Goal: Task Accomplishment & Management: Use online tool/utility

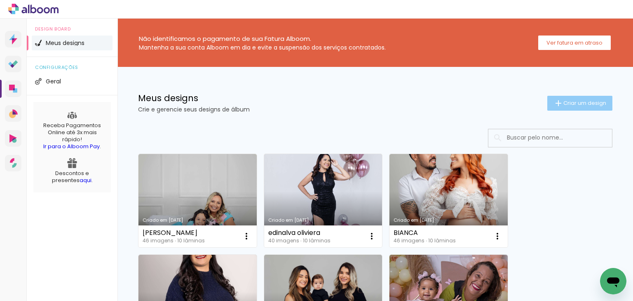
click at [566, 103] on span "Criar um design" at bounding box center [585, 102] width 43 height 5
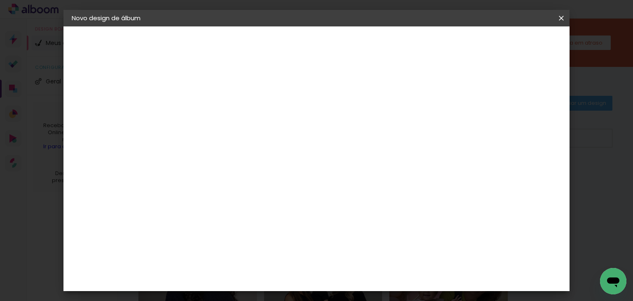
click at [207, 108] on input at bounding box center [207, 110] width 0 height 13
type input "[PERSON_NAME]"
type paper-input "[PERSON_NAME]"
click at [242, 36] on header "Informações Dê um título ao seu álbum. Avançar" at bounding box center [207, 50] width 72 height 49
click at [242, 37] on header "Informações Dê um título ao seu álbum. Avançar" at bounding box center [207, 50] width 72 height 49
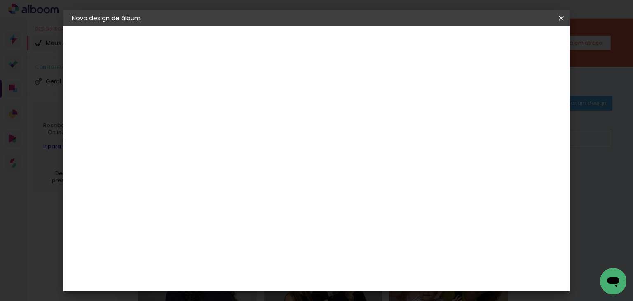
click at [0, 0] on slot "Avançar" at bounding box center [0, 0] width 0 height 0
click at [224, 231] on paper-item "ArtCollor" at bounding box center [227, 237] width 89 height 18
drag, startPoint x: 509, startPoint y: 48, endPoint x: 516, endPoint y: 48, distance: 7.0
click at [316, 48] on paper-button "Voltar" at bounding box center [299, 44] width 33 height 14
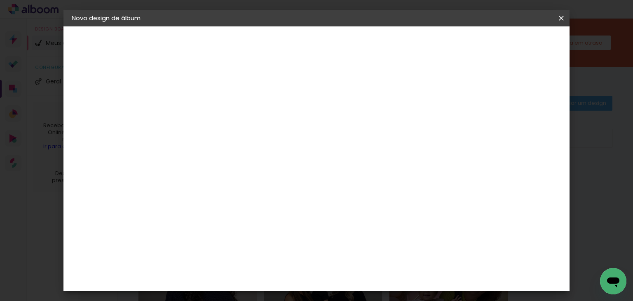
click at [291, 45] on paper-button "Avançar" at bounding box center [271, 44] width 40 height 14
click at [231, 237] on div "ArtCollor" at bounding box center [216, 236] width 30 height 7
click at [361, 49] on paper-button "Avançar" at bounding box center [340, 44] width 40 height 14
drag, startPoint x: 333, startPoint y: 137, endPoint x: 330, endPoint y: 158, distance: 21.6
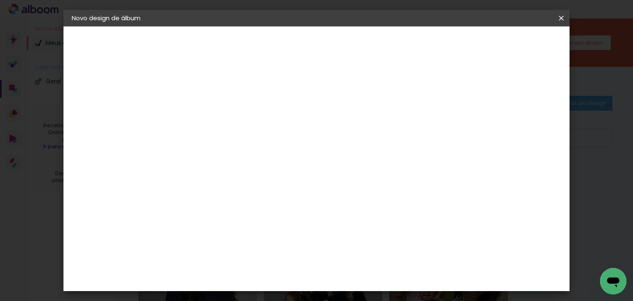
click at [239, 138] on input "text" at bounding box center [223, 143] width 32 height 13
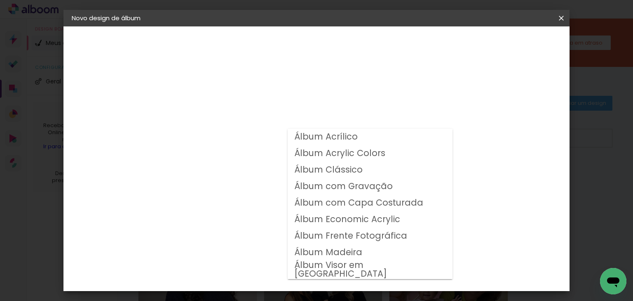
click at [0, 0] on slot "Álbum Clássico" at bounding box center [0, 0] width 0 height 0
type input "Álbum Clássico"
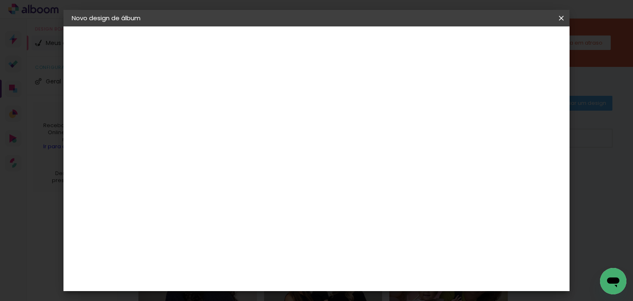
scroll to position [66, 0]
click at [262, 258] on span "20 × 20" at bounding box center [243, 266] width 38 height 17
click at [341, 49] on paper-button "Avançar" at bounding box center [321, 44] width 40 height 14
drag, startPoint x: 503, startPoint y: 89, endPoint x: 513, endPoint y: 77, distance: 15.6
click at [437, 82] on div "mm Mostrar sangria" at bounding box center [310, 89] width 254 height 19
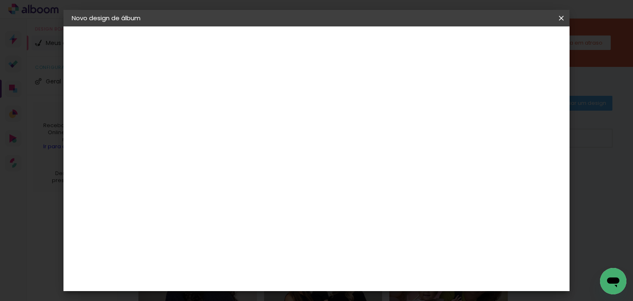
click at [449, 51] on header "Revisão Verifique as configurações do seu álbum. Voltar Iniciar design" at bounding box center [310, 47] width 278 height 42
click at [0, 0] on slot "Mostrar sangria" at bounding box center [0, 0] width 0 height 0
type paper-checkbox "on"
click at [437, 48] on paper-button "Iniciar design" at bounding box center [410, 44] width 54 height 14
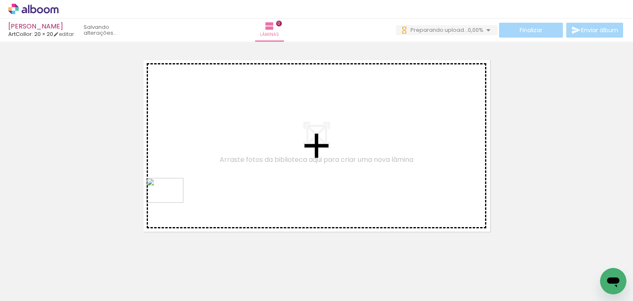
drag, startPoint x: 142, startPoint y: 266, endPoint x: 178, endPoint y: 259, distance: 36.9
click at [172, 202] on quentale-workspace at bounding box center [316, 150] width 633 height 301
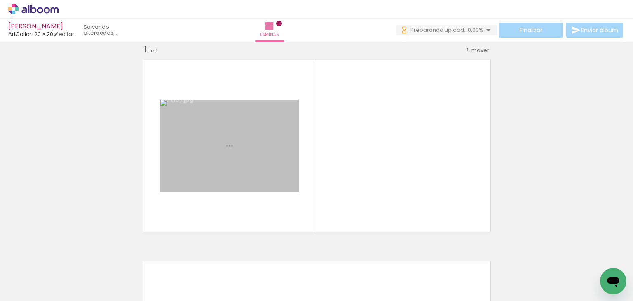
scroll to position [10, 0]
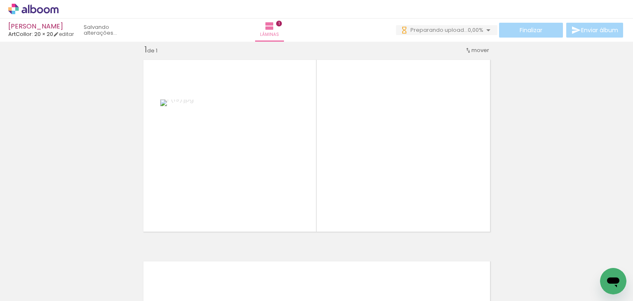
drag, startPoint x: 206, startPoint y: 183, endPoint x: 229, endPoint y: 272, distance: 92.0
click at [206, 183] on quentale-workspace at bounding box center [316, 150] width 633 height 301
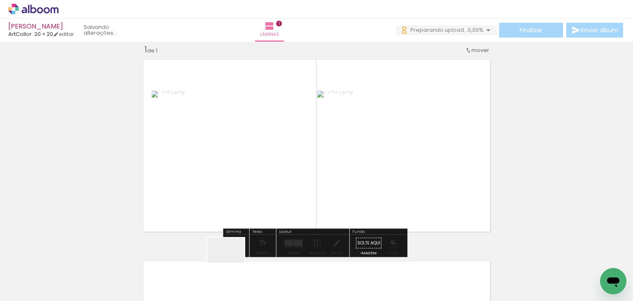
drag, startPoint x: 230, startPoint y: 275, endPoint x: 248, endPoint y: 183, distance: 93.3
click at [248, 183] on quentale-workspace at bounding box center [316, 150] width 633 height 301
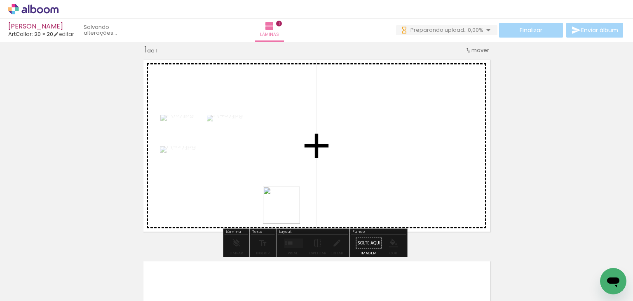
drag, startPoint x: 280, startPoint y: 270, endPoint x: 294, endPoint y: 202, distance: 68.8
click at [292, 190] on quentale-workspace at bounding box center [316, 150] width 633 height 301
drag, startPoint x: 340, startPoint y: 210, endPoint x: 351, endPoint y: 186, distance: 25.7
click at [351, 186] on quentale-workspace at bounding box center [316, 150] width 633 height 301
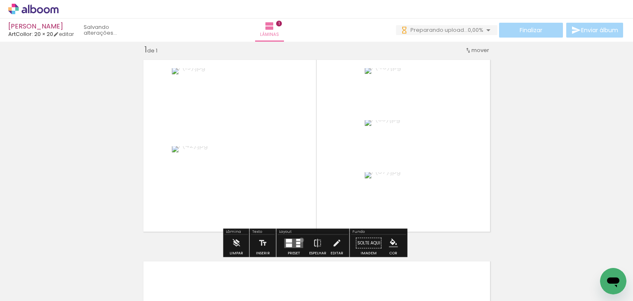
click at [300, 239] on quentale-layouter at bounding box center [294, 242] width 19 height 9
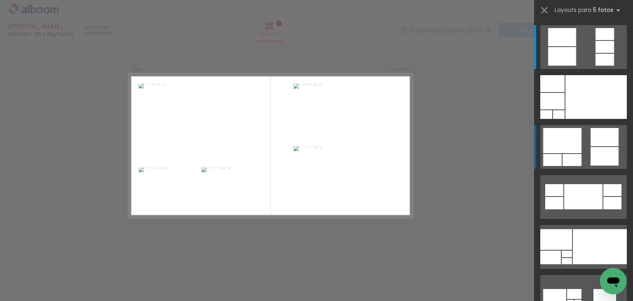
click at [575, 148] on div at bounding box center [562, 140] width 38 height 25
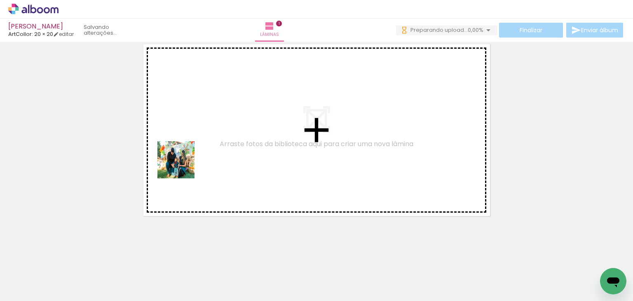
scroll to position [0, 0]
drag, startPoint x: 182, startPoint y: 167, endPoint x: 242, endPoint y: 216, distance: 78.2
click at [183, 165] on quentale-workspace at bounding box center [316, 150] width 633 height 301
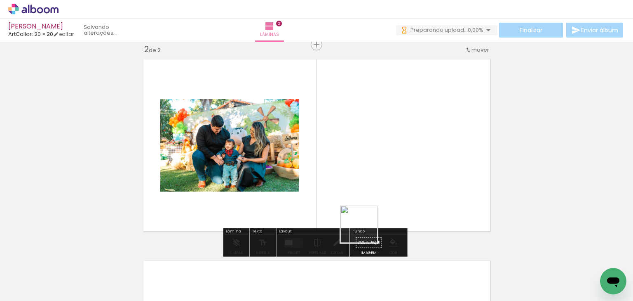
scroll to position [212, 0]
drag, startPoint x: 364, startPoint y: 256, endPoint x: 366, endPoint y: 182, distance: 74.3
click at [366, 182] on quentale-workspace at bounding box center [316, 150] width 633 height 301
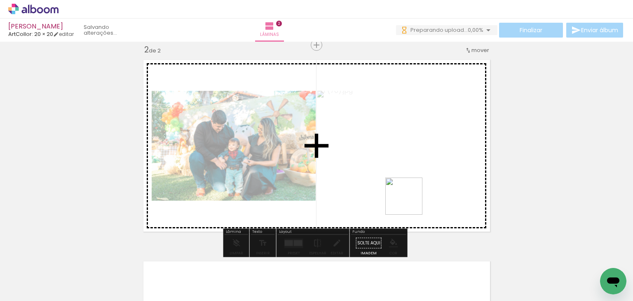
drag, startPoint x: 410, startPoint y: 202, endPoint x: 452, endPoint y: 263, distance: 73.5
click at [412, 208] on quentale-workspace at bounding box center [316, 150] width 633 height 301
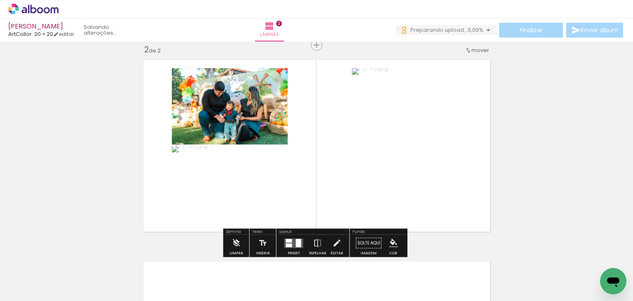
scroll to position [0, 0]
click at [232, 235] on iron-icon at bounding box center [236, 243] width 9 height 16
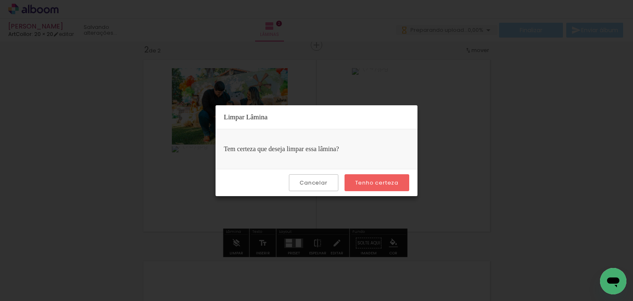
click at [0, 0] on slot "Tenho certeza" at bounding box center [0, 0] width 0 height 0
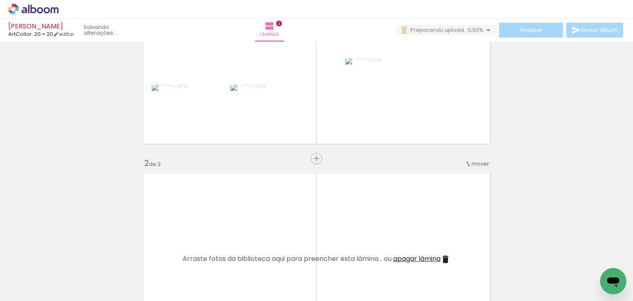
scroll to position [80, 0]
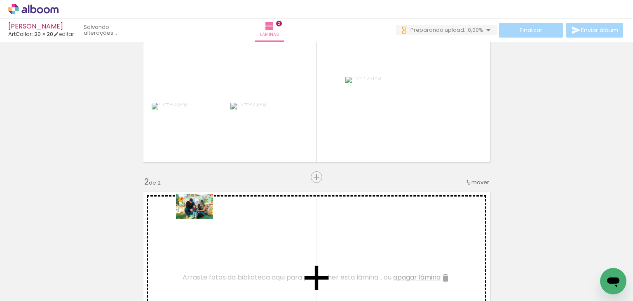
drag, startPoint x: 92, startPoint y: 268, endPoint x: 201, endPoint y: 219, distance: 119.0
click at [201, 219] on quentale-workspace at bounding box center [316, 150] width 633 height 301
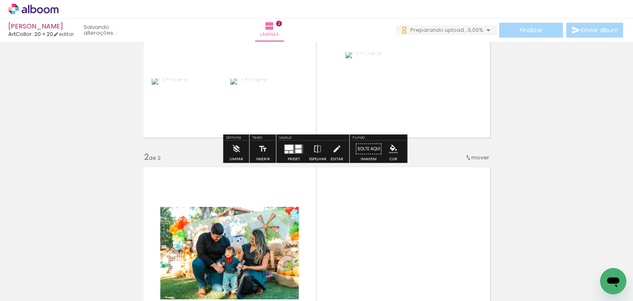
scroll to position [212, 0]
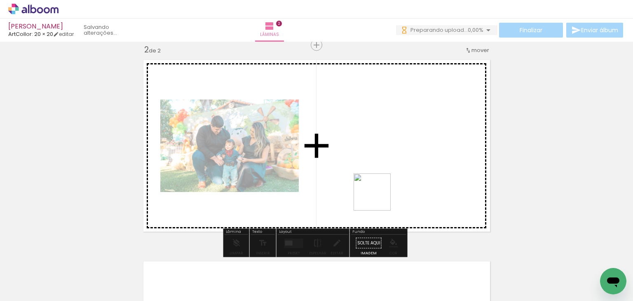
drag, startPoint x: 374, startPoint y: 279, endPoint x: 379, endPoint y: 197, distance: 82.2
click at [379, 197] on quentale-workspace at bounding box center [316, 150] width 633 height 301
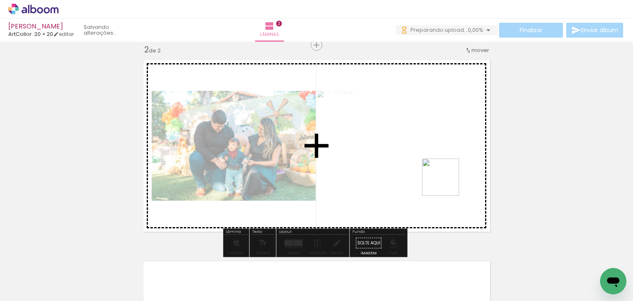
drag, startPoint x: 504, startPoint y: 274, endPoint x: 457, endPoint y: 194, distance: 92.4
click at [443, 180] on quentale-workspace at bounding box center [316, 150] width 633 height 301
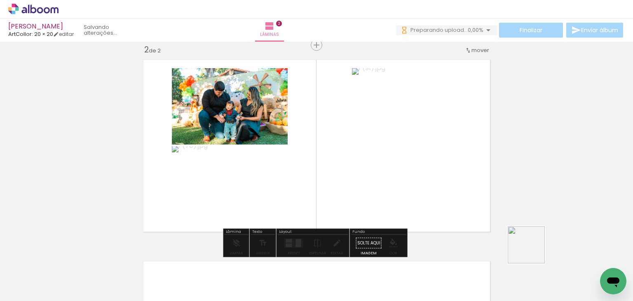
drag, startPoint x: 543, startPoint y: 269, endPoint x: 419, endPoint y: 182, distance: 151.2
click at [404, 147] on quentale-workspace at bounding box center [316, 150] width 633 height 301
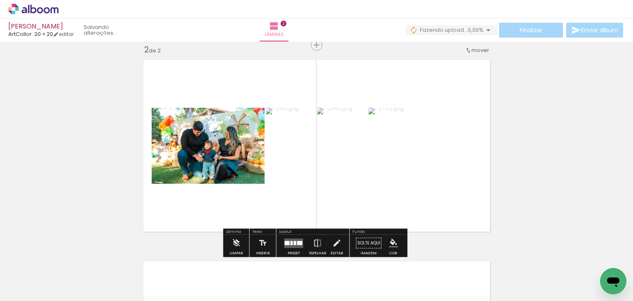
drag, startPoint x: 427, startPoint y: 266, endPoint x: 442, endPoint y: 249, distance: 22.2
click at [429, 189] on quentale-workspace at bounding box center [316, 150] width 633 height 301
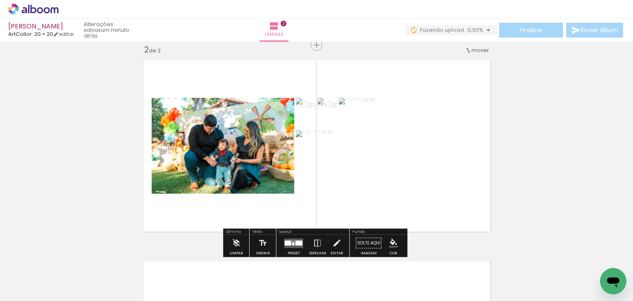
drag, startPoint x: 451, startPoint y: 267, endPoint x: 436, endPoint y: 171, distance: 97.3
click at [434, 183] on quentale-workspace at bounding box center [316, 150] width 633 height 301
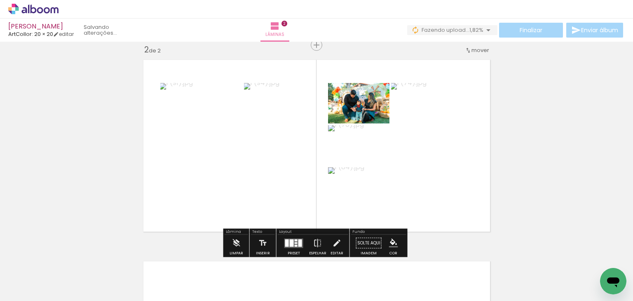
drag, startPoint x: 299, startPoint y: 241, endPoint x: 426, endPoint y: 199, distance: 133.0
click at [299, 240] on div at bounding box center [301, 242] width 4 height 7
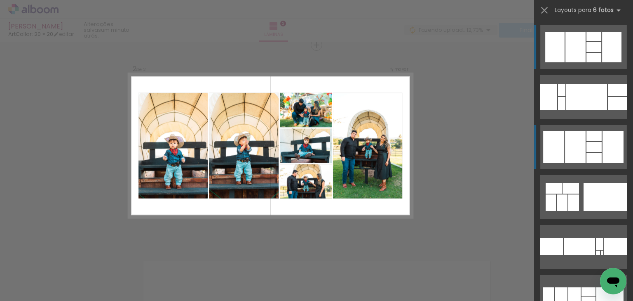
click at [581, 145] on div at bounding box center [575, 147] width 21 height 32
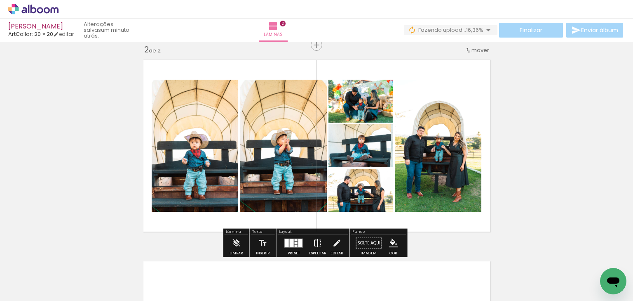
click at [314, 240] on iron-icon at bounding box center [317, 243] width 9 height 16
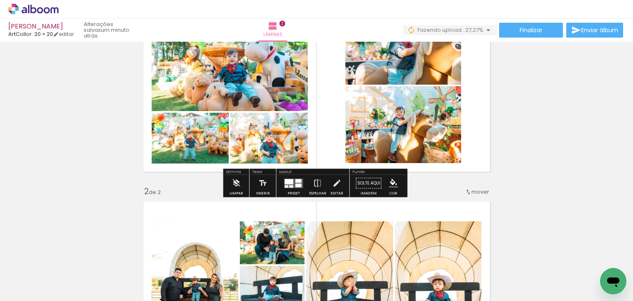
scroll to position [80, 0]
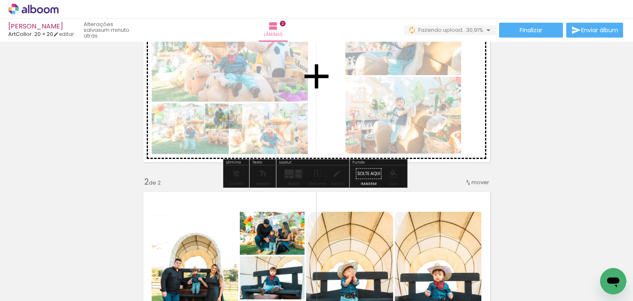
drag, startPoint x: 89, startPoint y: 268, endPoint x: 230, endPoint y: 129, distance: 198.6
click at [230, 129] on quentale-workspace at bounding box center [316, 150] width 633 height 301
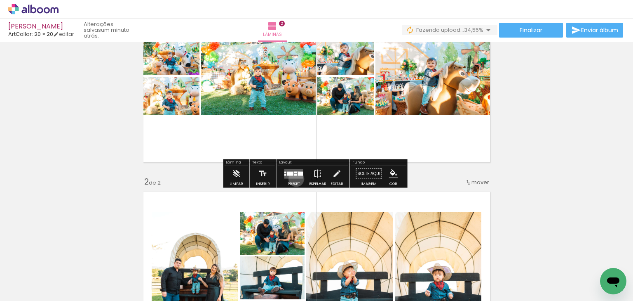
drag, startPoint x: 294, startPoint y: 178, endPoint x: 378, endPoint y: 173, distance: 83.4
click at [295, 178] on div at bounding box center [294, 173] width 22 height 16
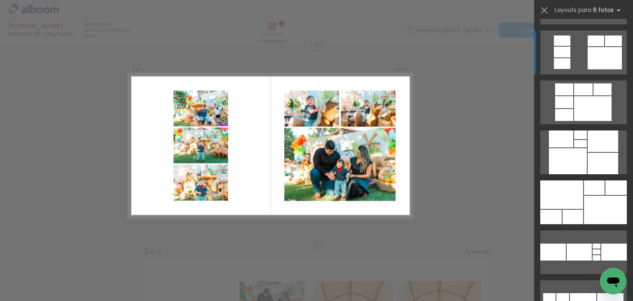
scroll to position [594, 0]
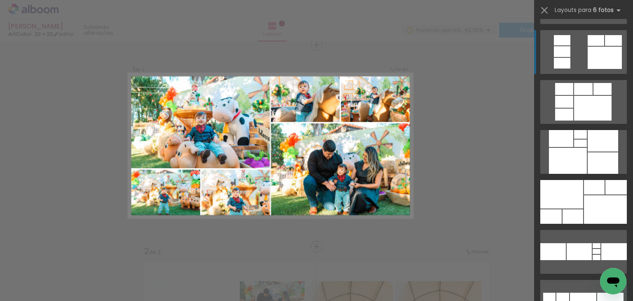
click at [584, 191] on div at bounding box center [594, 187] width 21 height 14
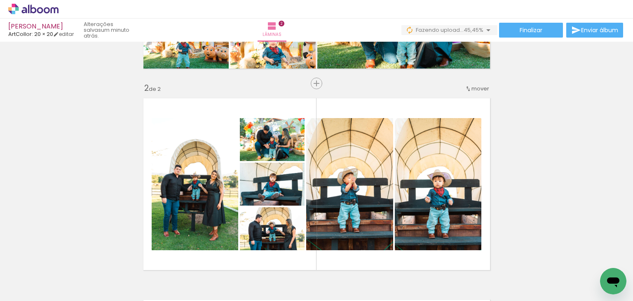
scroll to position [208, 0]
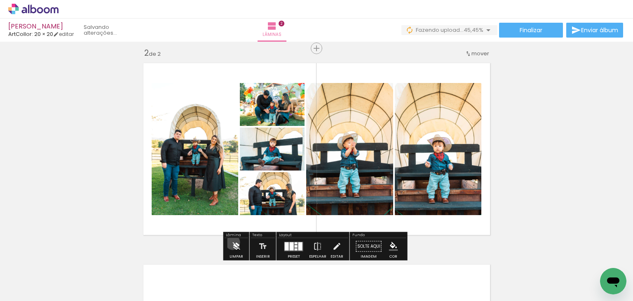
click at [232, 241] on iron-icon at bounding box center [236, 246] width 9 height 16
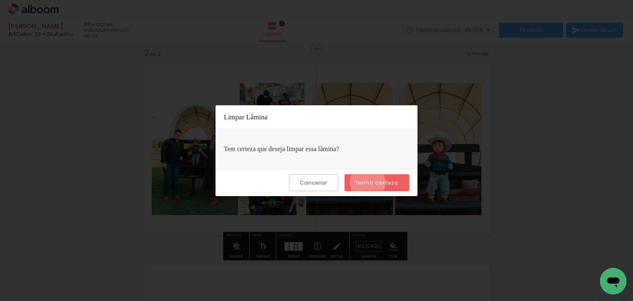
click at [0, 0] on slot "Tenho certeza" at bounding box center [0, 0] width 0 height 0
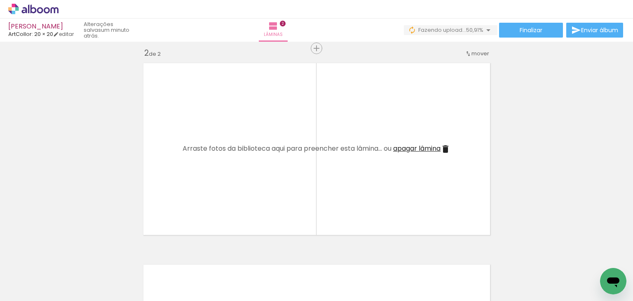
scroll to position [0, 246]
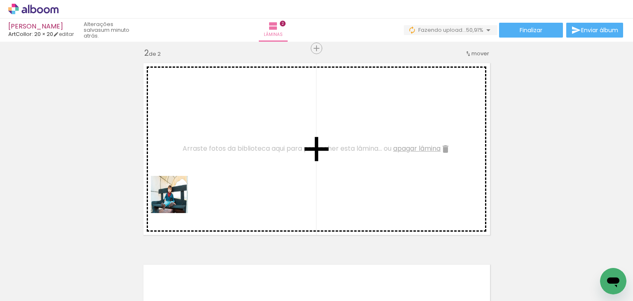
drag, startPoint x: 114, startPoint y: 270, endPoint x: 181, endPoint y: 267, distance: 67.3
click at [176, 200] on quentale-workspace at bounding box center [316, 150] width 633 height 301
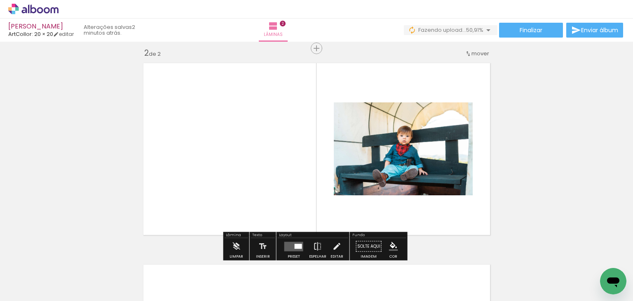
drag, startPoint x: 181, startPoint y: 274, endPoint x: 211, endPoint y: 247, distance: 40.0
click at [206, 194] on quentale-workspace at bounding box center [316, 150] width 633 height 301
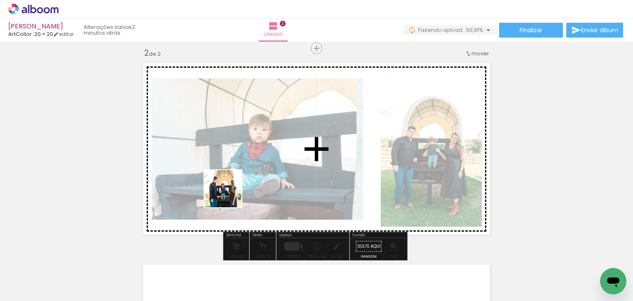
drag, startPoint x: 211, startPoint y: 271, endPoint x: 252, endPoint y: 263, distance: 42.1
click at [230, 192] on quentale-workspace at bounding box center [316, 150] width 633 height 301
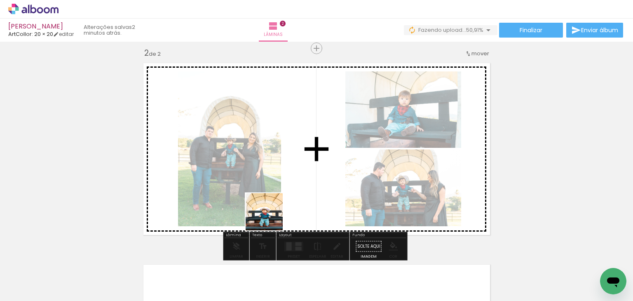
drag, startPoint x: 265, startPoint y: 280, endPoint x: 298, endPoint y: 270, distance: 34.6
click at [273, 196] on quentale-workspace at bounding box center [316, 150] width 633 height 301
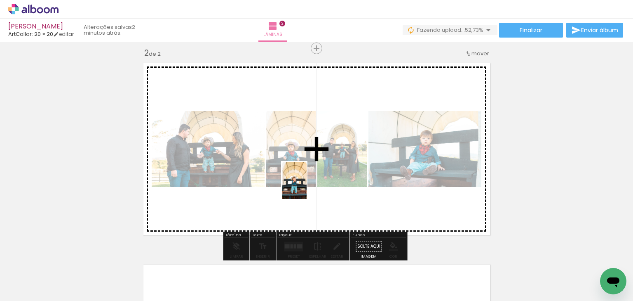
drag, startPoint x: 302, startPoint y: 277, endPoint x: 307, endPoint y: 186, distance: 90.8
click at [307, 186] on quentale-workspace at bounding box center [316, 150] width 633 height 301
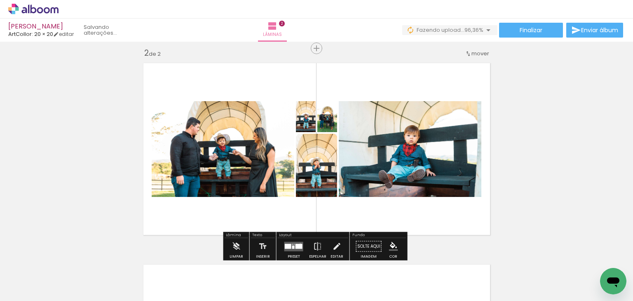
click at [299, 243] on div at bounding box center [299, 245] width 7 height 5
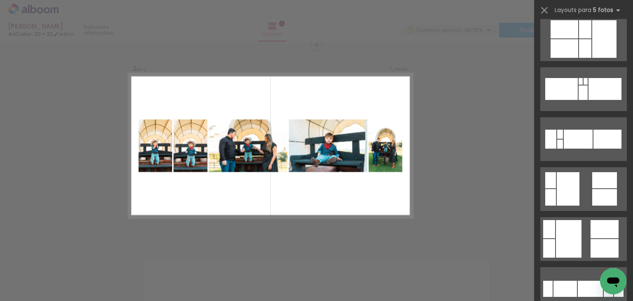
scroll to position [429, 0]
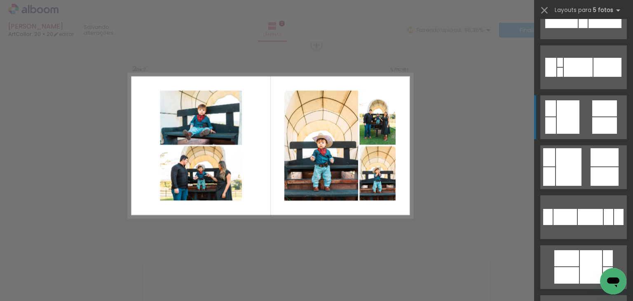
click at [589, 122] on quentale-layouter at bounding box center [584, 117] width 87 height 44
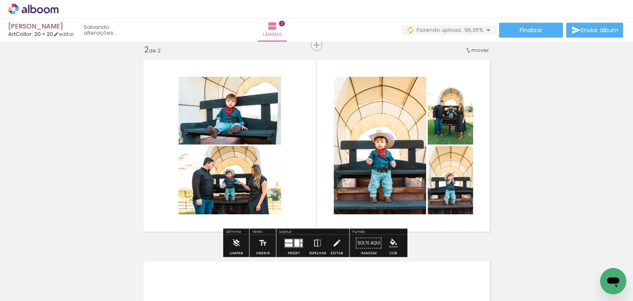
click at [301, 240] on div at bounding box center [302, 240] width 2 height 3
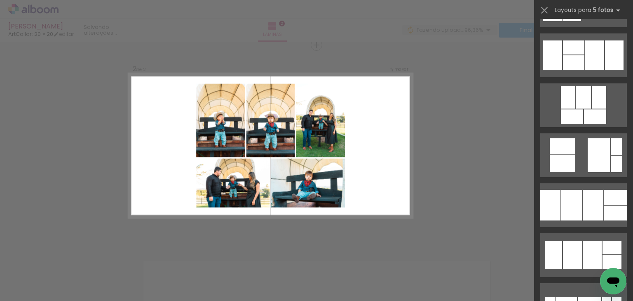
scroll to position [1192, 0]
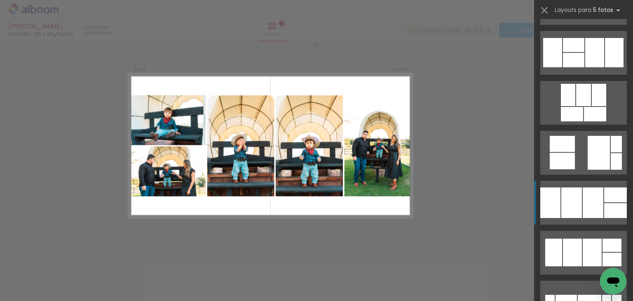
click at [589, 200] on div at bounding box center [593, 202] width 21 height 31
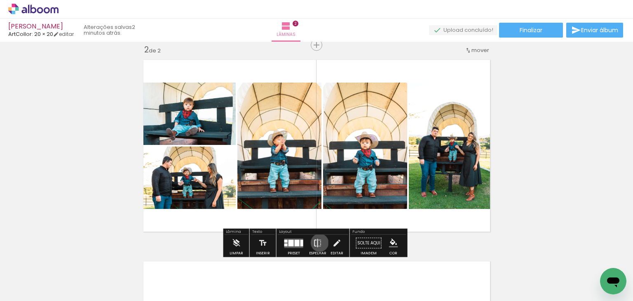
click at [318, 242] on iron-icon at bounding box center [317, 243] width 9 height 16
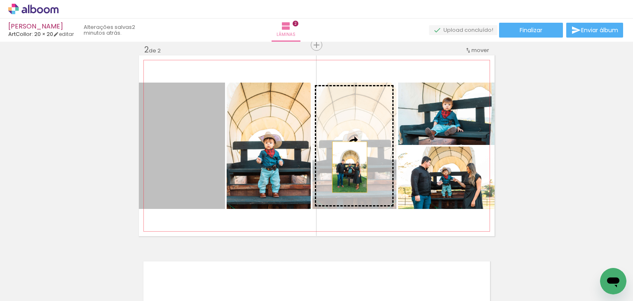
drag, startPoint x: 205, startPoint y: 165, endPoint x: 347, endPoint y: 167, distance: 142.7
click at [0, 0] on slot at bounding box center [0, 0] width 0 height 0
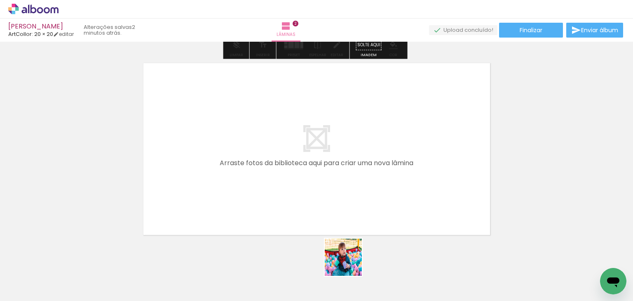
drag, startPoint x: 350, startPoint y: 263, endPoint x: 388, endPoint y: 255, distance: 38.8
click at [348, 236] on quentale-workspace at bounding box center [316, 150] width 633 height 301
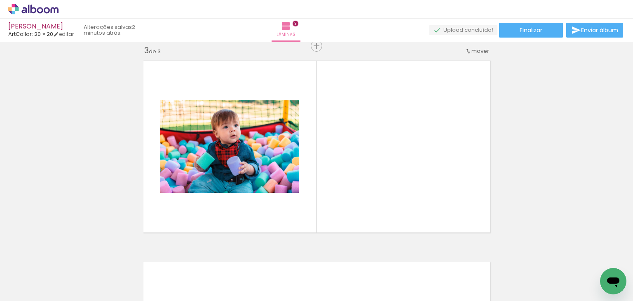
scroll to position [413, 0]
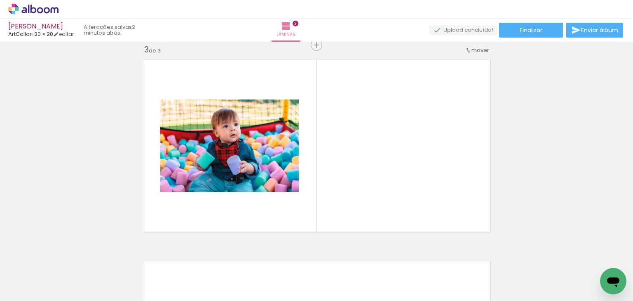
drag, startPoint x: 408, startPoint y: 271, endPoint x: 396, endPoint y: 196, distance: 75.2
click at [396, 196] on quentale-workspace at bounding box center [316, 150] width 633 height 301
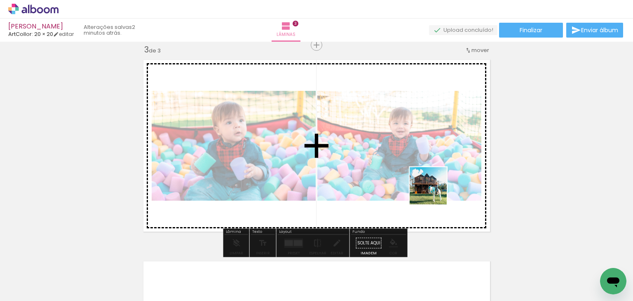
drag, startPoint x: 445, startPoint y: 267, endPoint x: 480, endPoint y: 254, distance: 37.8
click at [438, 197] on quentale-workspace at bounding box center [316, 150] width 633 height 301
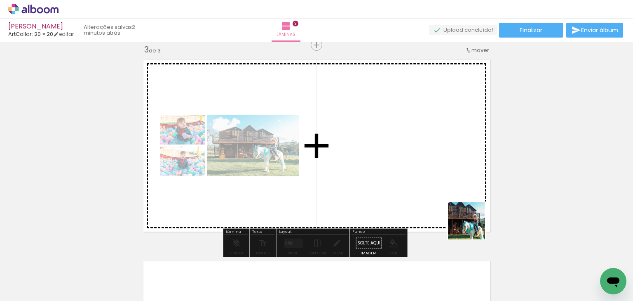
drag, startPoint x: 484, startPoint y: 261, endPoint x: 439, endPoint y: 164, distance: 106.8
click at [439, 164] on quentale-workspace at bounding box center [316, 150] width 633 height 301
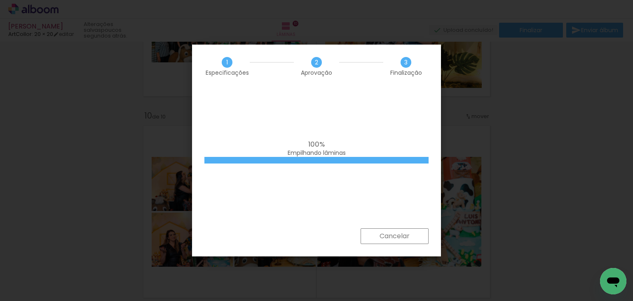
scroll to position [0, 1315]
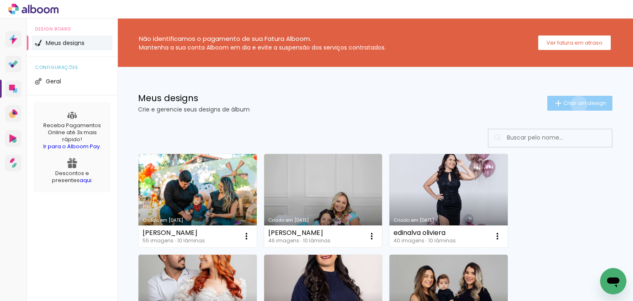
click at [573, 104] on span "Criar um design" at bounding box center [585, 102] width 43 height 5
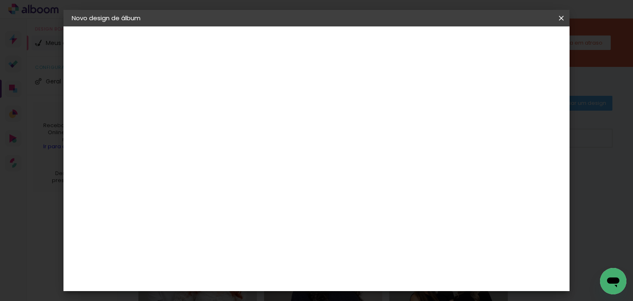
click at [207, 112] on input at bounding box center [207, 110] width 0 height 13
type input "[PERSON_NAME]"
type paper-input "[PERSON_NAME]"
drag, startPoint x: 535, startPoint y: 43, endPoint x: 484, endPoint y: 78, distance: 62.3
click at [0, 0] on slot "Avançar" at bounding box center [0, 0] width 0 height 0
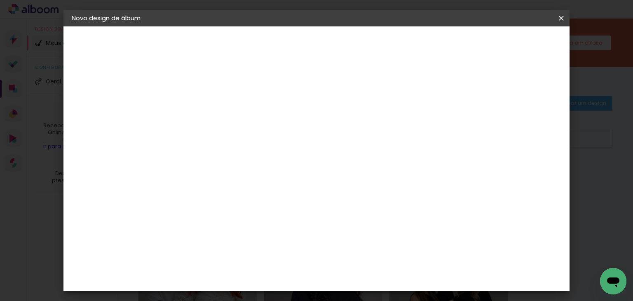
scroll to position [99, 0]
click at [223, 237] on div "ArtCollor" at bounding box center [216, 236] width 30 height 7
click at [0, 0] on slot "Avançar" at bounding box center [0, 0] width 0 height 0
click at [252, 143] on paper-input-container "Linha" at bounding box center [228, 144] width 48 height 21
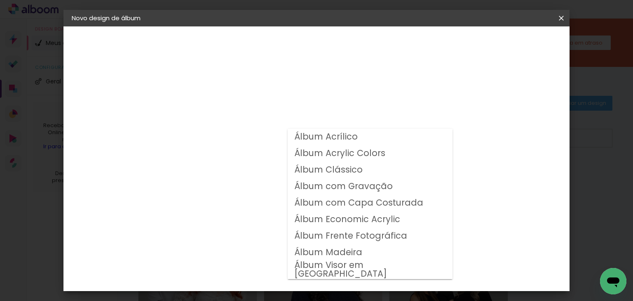
click at [0, 0] on slot "Álbum Clássico" at bounding box center [0, 0] width 0 height 0
type input "Álbum Clássico"
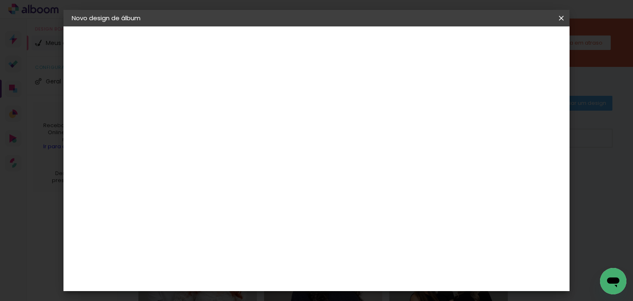
scroll to position [66, 0]
click at [262, 258] on span "20 × 20" at bounding box center [243, 266] width 38 height 17
click at [0, 0] on slot "Avançar" at bounding box center [0, 0] width 0 height 0
drag, startPoint x: 516, startPoint y: 92, endPoint x: 523, endPoint y: 56, distance: 36.9
click at [0, 0] on slot "Mostrar sangria" at bounding box center [0, 0] width 0 height 0
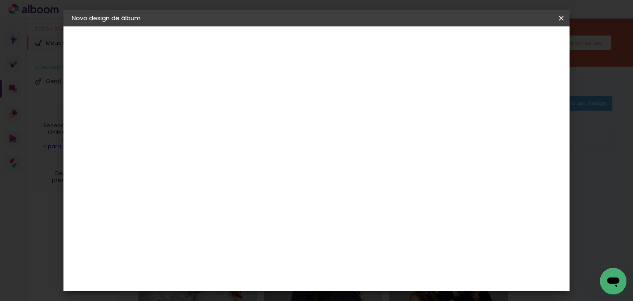
type paper-checkbox "on"
drag, startPoint x: 528, startPoint y: 37, endPoint x: 520, endPoint y: 54, distance: 19.6
click at [437, 37] on paper-button "Iniciar design" at bounding box center [410, 44] width 54 height 14
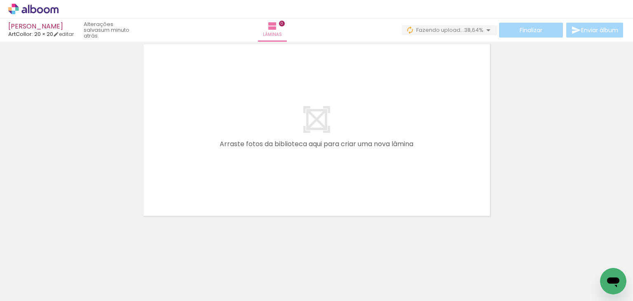
click at [9, 262] on span "44 fotos" at bounding box center [19, 262] width 28 height 9
click at [23, 7] on icon at bounding box center [23, 10] width 5 height 6
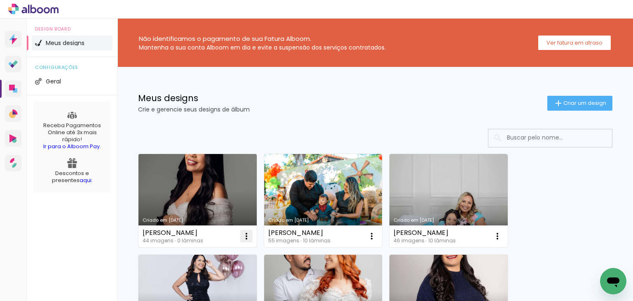
click at [248, 233] on iron-icon at bounding box center [247, 236] width 10 height 10
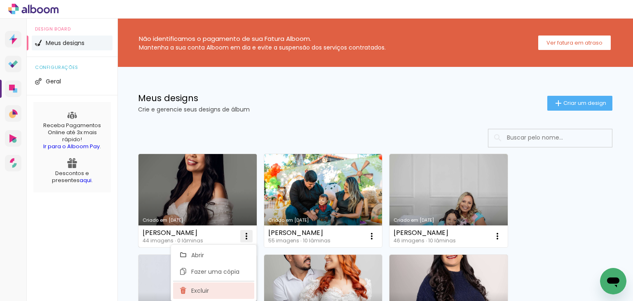
click at [208, 285] on paper-item "Excluir" at bounding box center [213, 290] width 81 height 16
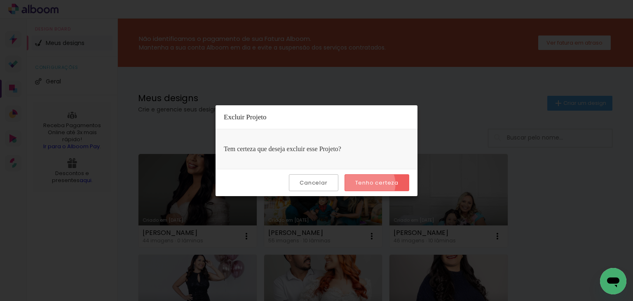
drag, startPoint x: 370, startPoint y: 183, endPoint x: 508, endPoint y: 122, distance: 151.0
click at [0, 0] on slot "Tenho certeza" at bounding box center [0, 0] width 0 height 0
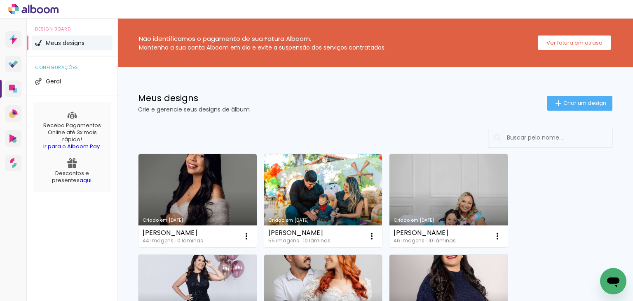
click at [580, 94] on div "Meus designs Crie e gerencie seus designs de álbum Criar um design" at bounding box center [376, 94] width 516 height 54
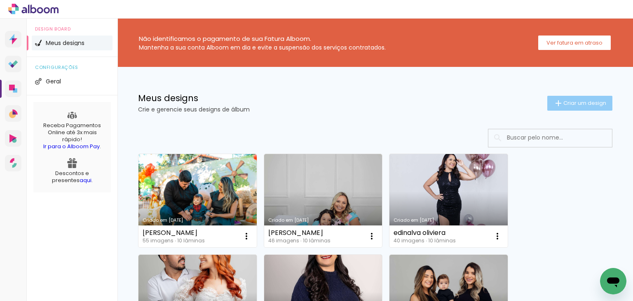
click at [573, 102] on span "Criar um design" at bounding box center [585, 102] width 43 height 5
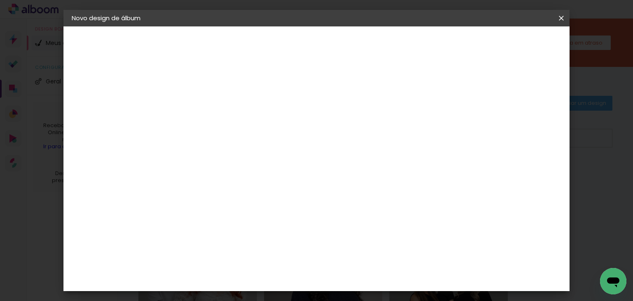
click at [207, 105] on input at bounding box center [207, 110] width 0 height 13
type input "BRUNO"
type paper-input "BRUNO"
click at [0, 0] on slot "Avançar" at bounding box center [0, 0] width 0 height 0
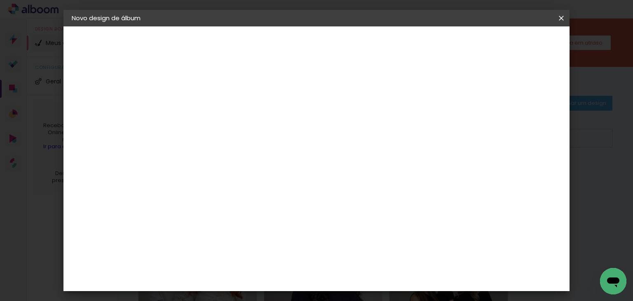
click at [218, 227] on div "Alplas" at bounding box center [211, 230] width 20 height 7
click at [221, 262] on paper-item "ArtCollor" at bounding box center [227, 270] width 89 height 18
click at [373, 33] on header "Fornecedor Escolha um fornecedor ou avance com o tamanho livre. Voltar Avançar" at bounding box center [272, 50] width 202 height 49
click at [361, 40] on paper-button "Avançar" at bounding box center [340, 44] width 40 height 14
click at [239, 137] on input "text" at bounding box center [223, 143] width 32 height 13
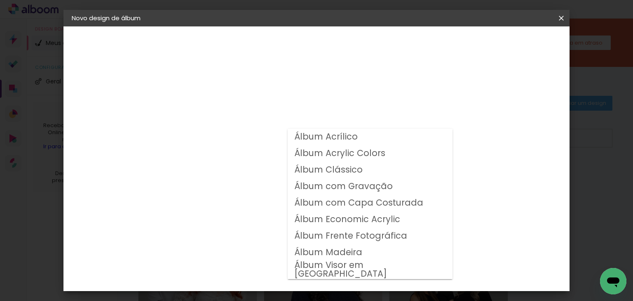
click at [0, 0] on slot "Álbum Clássico" at bounding box center [0, 0] width 0 height 0
type input "Álbum Clássico"
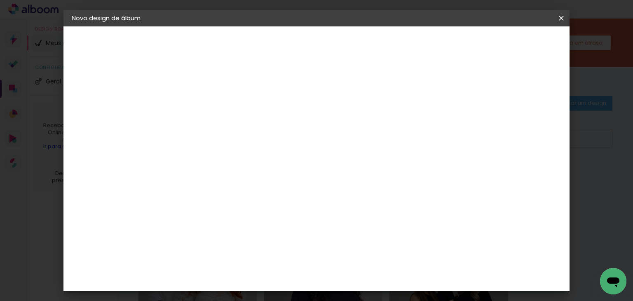
scroll to position [132, 0]
click at [262, 192] on span "20 × 20" at bounding box center [243, 200] width 38 height 17
click at [0, 0] on slot "Avançar" at bounding box center [0, 0] width 0 height 0
drag, startPoint x: 488, startPoint y: 92, endPoint x: 504, endPoint y: 84, distance: 17.5
click at [437, 89] on div "mm Mostrar sangria" at bounding box center [310, 89] width 254 height 19
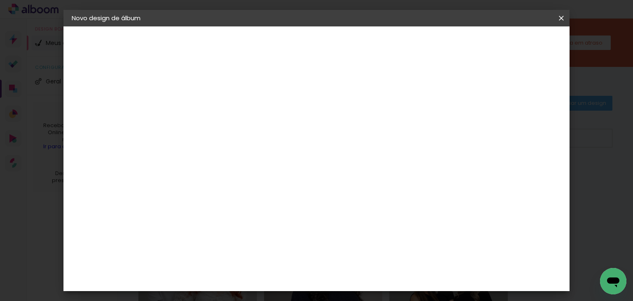
drag, startPoint x: 510, startPoint y: 92, endPoint x: 524, endPoint y: 56, distance: 39.3
click at [0, 0] on slot "Mostrar sangria" at bounding box center [0, 0] width 0 height 0
type paper-checkbox "on"
click at [437, 49] on paper-button "Iniciar design" at bounding box center [410, 44] width 54 height 14
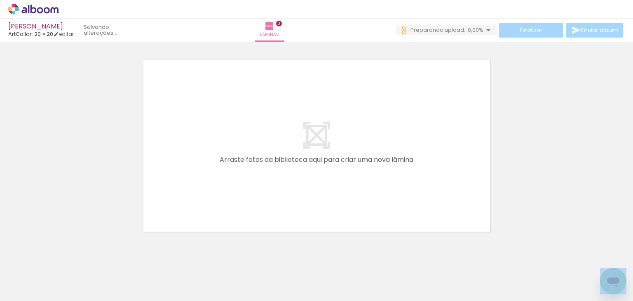
click at [174, 195] on quentale-workspace at bounding box center [316, 150] width 633 height 301
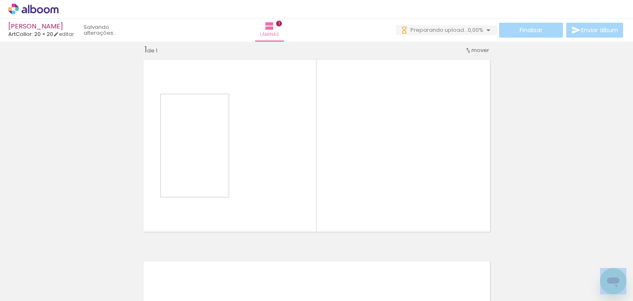
scroll to position [10, 0]
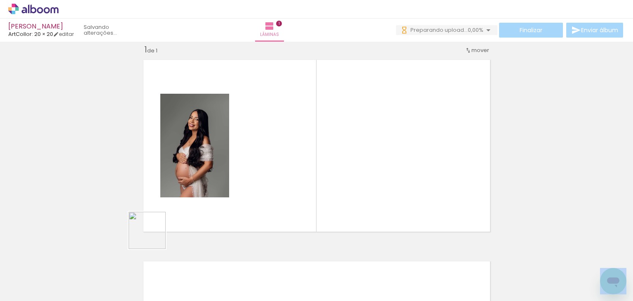
drag, startPoint x: 153, startPoint y: 236, endPoint x: 203, endPoint y: 165, distance: 87.2
click at [203, 165] on quentale-workspace at bounding box center [316, 150] width 633 height 301
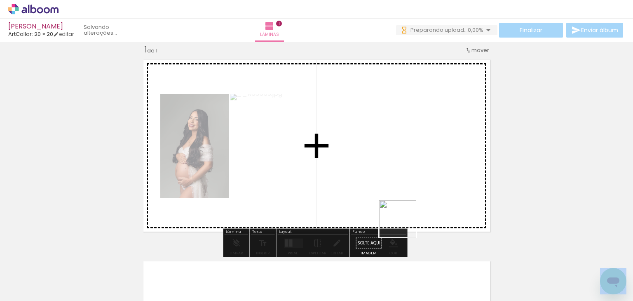
drag, startPoint x: 407, startPoint y: 277, endPoint x: 399, endPoint y: 185, distance: 92.7
click at [399, 185] on quentale-workspace at bounding box center [316, 150] width 633 height 301
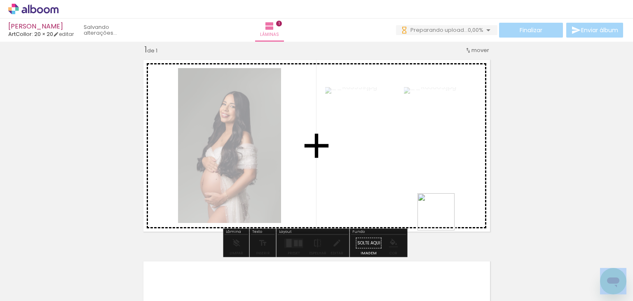
drag, startPoint x: 447, startPoint y: 260, endPoint x: 459, endPoint y: 211, distance: 50.5
click at [434, 189] on quentale-workspace at bounding box center [316, 150] width 633 height 301
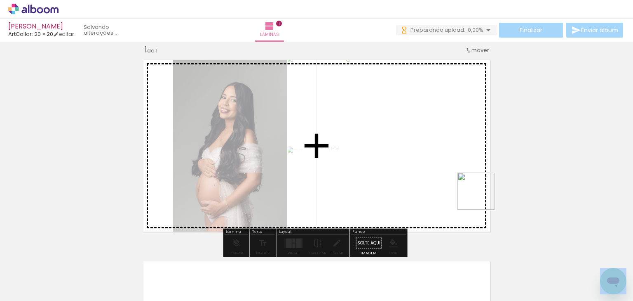
drag, startPoint x: 496, startPoint y: 233, endPoint x: 481, endPoint y: 194, distance: 41.9
click at [481, 194] on quentale-workspace at bounding box center [316, 150] width 633 height 301
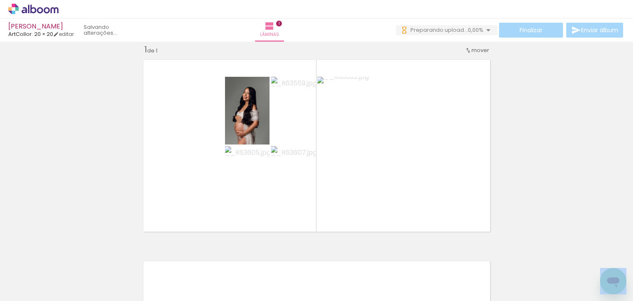
scroll to position [0, 219]
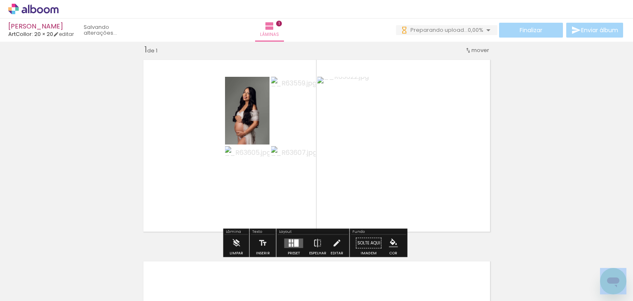
drag, startPoint x: 280, startPoint y: 238, endPoint x: 292, endPoint y: 233, distance: 12.7
click at [281, 238] on paper-button "Preset" at bounding box center [294, 245] width 26 height 21
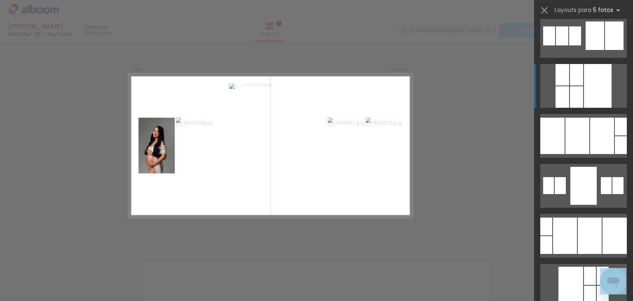
scroll to position [165, 0]
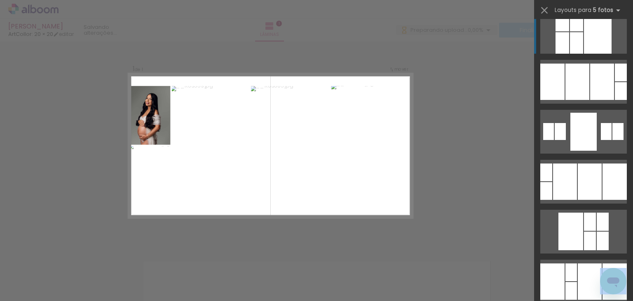
click at [584, 189] on div at bounding box center [590, 181] width 24 height 36
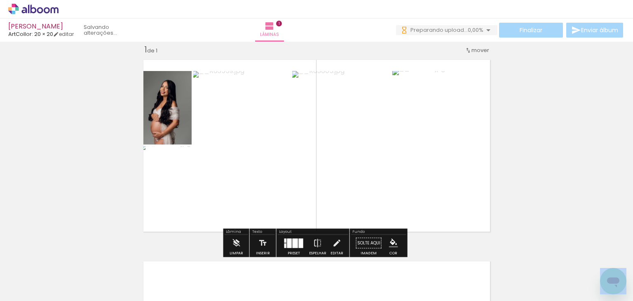
scroll to position [0, 0]
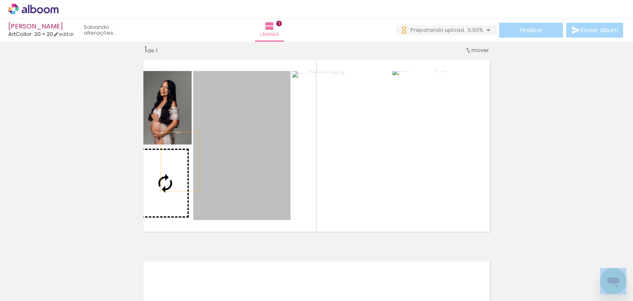
drag, startPoint x: 223, startPoint y: 145, endPoint x: 178, endPoint y: 161, distance: 47.7
click at [0, 0] on slot at bounding box center [0, 0] width 0 height 0
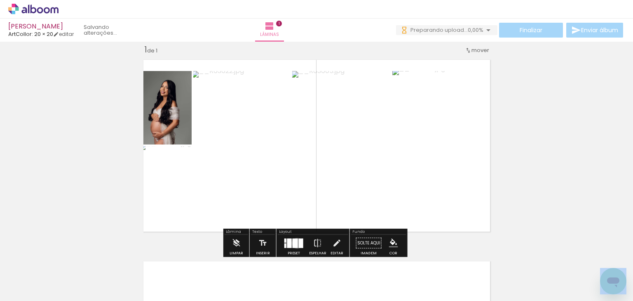
drag, startPoint x: 295, startPoint y: 242, endPoint x: 487, endPoint y: 200, distance: 196.5
click at [0, 0] on slot at bounding box center [0, 0] width 0 height 0
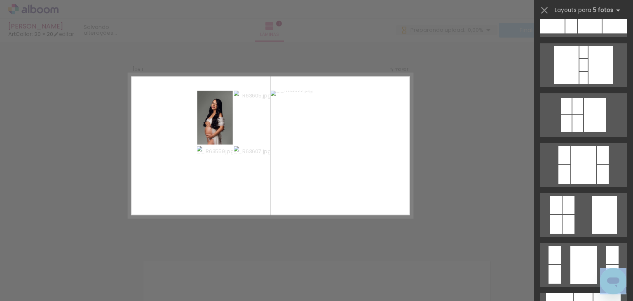
scroll to position [431, 0]
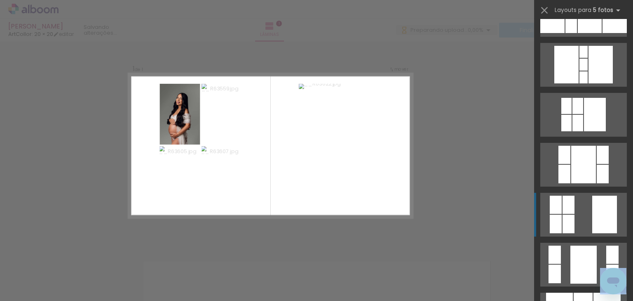
click at [582, 201] on quentale-layouter at bounding box center [584, 215] width 87 height 44
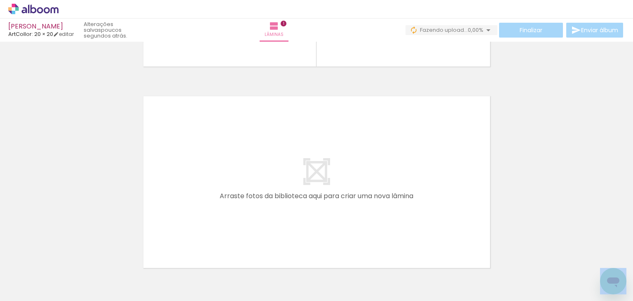
scroll to position [0, 287]
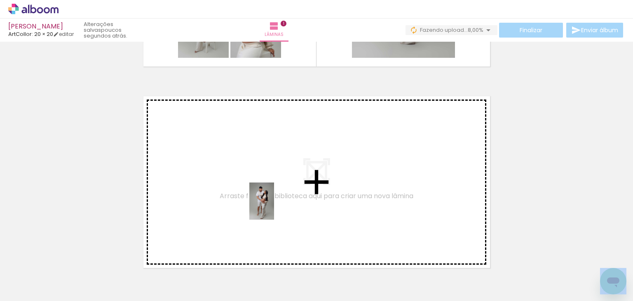
drag, startPoint x: 263, startPoint y: 272, endPoint x: 274, endPoint y: 207, distance: 65.8
click at [274, 207] on quentale-workspace at bounding box center [316, 150] width 633 height 301
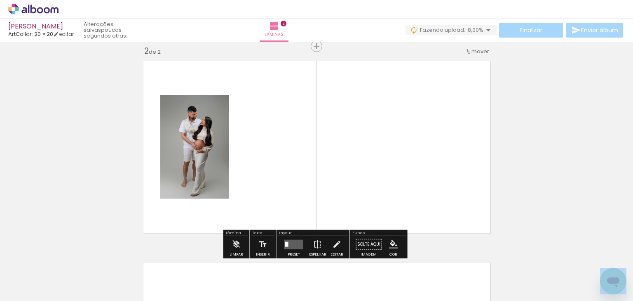
scroll to position [212, 0]
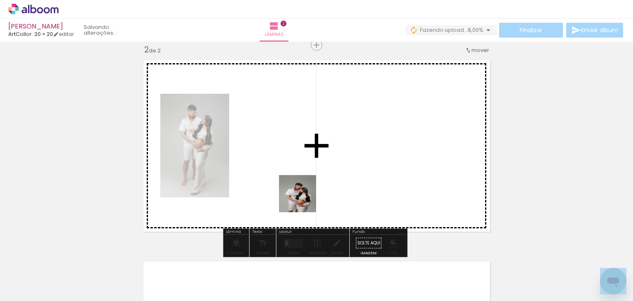
drag, startPoint x: 309, startPoint y: 275, endPoint x: 340, endPoint y: 254, distance: 37.2
click at [307, 204] on quentale-workspace at bounding box center [316, 150] width 633 height 301
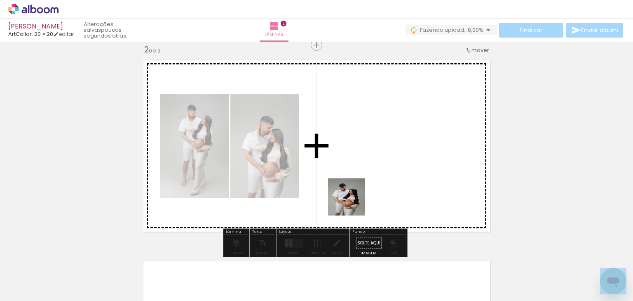
drag, startPoint x: 351, startPoint y: 257, endPoint x: 392, endPoint y: 246, distance: 41.9
click at [355, 203] on quentale-workspace at bounding box center [316, 150] width 633 height 301
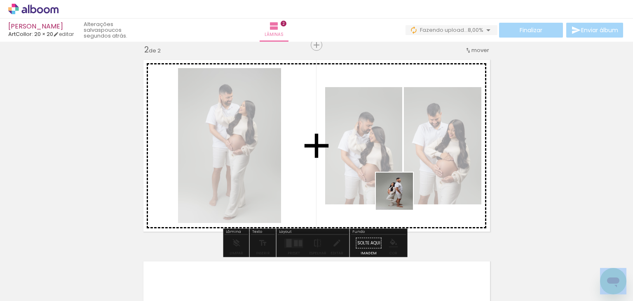
drag, startPoint x: 407, startPoint y: 268, endPoint x: 401, endPoint y: 197, distance: 71.6
click at [401, 197] on quentale-workspace at bounding box center [316, 150] width 633 height 301
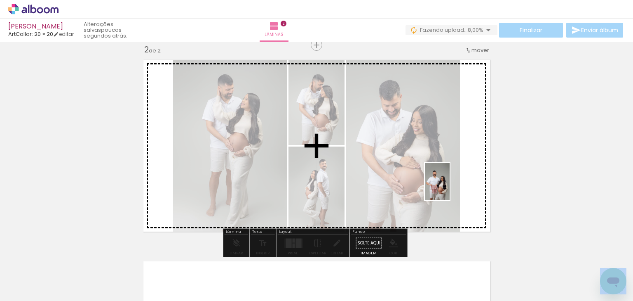
drag, startPoint x: 440, startPoint y: 271, endPoint x: 450, endPoint y: 188, distance: 83.8
click at [450, 188] on quentale-workspace at bounding box center [316, 150] width 633 height 301
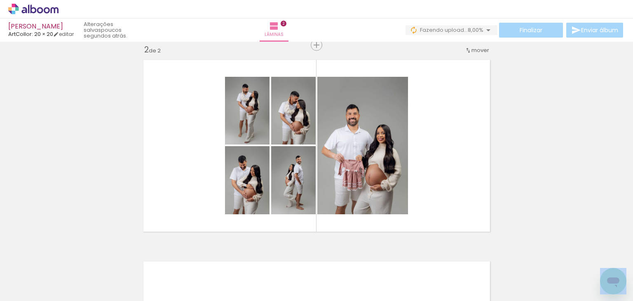
scroll to position [0, 66]
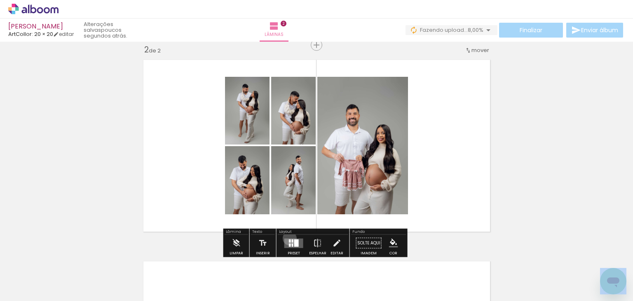
drag, startPoint x: 288, startPoint y: 238, endPoint x: 350, endPoint y: 216, distance: 65.7
click at [288, 238] on quentale-layouter at bounding box center [294, 242] width 19 height 9
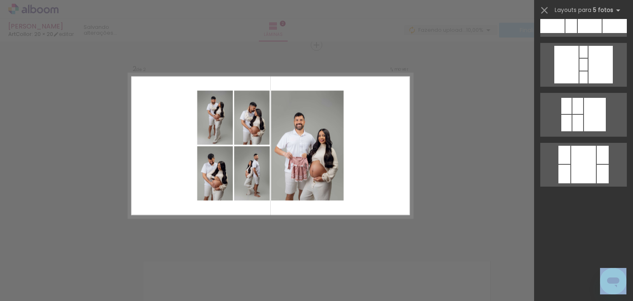
scroll to position [0, 0]
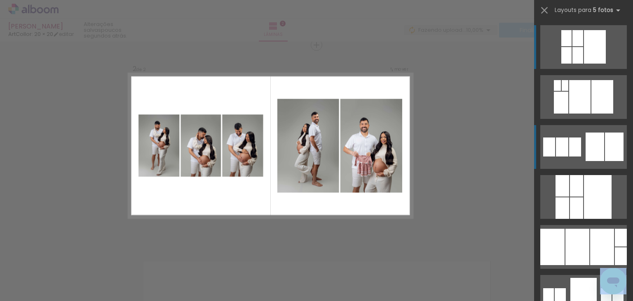
click at [579, 153] on quentale-layouter at bounding box center [584, 147] width 87 height 44
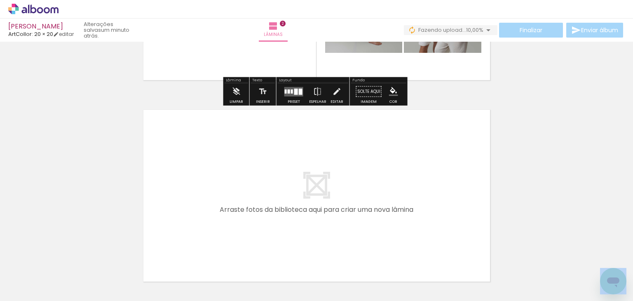
scroll to position [409, 0]
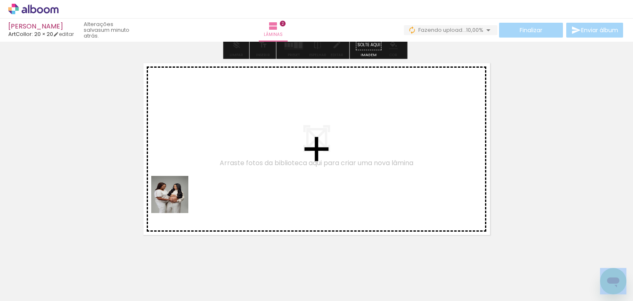
drag, startPoint x: 118, startPoint y: 275, endPoint x: 176, endPoint y: 244, distance: 65.3
click at [176, 202] on quentale-workspace at bounding box center [316, 150] width 633 height 301
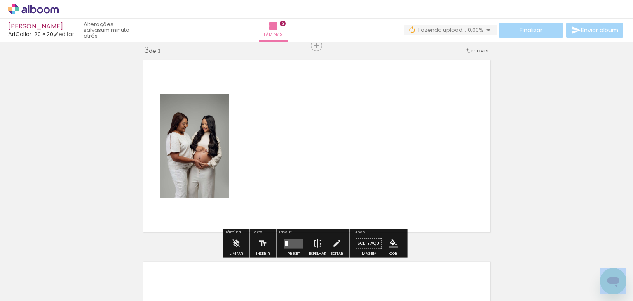
scroll to position [413, 0]
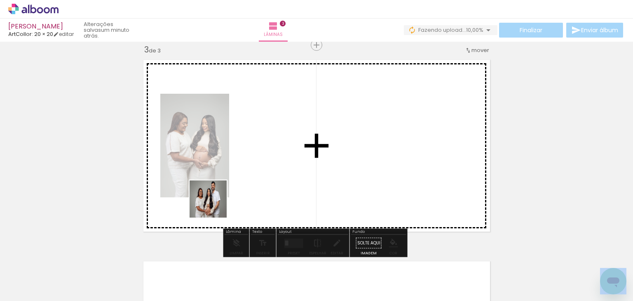
drag, startPoint x: 171, startPoint y: 271, endPoint x: 214, endPoint y: 205, distance: 78.6
click at [214, 205] on quentale-workspace at bounding box center [316, 150] width 633 height 301
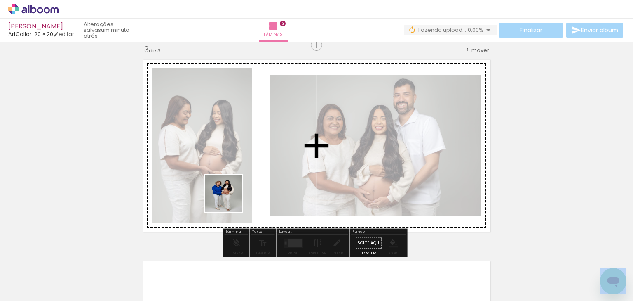
drag, startPoint x: 207, startPoint y: 260, endPoint x: 249, endPoint y: 246, distance: 44.7
click at [236, 186] on quentale-workspace at bounding box center [316, 150] width 633 height 301
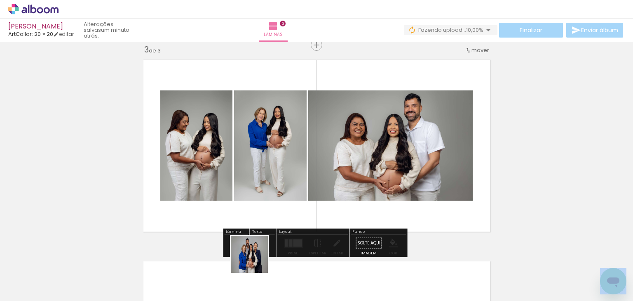
drag, startPoint x: 254, startPoint y: 263, endPoint x: 292, endPoint y: 242, distance: 43.8
click at [274, 183] on quentale-workspace at bounding box center [316, 150] width 633 height 301
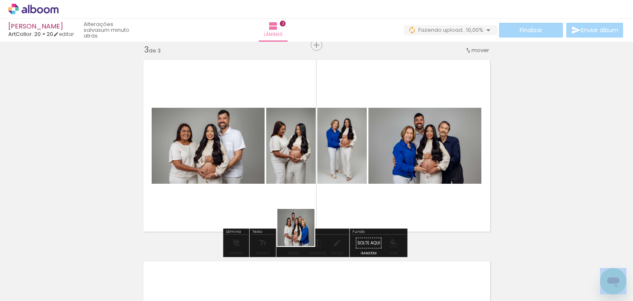
drag, startPoint x: 302, startPoint y: 233, endPoint x: 324, endPoint y: 152, distance: 84.0
click at [310, 172] on quentale-workspace at bounding box center [316, 150] width 633 height 301
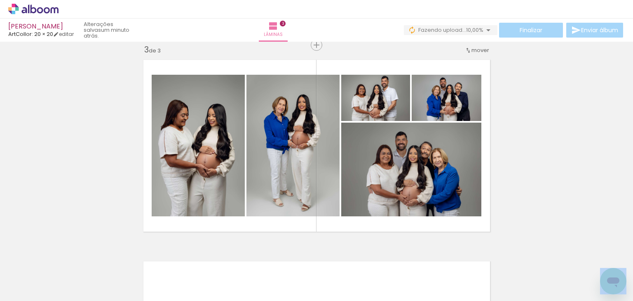
scroll to position [0, 488]
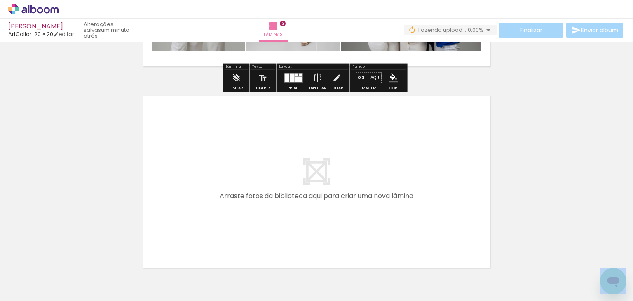
drag, startPoint x: 296, startPoint y: 275, endPoint x: 328, endPoint y: 251, distance: 40.3
click at [305, 202] on quentale-workspace at bounding box center [316, 150] width 633 height 301
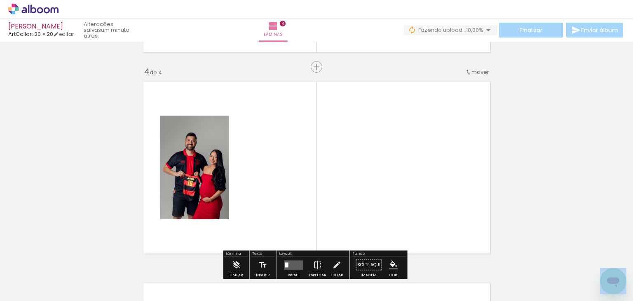
scroll to position [614, 0]
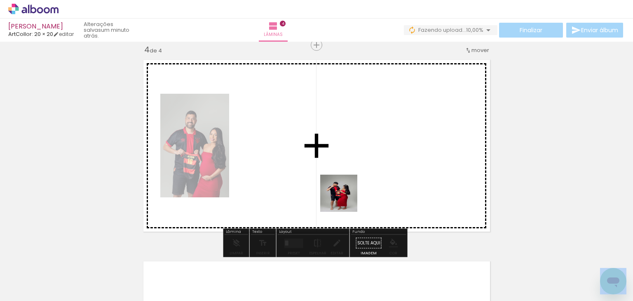
drag, startPoint x: 342, startPoint y: 220, endPoint x: 368, endPoint y: 241, distance: 33.1
click at [347, 199] on quentale-workspace at bounding box center [316, 150] width 633 height 301
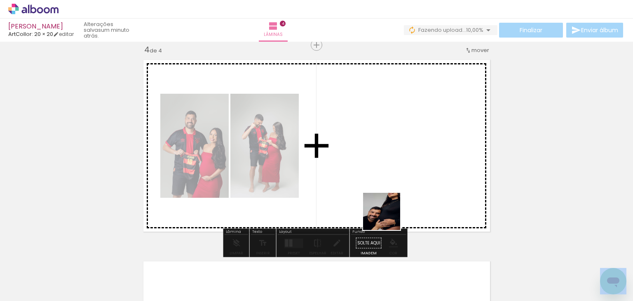
drag, startPoint x: 387, startPoint y: 269, endPoint x: 410, endPoint y: 247, distance: 31.5
click at [388, 194] on quentale-workspace at bounding box center [316, 150] width 633 height 301
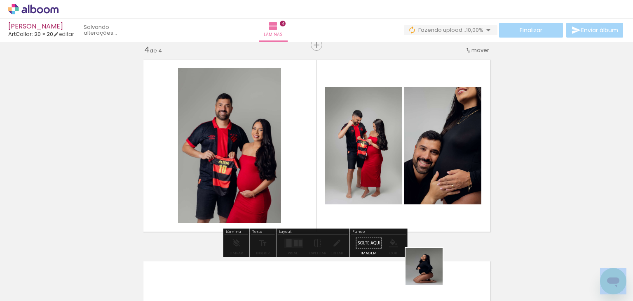
drag, startPoint x: 430, startPoint y: 275, endPoint x: 430, endPoint y: 197, distance: 77.5
click at [427, 180] on quentale-workspace at bounding box center [316, 150] width 633 height 301
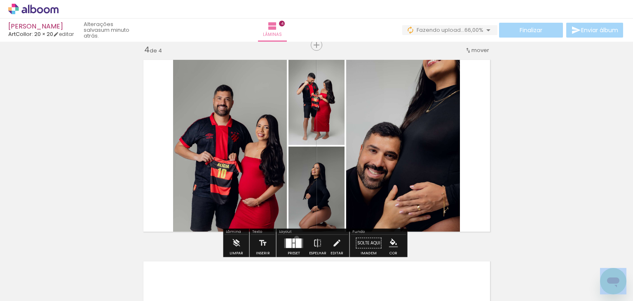
click at [296, 238] on div at bounding box center [299, 242] width 6 height 9
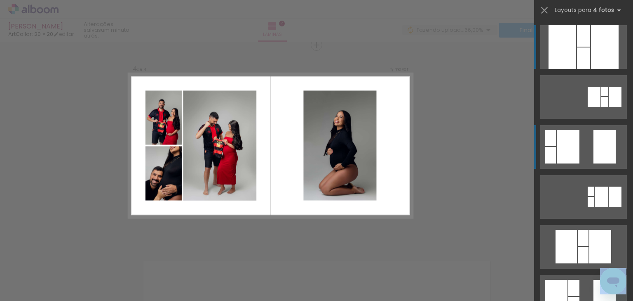
click at [581, 153] on quentale-layouter at bounding box center [584, 147] width 87 height 44
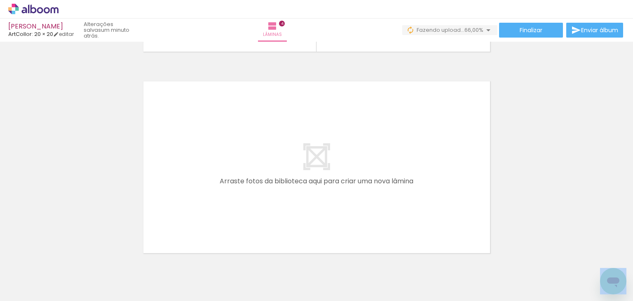
scroll to position [831, 0]
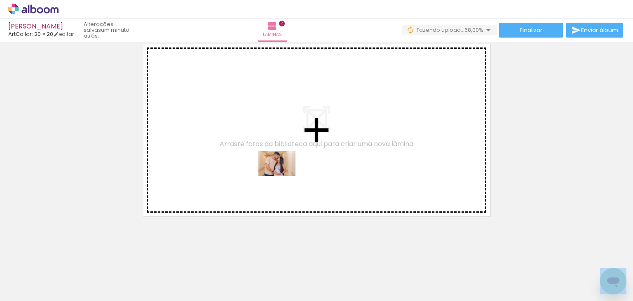
drag, startPoint x: 282, startPoint y: 267, endPoint x: 315, endPoint y: 200, distance: 75.2
click at [283, 176] on quentale-workspace at bounding box center [316, 150] width 633 height 301
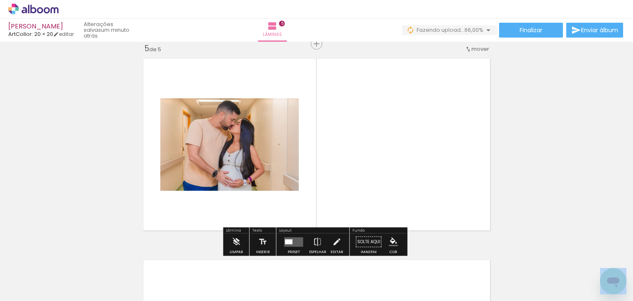
scroll to position [815, 0]
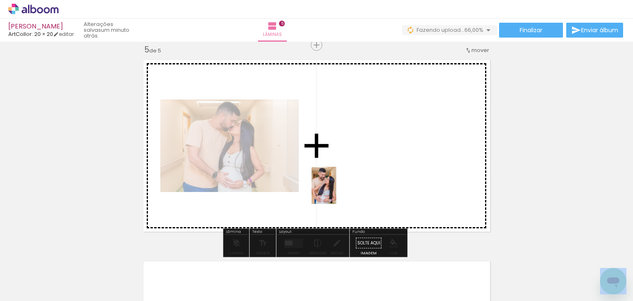
drag, startPoint x: 332, startPoint y: 268, endPoint x: 336, endPoint y: 191, distance: 77.2
click at [336, 191] on quentale-workspace at bounding box center [316, 150] width 633 height 301
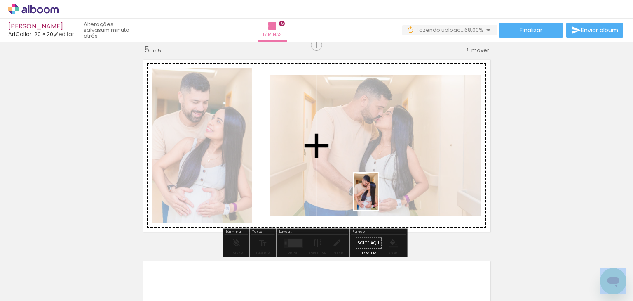
drag, startPoint x: 374, startPoint y: 271, endPoint x: 379, endPoint y: 198, distance: 73.1
click at [379, 198] on quentale-workspace at bounding box center [316, 150] width 633 height 301
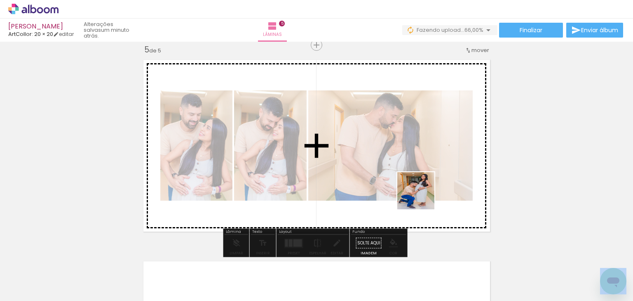
drag, startPoint x: 425, startPoint y: 275, endPoint x: 422, endPoint y: 197, distance: 78.4
click at [422, 197] on quentale-workspace at bounding box center [316, 150] width 633 height 301
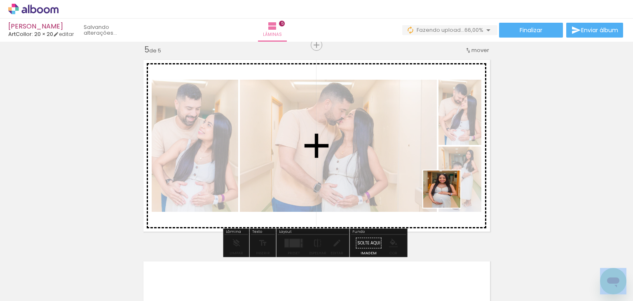
click at [448, 195] on quentale-workspace at bounding box center [316, 150] width 633 height 301
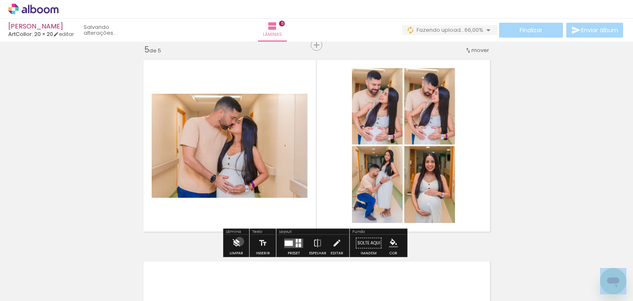
click at [240, 241] on iron-icon at bounding box center [236, 243] width 9 height 16
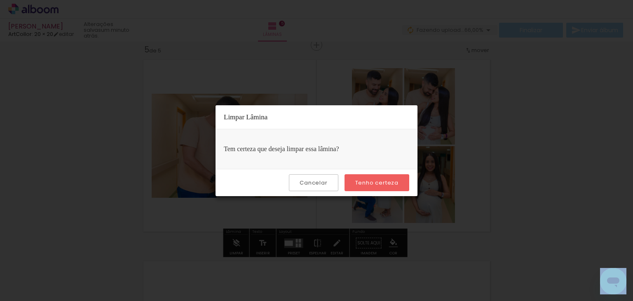
drag, startPoint x: 374, startPoint y: 178, endPoint x: 369, endPoint y: 183, distance: 7.6
click at [0, 0] on slot "Tenho certeza" at bounding box center [0, 0] width 0 height 0
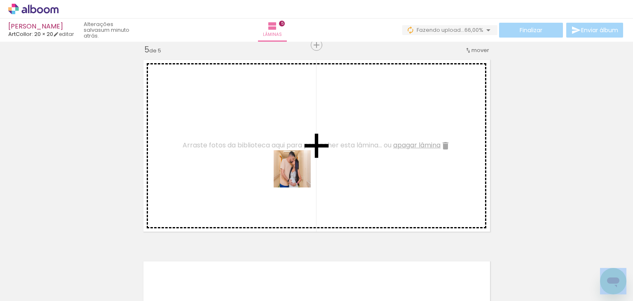
drag, startPoint x: 285, startPoint y: 266, endPoint x: 325, endPoint y: 262, distance: 40.2
click at [299, 179] on quentale-workspace at bounding box center [316, 150] width 633 height 301
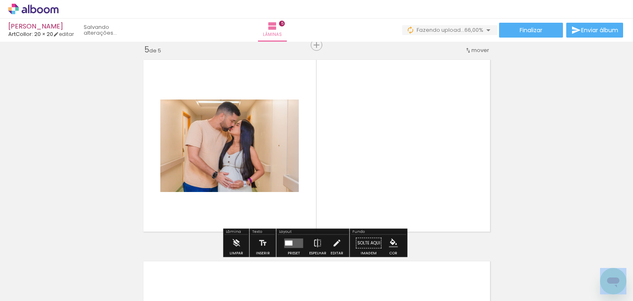
drag, startPoint x: 336, startPoint y: 199, endPoint x: 353, endPoint y: 239, distance: 43.6
click at [340, 188] on quentale-workspace at bounding box center [316, 150] width 633 height 301
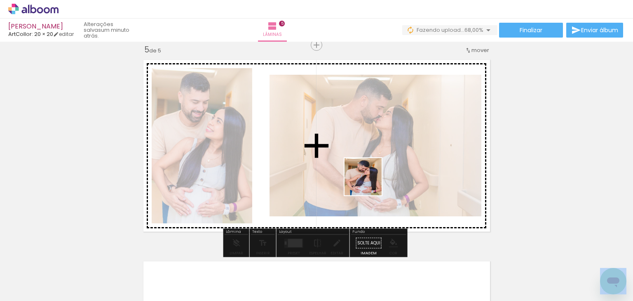
drag, startPoint x: 365, startPoint y: 268, endPoint x: 369, endPoint y: 183, distance: 85.9
click at [369, 183] on quentale-workspace at bounding box center [316, 150] width 633 height 301
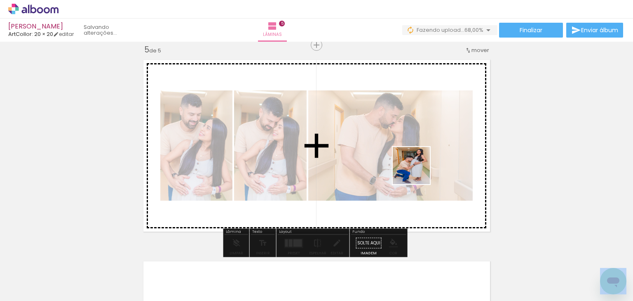
drag, startPoint x: 416, startPoint y: 266, endPoint x: 465, endPoint y: 253, distance: 50.4
click at [418, 172] on quentale-workspace at bounding box center [316, 150] width 633 height 301
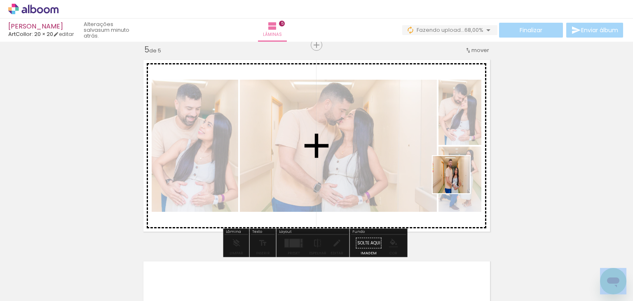
drag, startPoint x: 546, startPoint y: 275, endPoint x: 458, endPoint y: 181, distance: 129.5
click at [458, 181] on quentale-workspace at bounding box center [316, 150] width 633 height 301
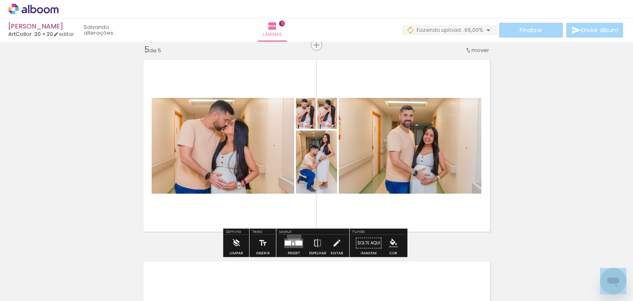
click at [292, 235] on div at bounding box center [294, 243] width 22 height 16
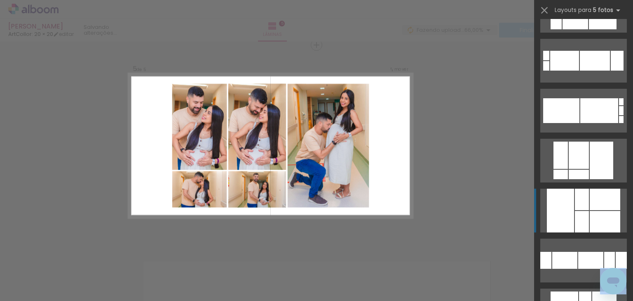
scroll to position [99, 0]
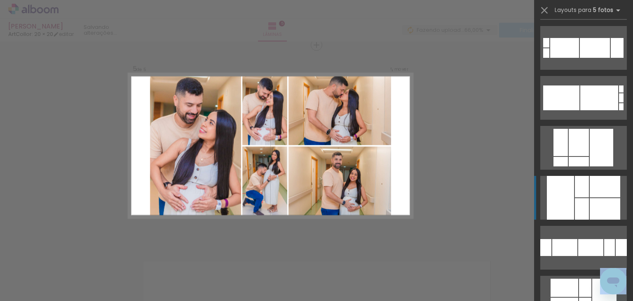
click at [576, 189] on div at bounding box center [582, 186] width 14 height 21
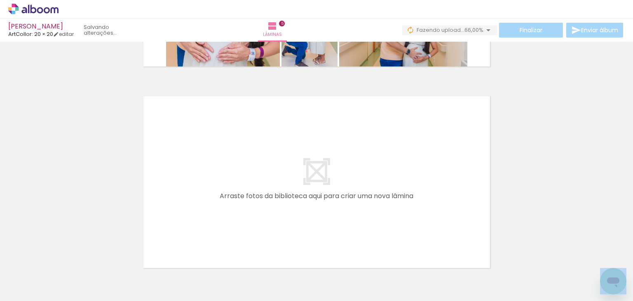
scroll to position [0, 1339]
drag, startPoint x: 326, startPoint y: 273, endPoint x: 352, endPoint y: 257, distance: 30.8
click at [329, 232] on quentale-workspace at bounding box center [316, 150] width 633 height 301
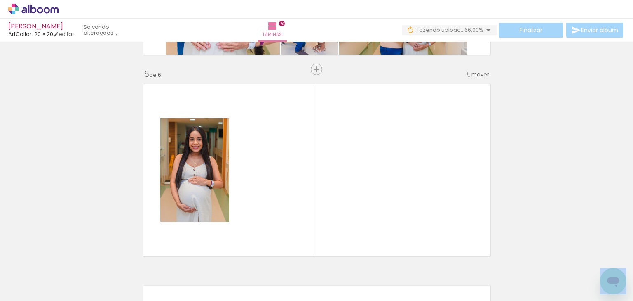
scroll to position [1016, 0]
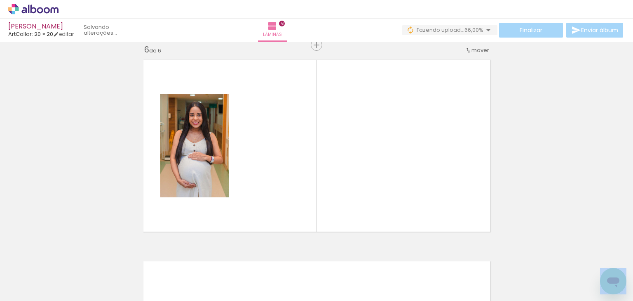
drag, startPoint x: 365, startPoint y: 271, endPoint x: 376, endPoint y: 241, distance: 31.9
click at [363, 202] on quentale-workspace at bounding box center [316, 150] width 633 height 301
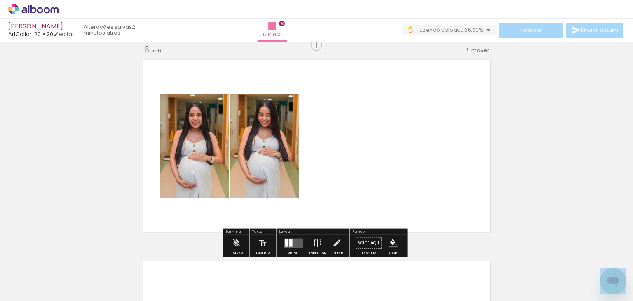
scroll to position [0, 1541]
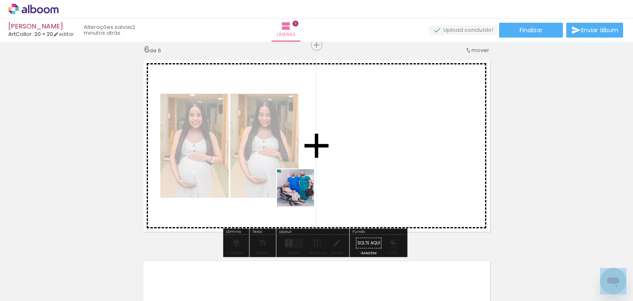
drag, startPoint x: 262, startPoint y: 277, endPoint x: 315, endPoint y: 246, distance: 61.2
click at [303, 198] on quentale-workspace at bounding box center [316, 150] width 633 height 301
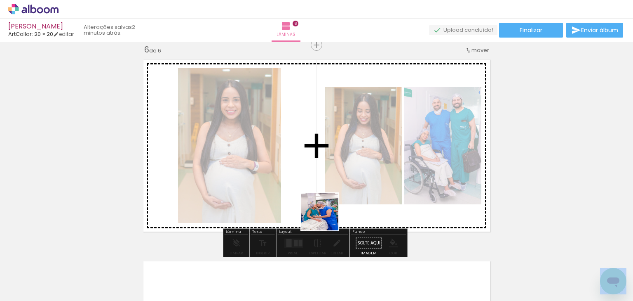
drag, startPoint x: 305, startPoint y: 273, endPoint x: 335, endPoint y: 235, distance: 47.8
click at [330, 212] on quentale-workspace at bounding box center [316, 150] width 633 height 301
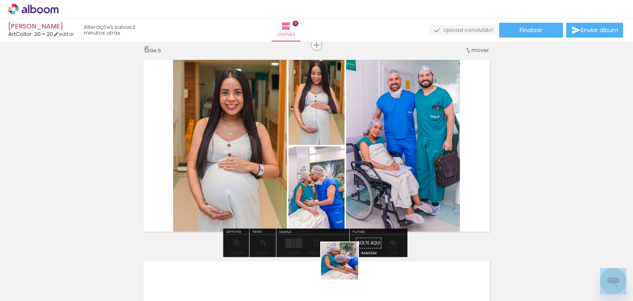
drag, startPoint x: 344, startPoint y: 270, endPoint x: 369, endPoint y: 235, distance: 42.8
click at [358, 185] on quentale-workspace at bounding box center [316, 150] width 633 height 301
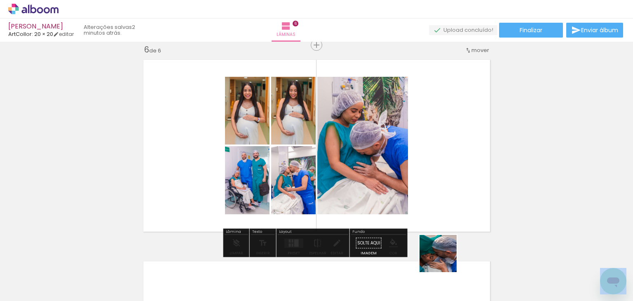
drag, startPoint x: 445, startPoint y: 262, endPoint x: 439, endPoint y: 214, distance: 48.3
click at [439, 214] on quentale-workspace at bounding box center [316, 150] width 633 height 301
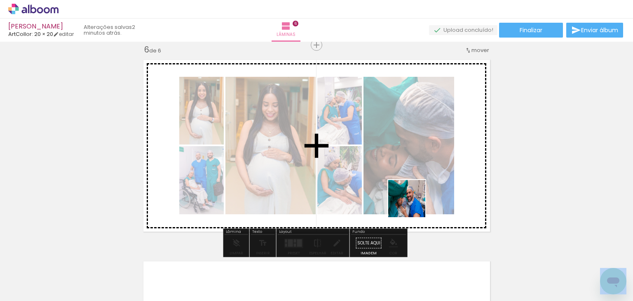
drag, startPoint x: 394, startPoint y: 285, endPoint x: 416, endPoint y: 204, distance: 84.0
click at [414, 203] on quentale-workspace at bounding box center [316, 150] width 633 height 301
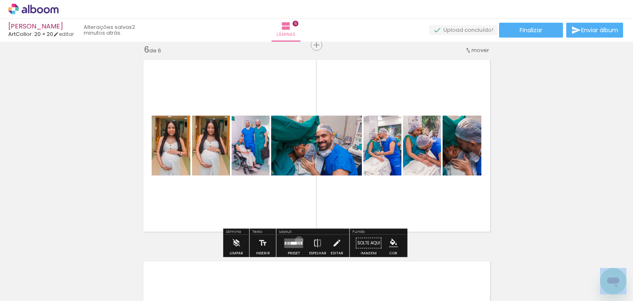
click at [297, 240] on quentale-layouter at bounding box center [294, 242] width 19 height 9
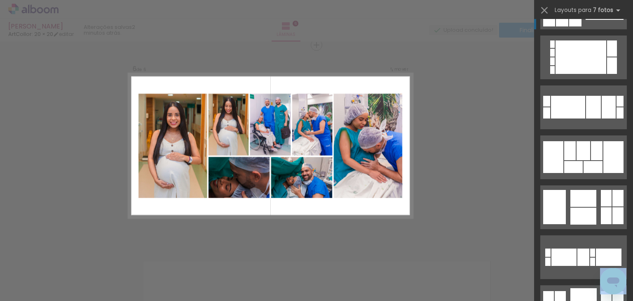
scroll to position [429, 0]
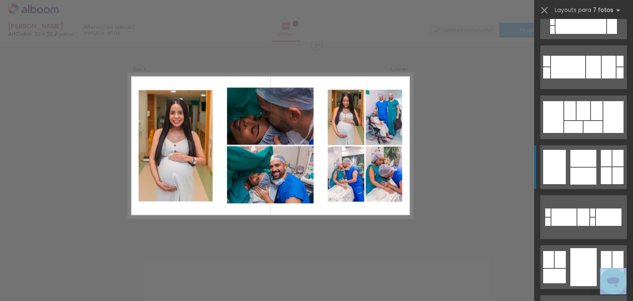
click at [576, 179] on div at bounding box center [584, 175] width 26 height 17
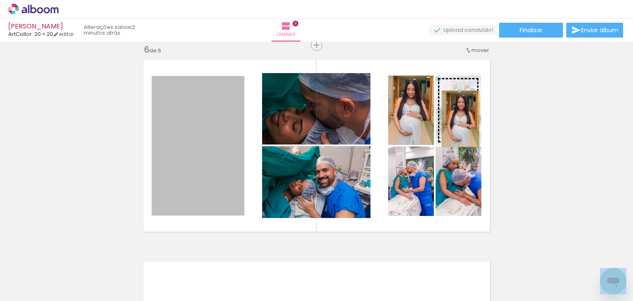
drag, startPoint x: 289, startPoint y: 147, endPoint x: 458, endPoint y: 118, distance: 171.8
click at [0, 0] on slot at bounding box center [0, 0] width 0 height 0
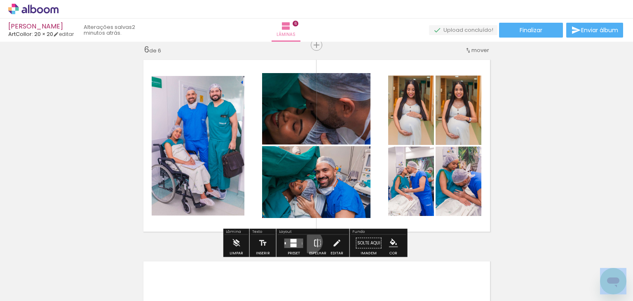
click at [310, 241] on paper-button "Espelhar" at bounding box center [317, 245] width 21 height 21
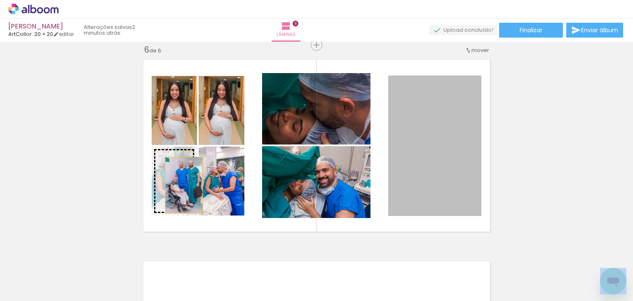
drag, startPoint x: 444, startPoint y: 132, endPoint x: 181, endPoint y: 185, distance: 267.5
click at [0, 0] on slot at bounding box center [0, 0] width 0 height 0
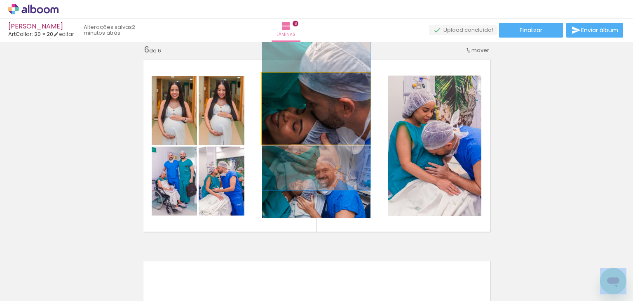
click at [325, 126] on quentale-photo at bounding box center [316, 108] width 108 height 71
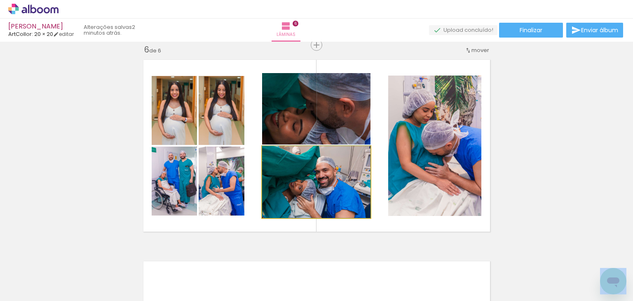
click at [336, 178] on quentale-photo at bounding box center [316, 182] width 108 height 72
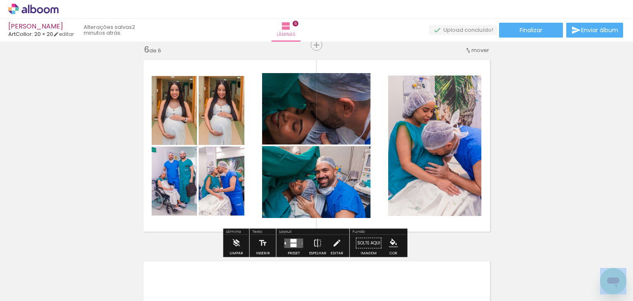
click at [295, 240] on quentale-layouter at bounding box center [294, 242] width 19 height 9
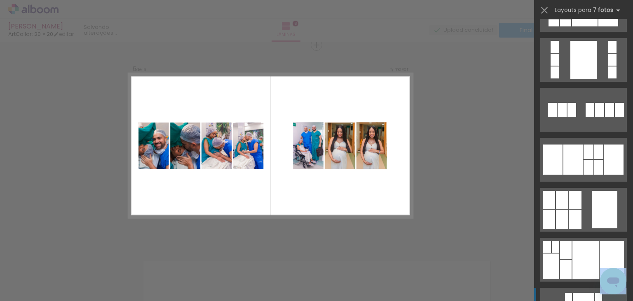
scroll to position [1538, 0]
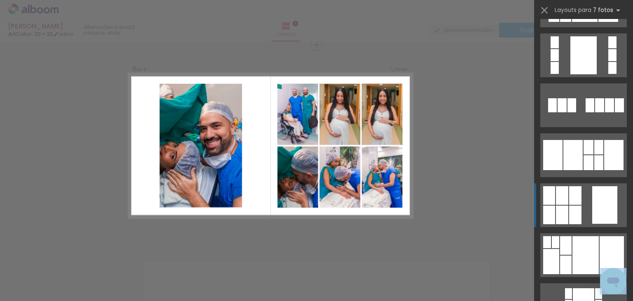
click at [564, 192] on div at bounding box center [562, 195] width 12 height 19
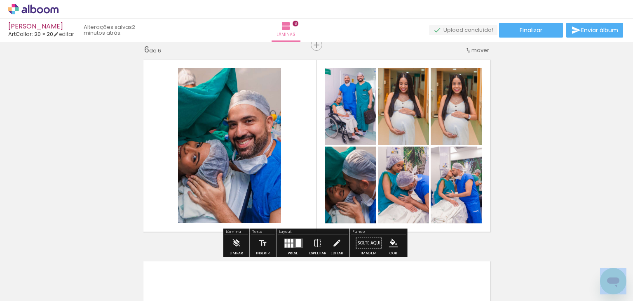
click at [334, 239] on iron-icon at bounding box center [336, 243] width 9 height 16
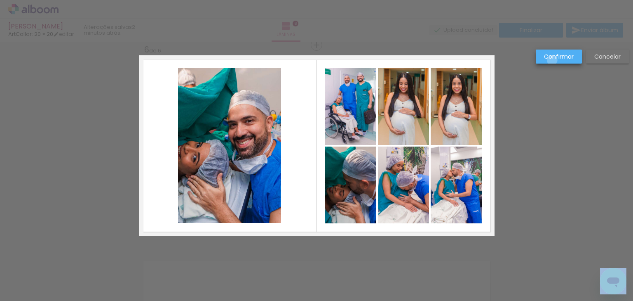
drag, startPoint x: 553, startPoint y: 60, endPoint x: 505, endPoint y: 93, distance: 57.8
click at [553, 61] on paper-button "Confirmar" at bounding box center [559, 56] width 46 height 14
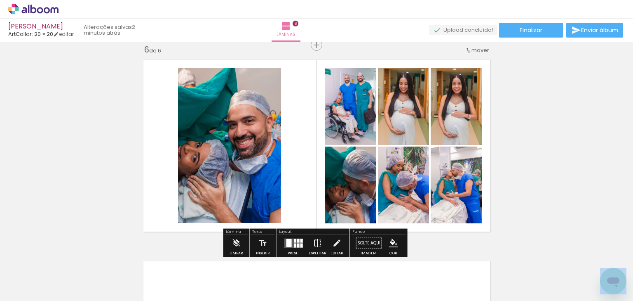
click at [313, 241] on iron-icon at bounding box center [317, 243] width 9 height 16
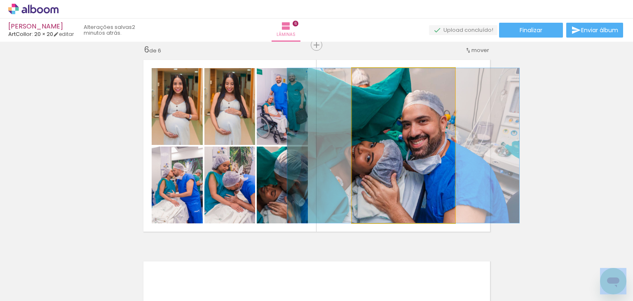
click at [386, 164] on quentale-photo at bounding box center [403, 145] width 103 height 155
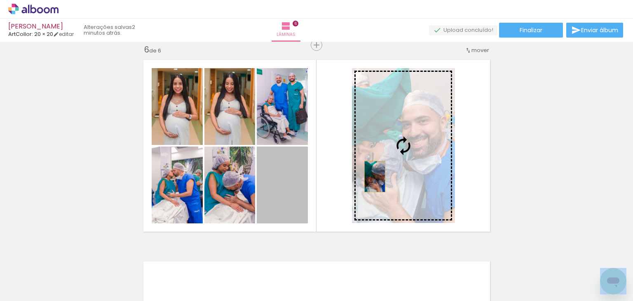
drag, startPoint x: 287, startPoint y: 195, endPoint x: 372, endPoint y: 176, distance: 87.8
click at [0, 0] on slot at bounding box center [0, 0] width 0 height 0
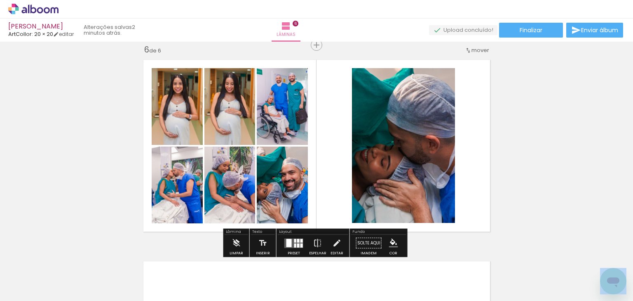
click at [367, 163] on quentale-photo at bounding box center [403, 145] width 103 height 155
drag, startPoint x: 339, startPoint y: 238, endPoint x: 409, endPoint y: 157, distance: 107.3
click at [345, 233] on div "Layout Preset Espelhar Editar" at bounding box center [313, 242] width 73 height 28
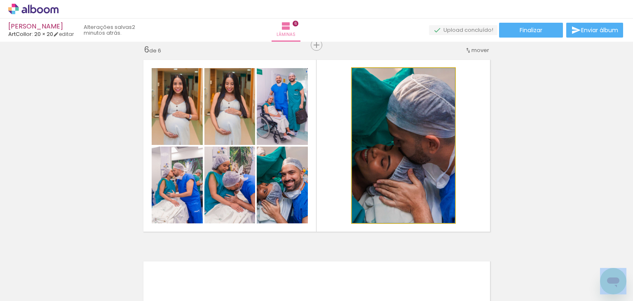
click at [409, 157] on quentale-photo at bounding box center [403, 145] width 103 height 155
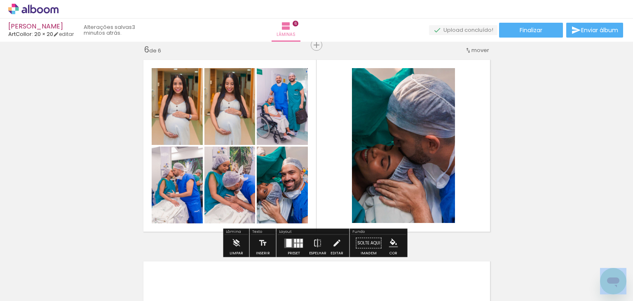
drag, startPoint x: 336, startPoint y: 239, endPoint x: 345, endPoint y: 231, distance: 11.4
click at [339, 236] on paper-button "Editar" at bounding box center [337, 245] width 17 height 21
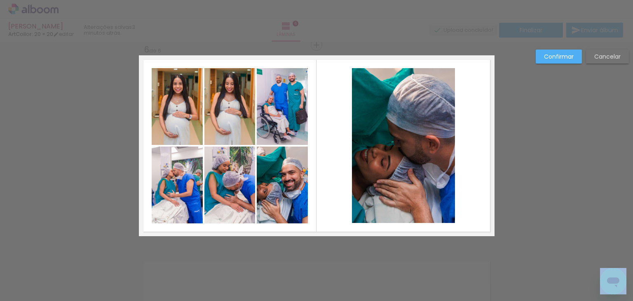
click at [394, 174] on quentale-photo at bounding box center [403, 145] width 103 height 155
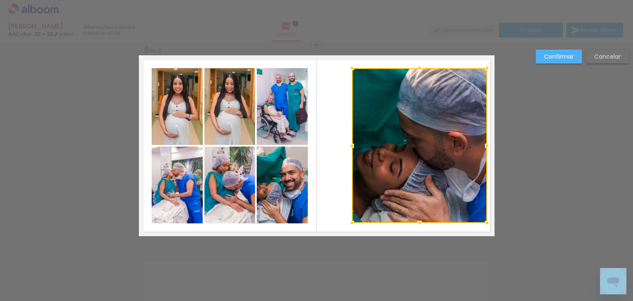
drag, startPoint x: 454, startPoint y: 141, endPoint x: 485, endPoint y: 138, distance: 32.0
click at [485, 138] on div at bounding box center [487, 145] width 16 height 16
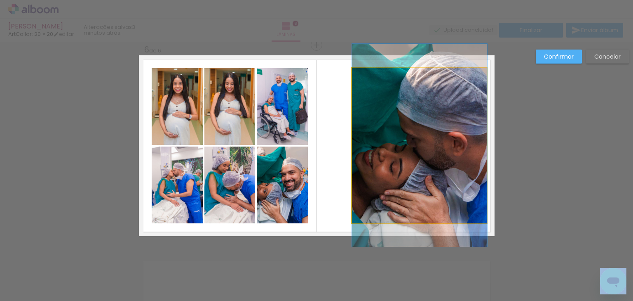
click at [360, 155] on quentale-photo at bounding box center [419, 145] width 135 height 155
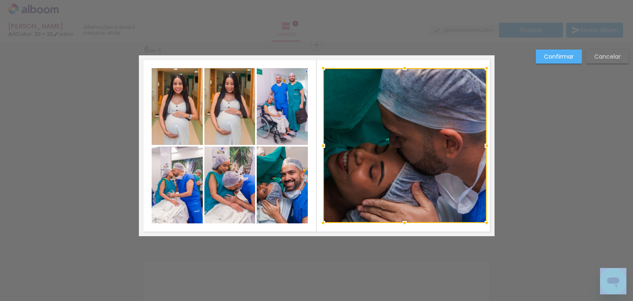
click at [321, 148] on div at bounding box center [323, 145] width 16 height 16
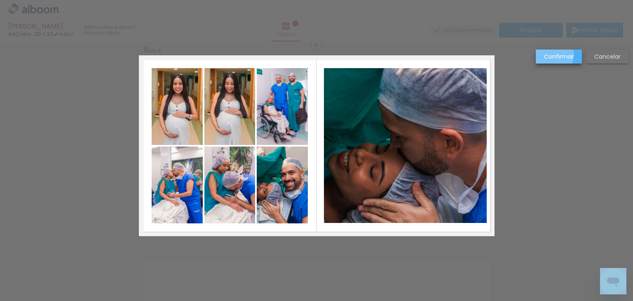
drag, startPoint x: 555, startPoint y: 55, endPoint x: 528, endPoint y: 71, distance: 31.3
click at [0, 0] on slot "Confirmar" at bounding box center [0, 0] width 0 height 0
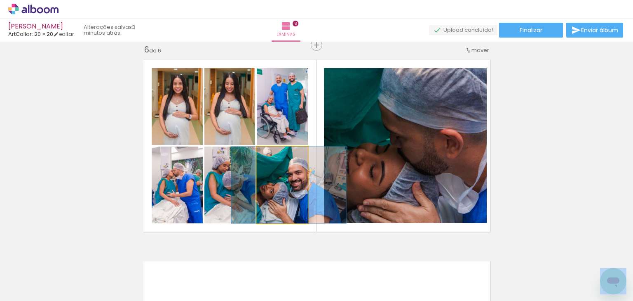
drag, startPoint x: 267, startPoint y: 200, endPoint x: 275, endPoint y: 200, distance: 8.3
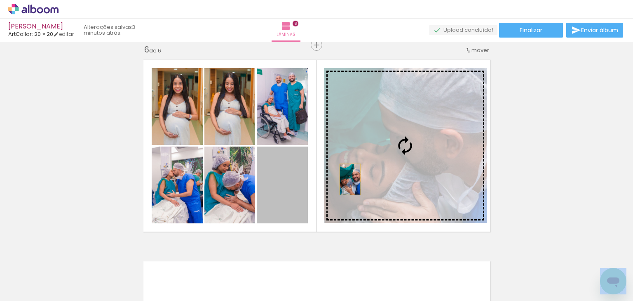
drag, startPoint x: 294, startPoint y: 193, endPoint x: 348, endPoint y: 179, distance: 55.4
click at [0, 0] on slot at bounding box center [0, 0] width 0 height 0
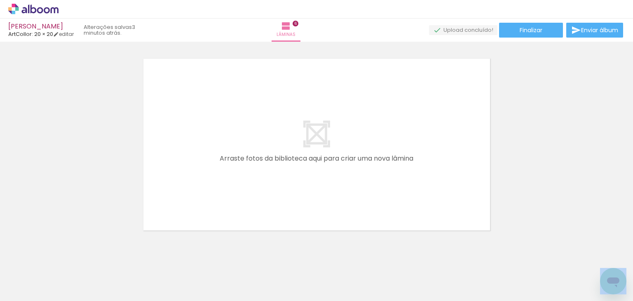
scroll to position [1233, 0]
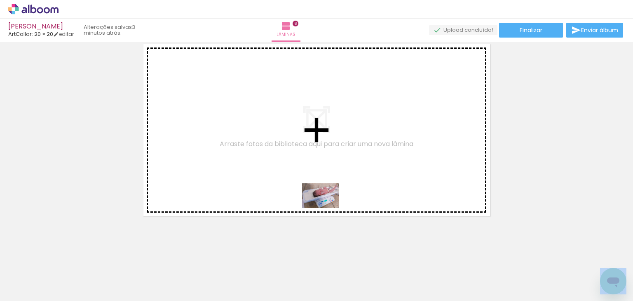
drag, startPoint x: 333, startPoint y: 264, endPoint x: 327, endPoint y: 208, distance: 56.8
click at [327, 208] on quentale-workspace at bounding box center [316, 150] width 633 height 301
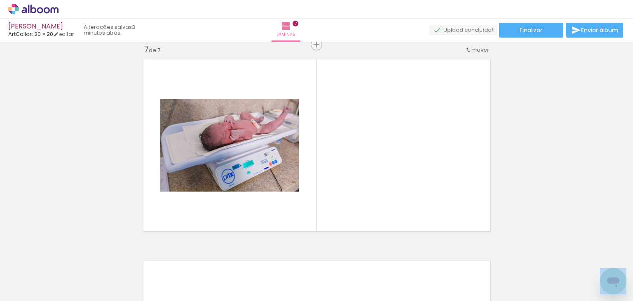
scroll to position [1218, 0]
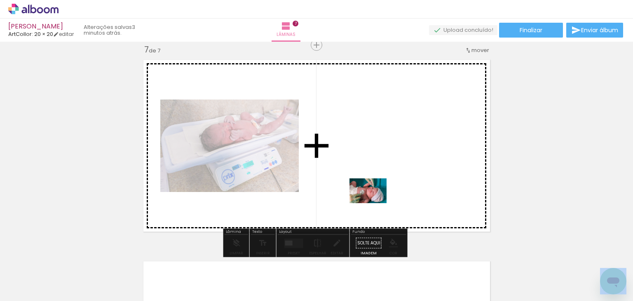
drag, startPoint x: 378, startPoint y: 266, endPoint x: 374, endPoint y: 203, distance: 62.8
click at [374, 203] on quentale-workspace at bounding box center [316, 150] width 633 height 301
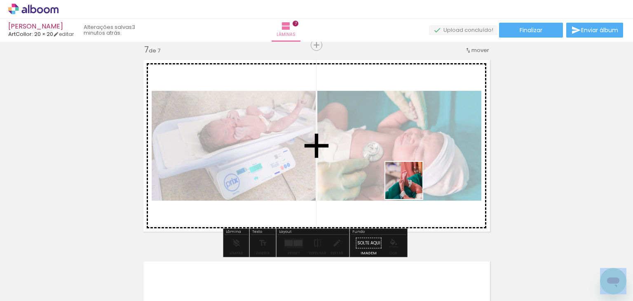
drag, startPoint x: 426, startPoint y: 273, endPoint x: 449, endPoint y: 252, distance: 31.0
click at [412, 191] on quentale-workspace at bounding box center [316, 150] width 633 height 301
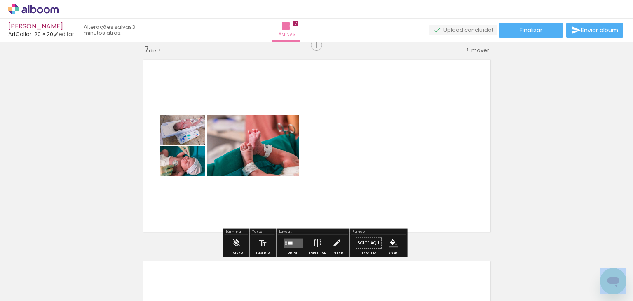
drag, startPoint x: 466, startPoint y: 274, endPoint x: 436, endPoint y: 198, distance: 81.2
click at [436, 198] on quentale-workspace at bounding box center [316, 150] width 633 height 301
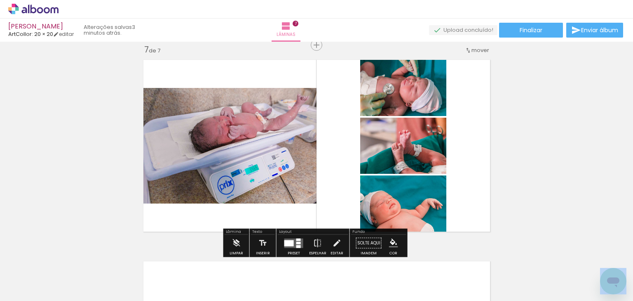
click at [296, 237] on div at bounding box center [294, 243] width 22 height 16
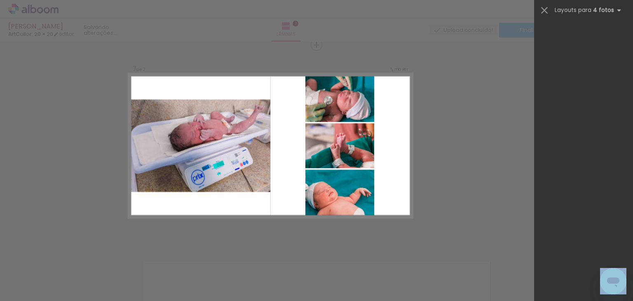
scroll to position [0, 0]
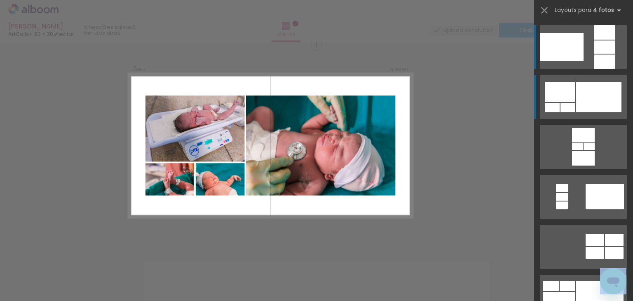
click at [576, 102] on div at bounding box center [599, 97] width 46 height 31
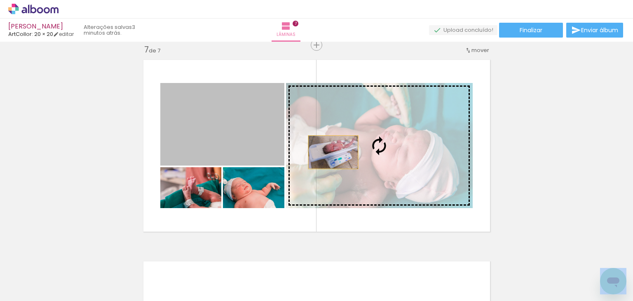
drag, startPoint x: 275, startPoint y: 132, endPoint x: 374, endPoint y: 168, distance: 105.3
click at [0, 0] on slot at bounding box center [0, 0] width 0 height 0
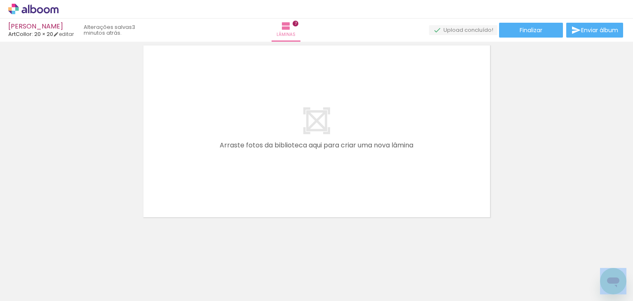
scroll to position [1435, 0]
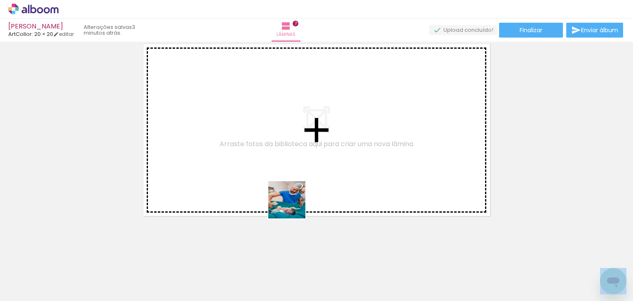
drag, startPoint x: 290, startPoint y: 221, endPoint x: 398, endPoint y: 253, distance: 112.6
click at [296, 200] on quentale-workspace at bounding box center [316, 150] width 633 height 301
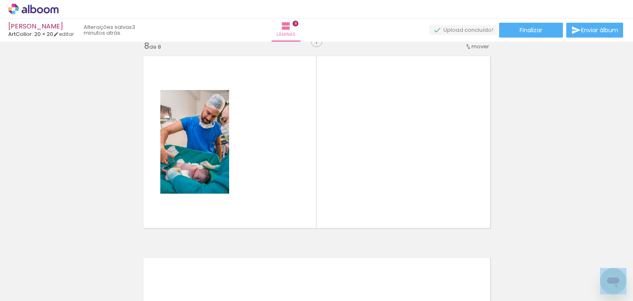
scroll to position [1419, 0]
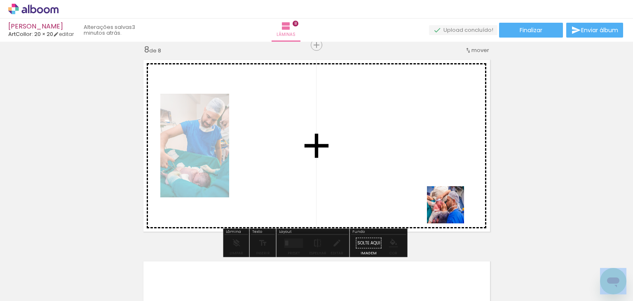
drag, startPoint x: 521, startPoint y: 271, endPoint x: 549, endPoint y: 263, distance: 29.5
click at [445, 205] on quentale-workspace at bounding box center [316, 150] width 633 height 301
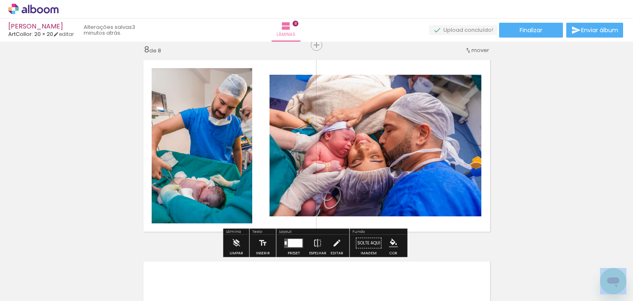
drag, startPoint x: 554, startPoint y: 269, endPoint x: 531, endPoint y: 232, distance: 43.7
click at [430, 193] on quentale-workspace at bounding box center [316, 150] width 633 height 301
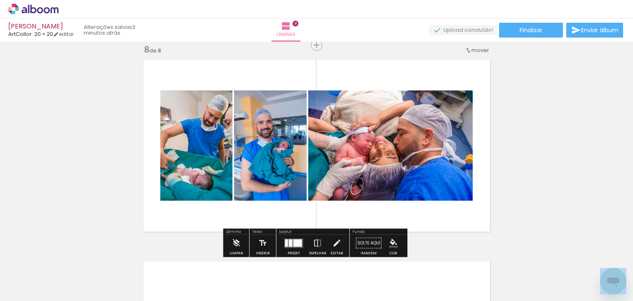
drag, startPoint x: 602, startPoint y: 262, endPoint x: 417, endPoint y: 185, distance: 200.2
click at [417, 184] on quentale-workspace at bounding box center [316, 150] width 633 height 301
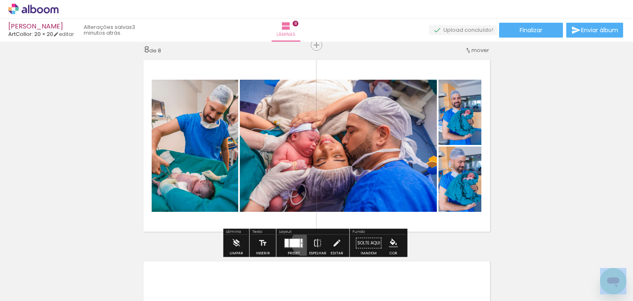
click at [303, 242] on paper-button "Preset" at bounding box center [294, 245] width 26 height 21
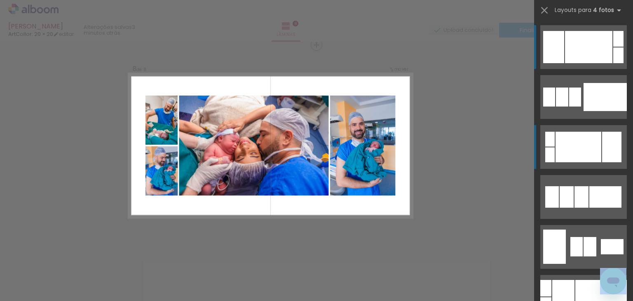
click at [575, 153] on div at bounding box center [579, 147] width 46 height 31
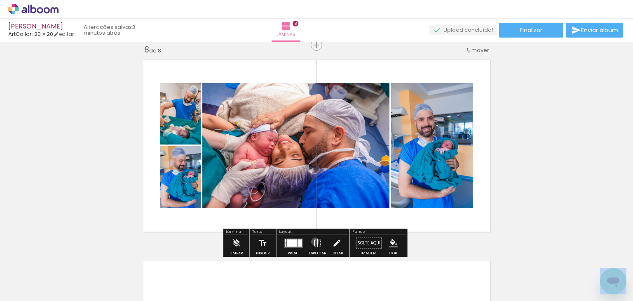
click at [313, 241] on iron-icon at bounding box center [317, 243] width 9 height 16
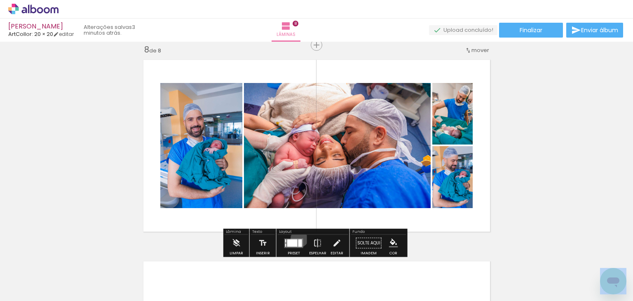
click at [298, 238] on quentale-layouter at bounding box center [294, 242] width 19 height 9
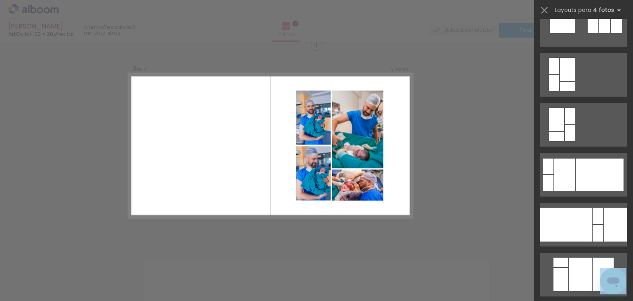
scroll to position [1452, 0]
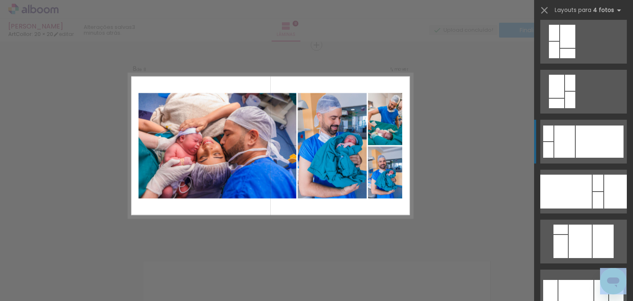
click at [576, 146] on div at bounding box center [600, 141] width 48 height 32
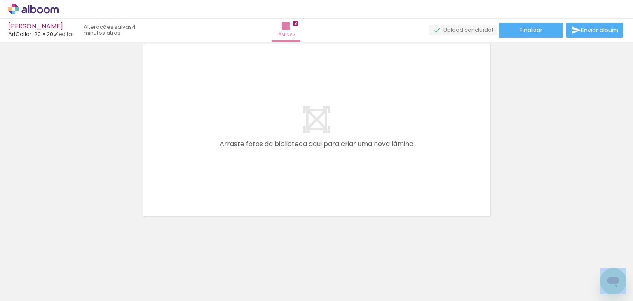
scroll to position [0, 690]
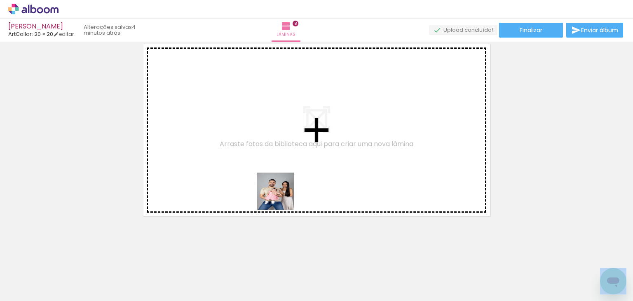
drag, startPoint x: 280, startPoint y: 266, endPoint x: 282, endPoint y: 196, distance: 70.1
click at [282, 196] on quentale-workspace at bounding box center [316, 150] width 633 height 301
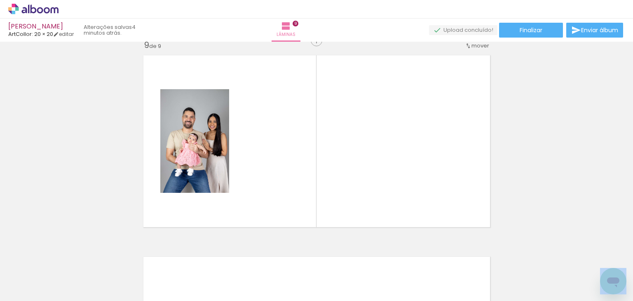
scroll to position [1620, 0]
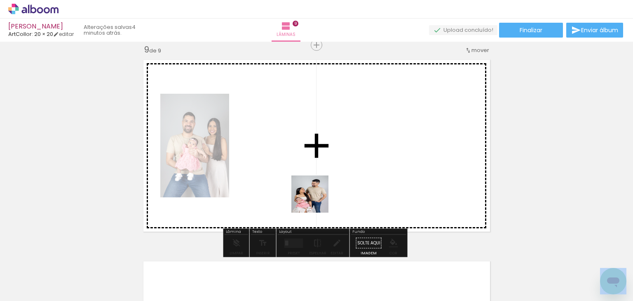
drag, startPoint x: 319, startPoint y: 208, endPoint x: 316, endPoint y: 200, distance: 8.6
click at [316, 200] on quentale-workspace at bounding box center [316, 150] width 633 height 301
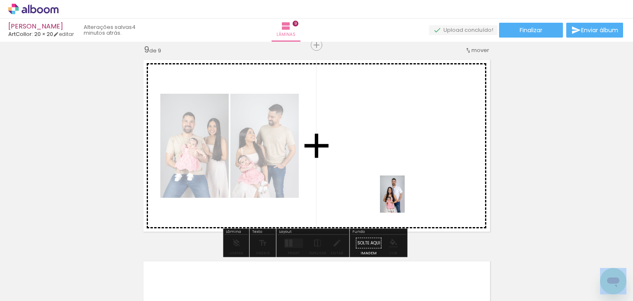
drag, startPoint x: 413, startPoint y: 263, endPoint x: 405, endPoint y: 200, distance: 63.6
click at [405, 200] on quentale-workspace at bounding box center [316, 150] width 633 height 301
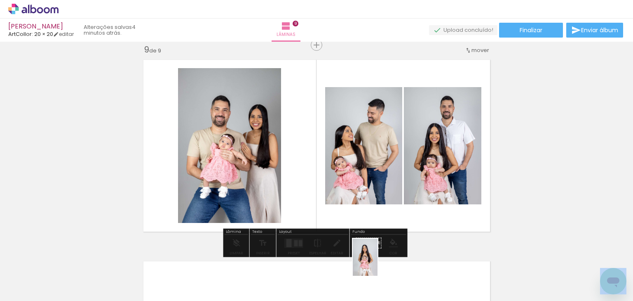
drag, startPoint x: 373, startPoint y: 274, endPoint x: 378, endPoint y: 263, distance: 12.2
click at [376, 263] on div at bounding box center [362, 272] width 27 height 41
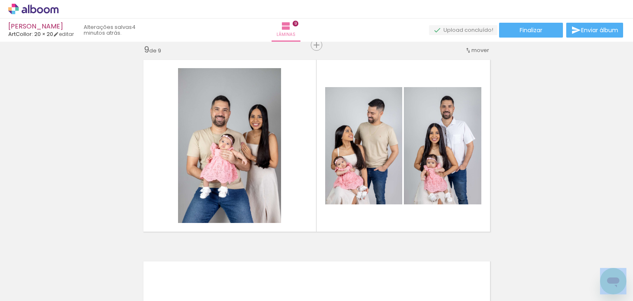
scroll to position [0, 868]
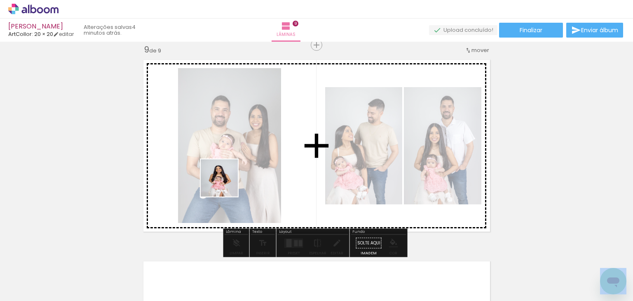
drag, startPoint x: 186, startPoint y: 267, endPoint x: 272, endPoint y: 238, distance: 91.0
click at [226, 184] on quentale-workspace at bounding box center [316, 150] width 633 height 301
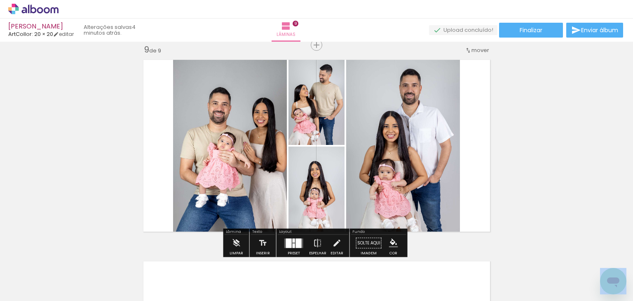
drag, startPoint x: 285, startPoint y: 262, endPoint x: 325, endPoint y: 253, distance: 41.5
click at [295, 195] on quentale-workspace at bounding box center [316, 150] width 633 height 301
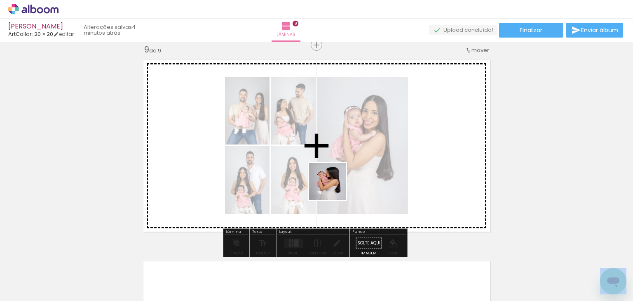
drag, startPoint x: 335, startPoint y: 267, endPoint x: 334, endPoint y: 188, distance: 79.6
click at [334, 188] on quentale-workspace at bounding box center [316, 150] width 633 height 301
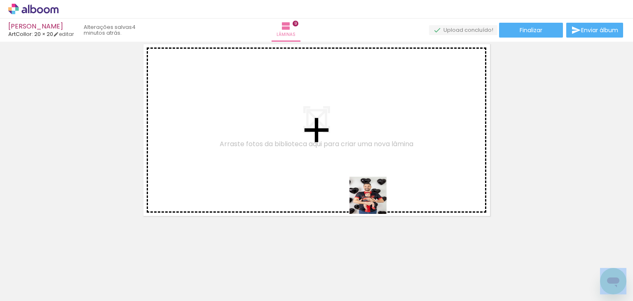
drag, startPoint x: 378, startPoint y: 228, endPoint x: 420, endPoint y: 241, distance: 44.6
click at [373, 184] on quentale-workspace at bounding box center [316, 150] width 633 height 301
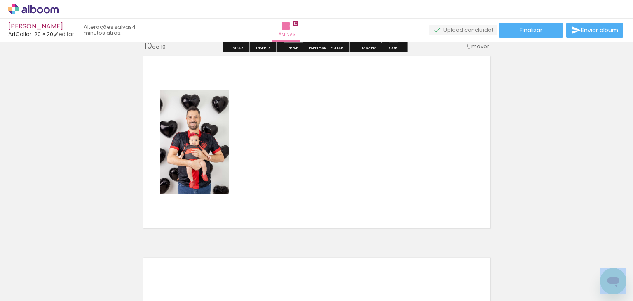
scroll to position [1821, 0]
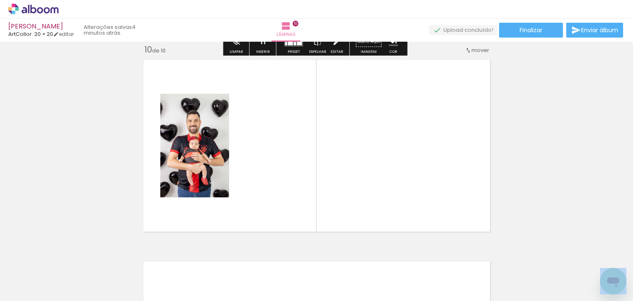
drag, startPoint x: 423, startPoint y: 268, endPoint x: 438, endPoint y: 251, distance: 22.6
click at [413, 191] on quentale-workspace at bounding box center [316, 150] width 633 height 301
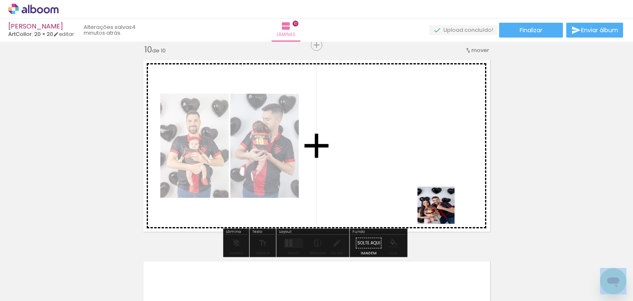
drag, startPoint x: 460, startPoint y: 275, endPoint x: 438, endPoint y: 213, distance: 65.6
click at [427, 191] on quentale-workspace at bounding box center [316, 150] width 633 height 301
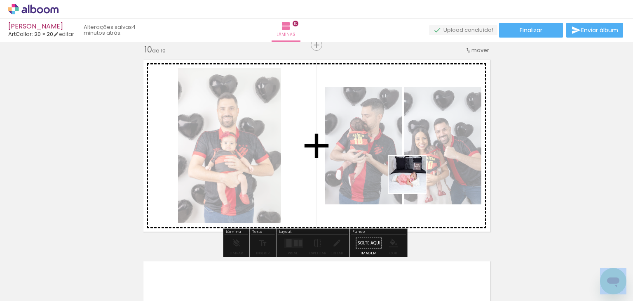
drag, startPoint x: 505, startPoint y: 271, endPoint x: 508, endPoint y: 250, distance: 20.4
click at [404, 179] on quentale-workspace at bounding box center [316, 150] width 633 height 301
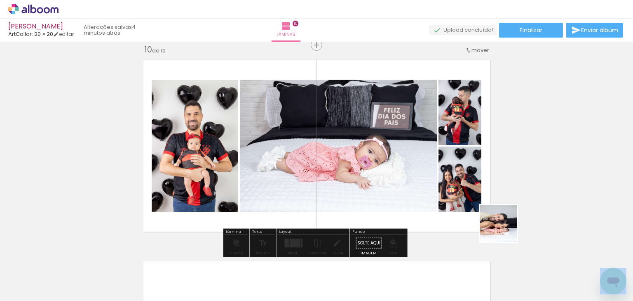
drag, startPoint x: 549, startPoint y: 277, endPoint x: 413, endPoint y: 183, distance: 165.4
click at [412, 184] on quentale-workspace at bounding box center [316, 150] width 633 height 301
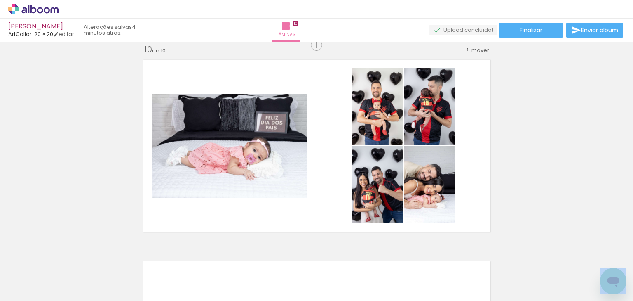
scroll to position [0, 240]
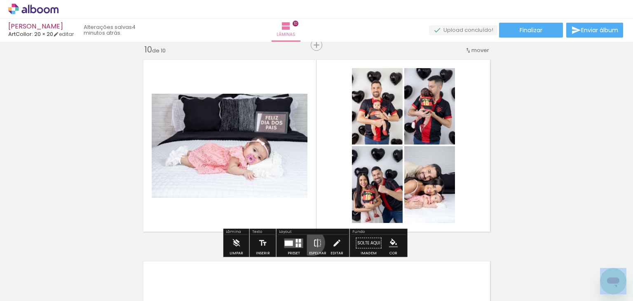
click at [310, 242] on paper-button "Espelhar" at bounding box center [317, 245] width 21 height 21
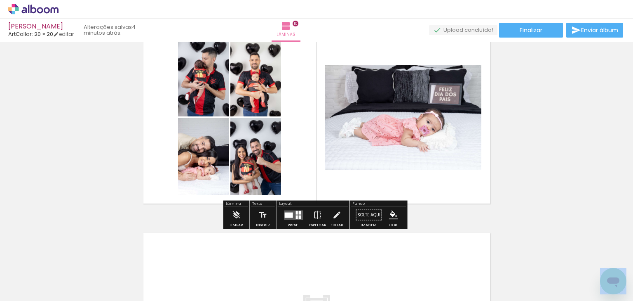
scroll to position [1788, 0]
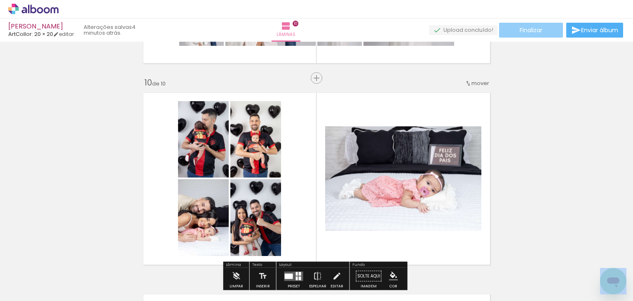
click at [531, 27] on span "Finalizar" at bounding box center [531, 30] width 23 height 6
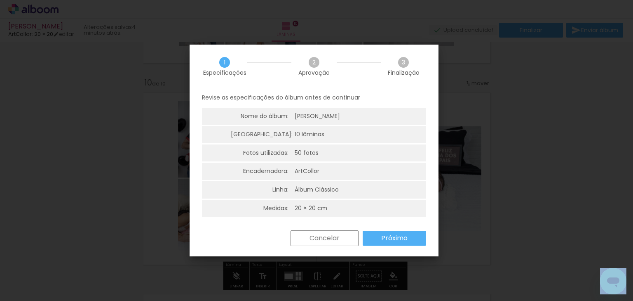
click at [0, 0] on slot "Próximo" at bounding box center [0, 0] width 0 height 0
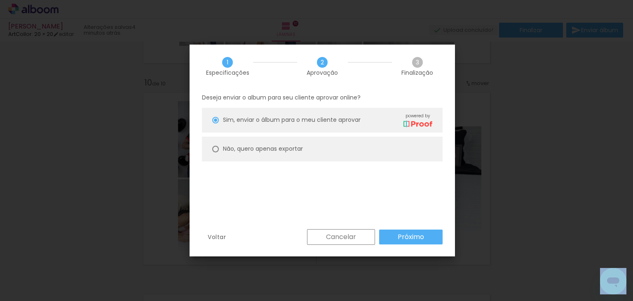
drag, startPoint x: 347, startPoint y: 148, endPoint x: 395, endPoint y: 212, distance: 79.6
click at [348, 153] on paper-radio-button "Não, quero apenas exportar" at bounding box center [322, 148] width 241 height 25
type paper-radio-button "on"
click at [404, 241] on paper-button "Próximo" at bounding box center [411, 236] width 64 height 15
type input "Alta, 300 DPI"
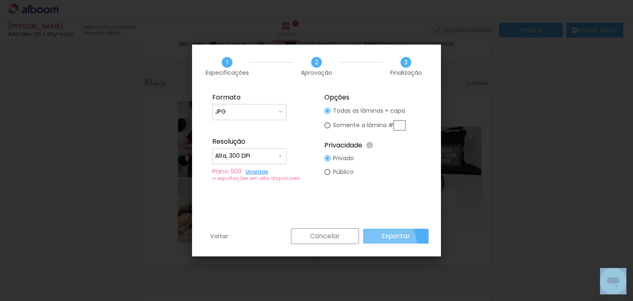
click at [0, 0] on paper-button "Exportar" at bounding box center [0, 0] width 0 height 0
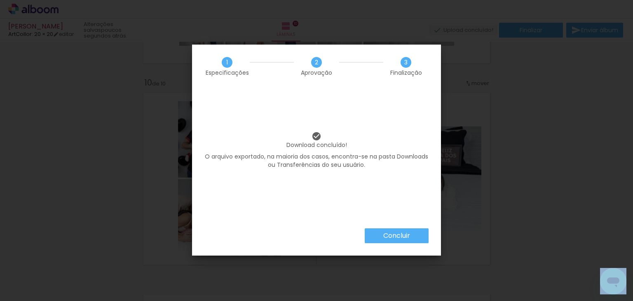
scroll to position [0, 240]
drag, startPoint x: 414, startPoint y: 229, endPoint x: 560, endPoint y: 73, distance: 214.1
click at [415, 228] on paper-button "Concluir" at bounding box center [397, 235] width 64 height 15
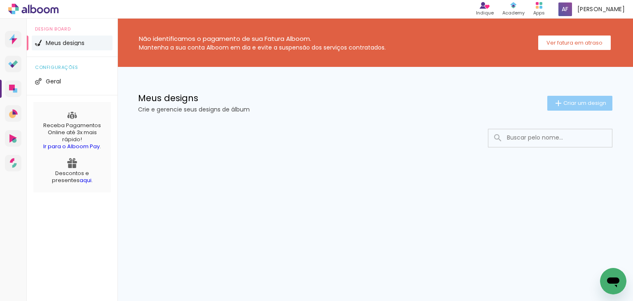
click at [571, 96] on paper-button "Criar um design" at bounding box center [580, 103] width 65 height 15
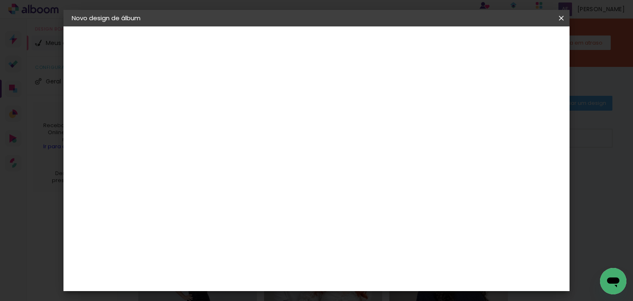
click at [207, 112] on input at bounding box center [207, 110] width 0 height 13
type input "a"
type input "[PERSON_NAME]"
type paper-input "[PERSON_NAME]"
drag, startPoint x: 529, startPoint y: 45, endPoint x: 518, endPoint y: 48, distance: 11.7
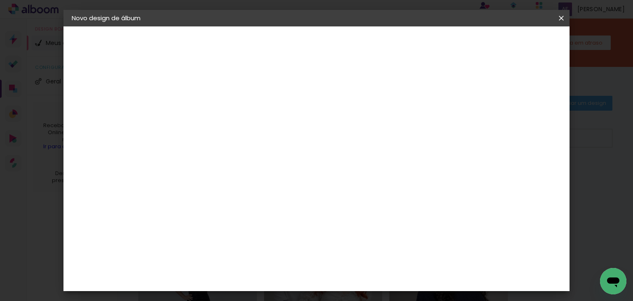
click at [0, 0] on slot "Avançar" at bounding box center [0, 0] width 0 height 0
click at [228, 205] on div "ArtCollor" at bounding box center [216, 203] width 30 height 7
click at [0, 0] on slot "Avançar" at bounding box center [0, 0] width 0 height 0
drag, startPoint x: 328, startPoint y: 139, endPoint x: 328, endPoint y: 152, distance: 13.6
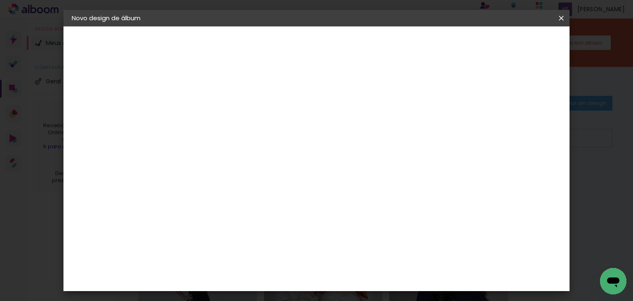
click at [239, 138] on input "text" at bounding box center [223, 143] width 32 height 13
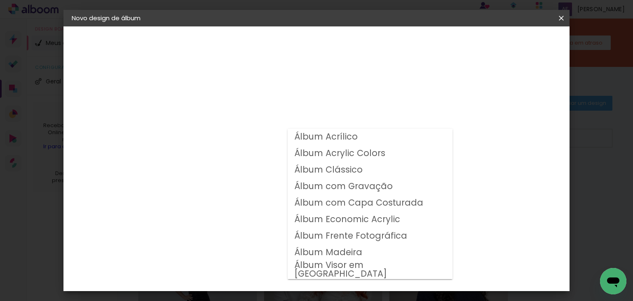
click at [0, 0] on slot "Álbum Clássico" at bounding box center [0, 0] width 0 height 0
type input "Álbum Clássico"
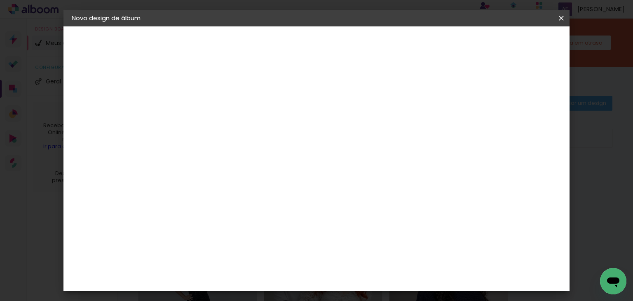
scroll to position [165, 0]
click at [262, 159] on span "20 × 20" at bounding box center [243, 167] width 38 height 17
click at [0, 0] on slot "Avançar" at bounding box center [0, 0] width 0 height 0
drag, startPoint x: 519, startPoint y: 79, endPoint x: 517, endPoint y: 88, distance: 9.0
click at [449, 83] on div "mm Mostrar sangria 20 cm Largura da página 20.3 cm Altura 40 cm Largura da lâmi…" at bounding box center [310, 61] width 278 height 70
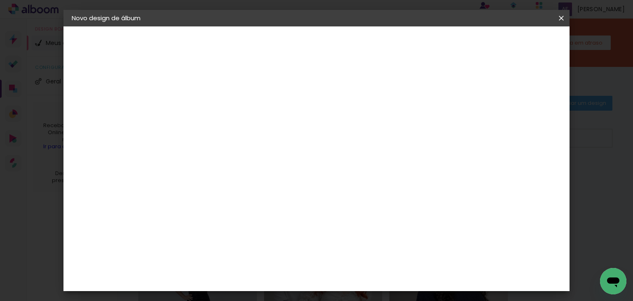
drag, startPoint x: 517, startPoint y: 88, endPoint x: 527, endPoint y: 43, distance: 46.1
click at [0, 0] on slot "Mostrar sangria" at bounding box center [0, 0] width 0 height 0
type paper-checkbox "on"
click at [437, 38] on paper-button "Iniciar design" at bounding box center [410, 44] width 54 height 14
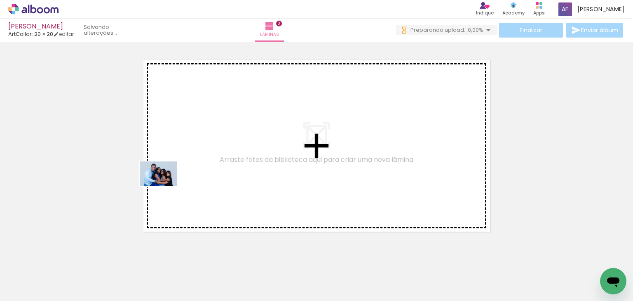
drag, startPoint x: 75, startPoint y: 277, endPoint x: 165, endPoint y: 187, distance: 126.8
click at [165, 186] on quentale-workspace at bounding box center [316, 150] width 633 height 301
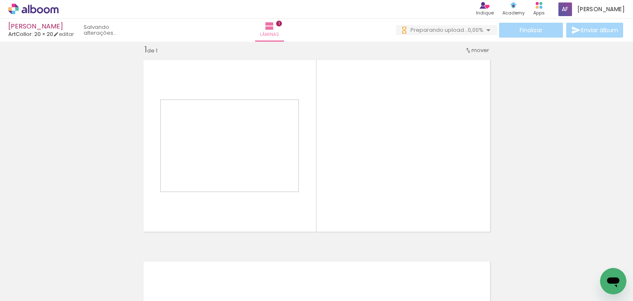
scroll to position [10, 0]
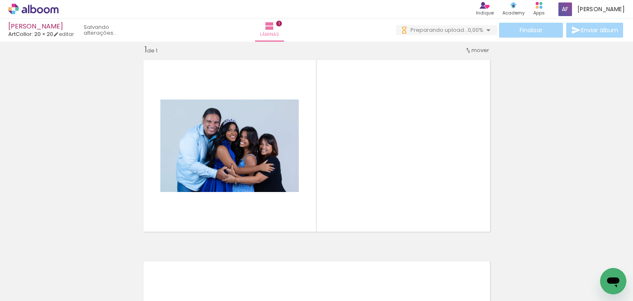
click at [137, 279] on div at bounding box center [128, 272] width 27 height 41
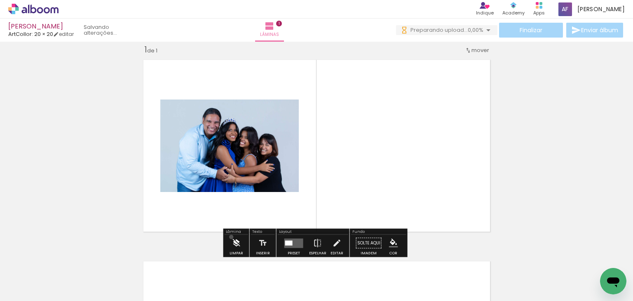
drag, startPoint x: 231, startPoint y: 236, endPoint x: 242, endPoint y: 234, distance: 11.3
click at [234, 235] on iron-icon at bounding box center [236, 243] width 9 height 16
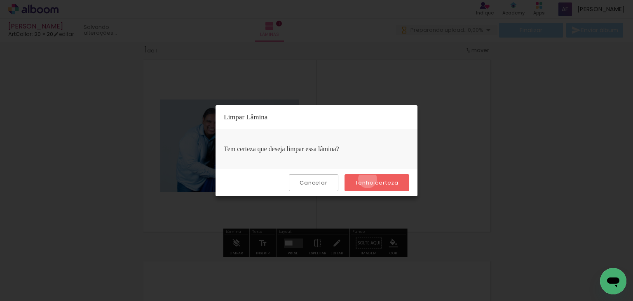
drag, startPoint x: 369, startPoint y: 179, endPoint x: 322, endPoint y: 274, distance: 106.4
click at [0, 0] on slot "Tenho certeza" at bounding box center [0, 0] width 0 height 0
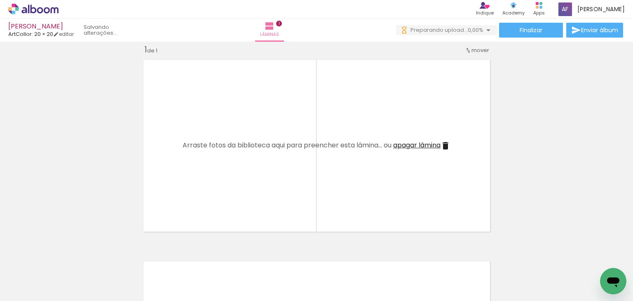
scroll to position [0, 704]
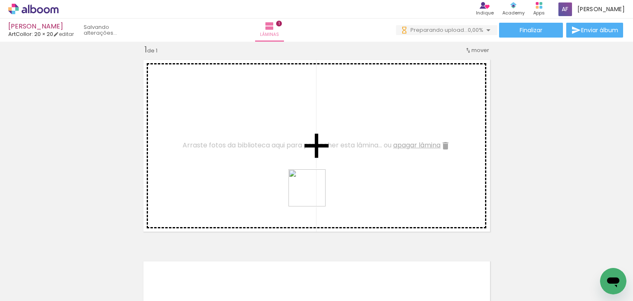
drag, startPoint x: 306, startPoint y: 285, endPoint x: 317, endPoint y: 172, distance: 113.9
click at [312, 169] on quentale-workspace at bounding box center [316, 150] width 633 height 301
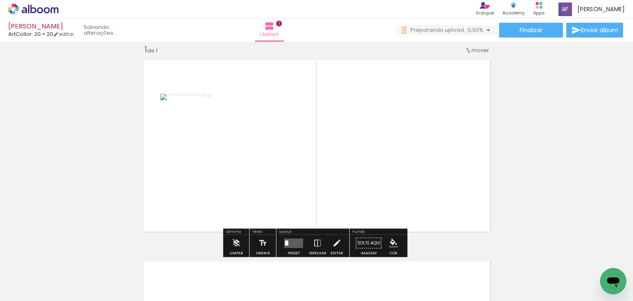
drag, startPoint x: 356, startPoint y: 275, endPoint x: 374, endPoint y: 176, distance: 100.5
click at [372, 176] on quentale-workspace at bounding box center [316, 150] width 633 height 301
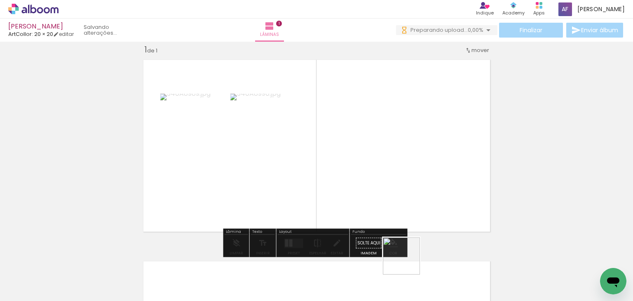
drag, startPoint x: 406, startPoint y: 278, endPoint x: 417, endPoint y: 170, distance: 108.2
click at [417, 170] on quentale-workspace at bounding box center [316, 150] width 633 height 301
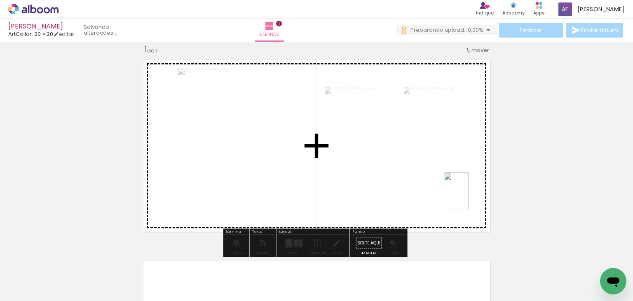
drag, startPoint x: 484, startPoint y: 275, endPoint x: 469, endPoint y: 197, distance: 80.2
click at [469, 197] on quentale-workspace at bounding box center [316, 150] width 633 height 301
drag, startPoint x: 440, startPoint y: 276, endPoint x: 449, endPoint y: 201, distance: 75.2
click at [449, 201] on quentale-workspace at bounding box center [316, 150] width 633 height 301
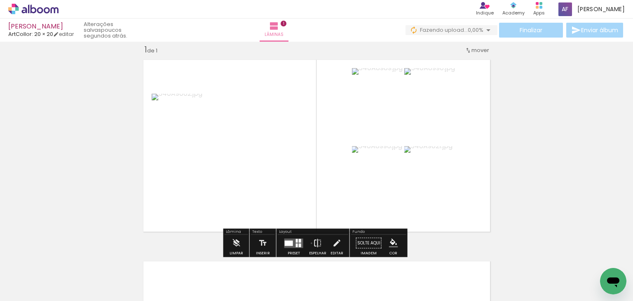
click at [310, 242] on paper-button "Espelhar" at bounding box center [317, 245] width 21 height 21
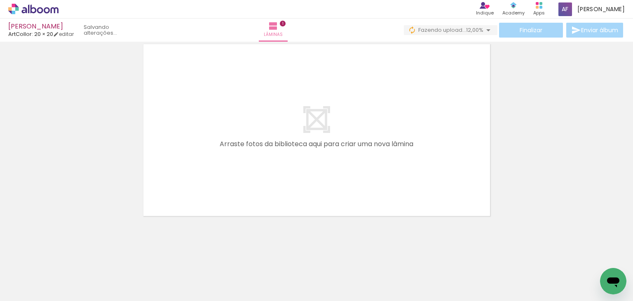
scroll to position [0, 967]
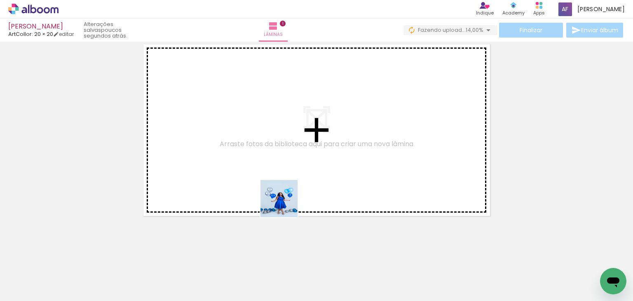
drag, startPoint x: 284, startPoint y: 278, endPoint x: 310, endPoint y: 235, distance: 50.8
click at [286, 205] on quentale-workspace at bounding box center [316, 150] width 633 height 301
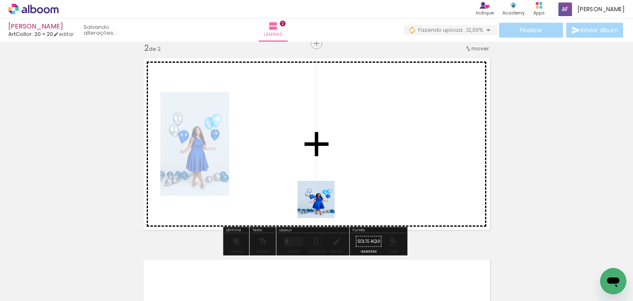
scroll to position [212, 0]
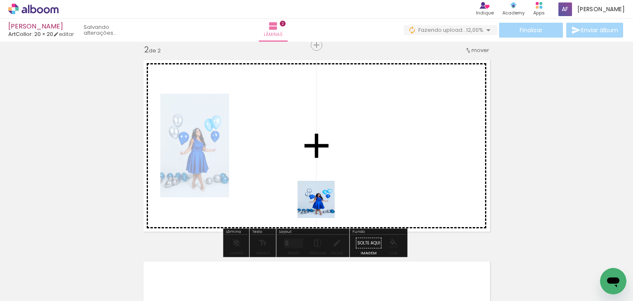
drag, startPoint x: 320, startPoint y: 264, endPoint x: 336, endPoint y: 229, distance: 38.4
click at [319, 166] on quentale-workspace at bounding box center [316, 150] width 633 height 301
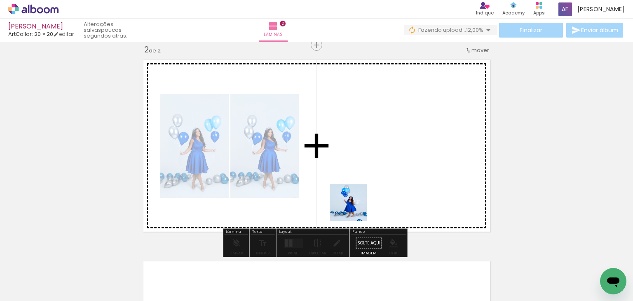
drag, startPoint x: 357, startPoint y: 263, endPoint x: 354, endPoint y: 192, distance: 70.6
click at [354, 191] on quentale-workspace at bounding box center [316, 150] width 633 height 301
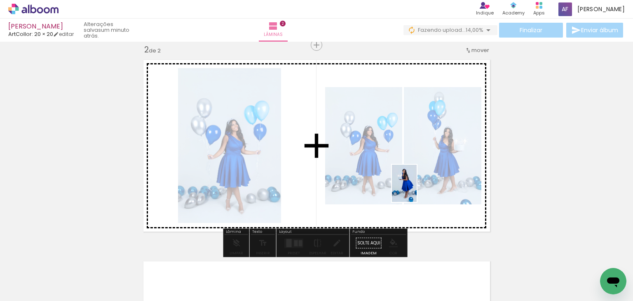
drag, startPoint x: 409, startPoint y: 272, endPoint x: 448, endPoint y: 252, distance: 44.3
click at [419, 191] on quentale-workspace at bounding box center [316, 150] width 633 height 301
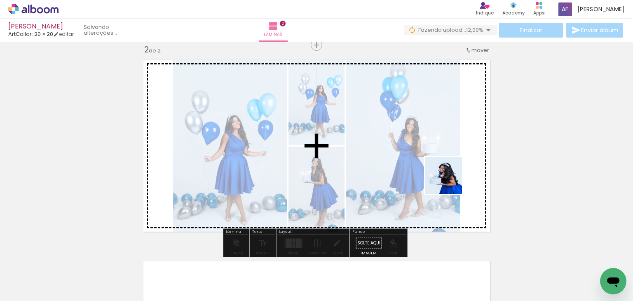
drag, startPoint x: 450, startPoint y: 259, endPoint x: 449, endPoint y: 180, distance: 79.2
click at [449, 180] on quentale-workspace at bounding box center [316, 150] width 633 height 301
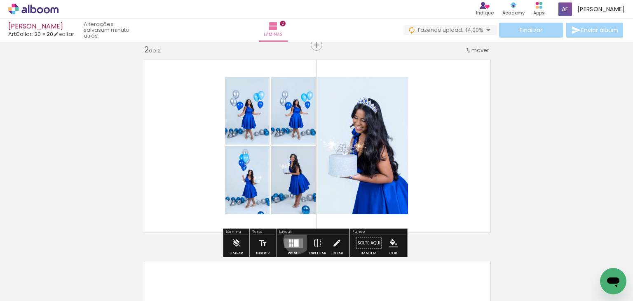
click at [295, 240] on div at bounding box center [296, 242] width 5 height 7
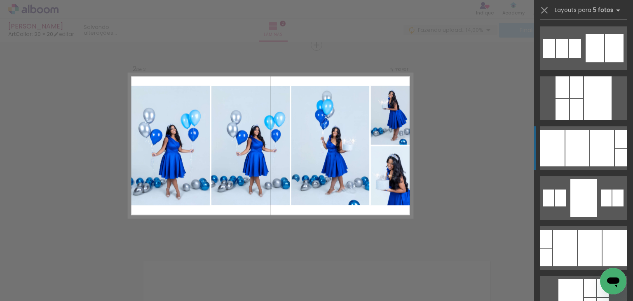
scroll to position [99, 0]
click at [572, 152] on div at bounding box center [578, 147] width 24 height 36
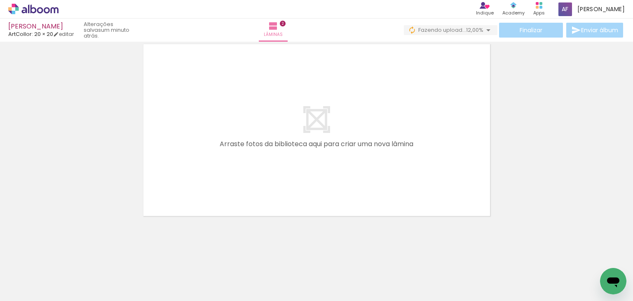
scroll to position [0, 1270]
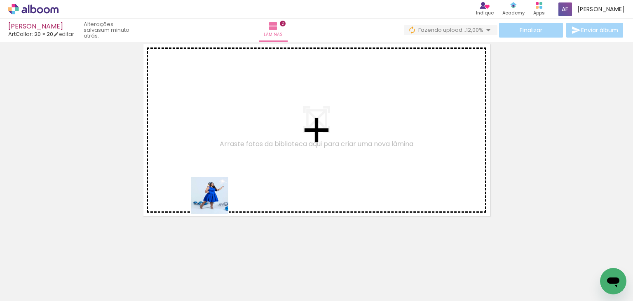
drag, startPoint x: 200, startPoint y: 276, endPoint x: 216, endPoint y: 201, distance: 76.8
click at [216, 201] on quentale-workspace at bounding box center [316, 150] width 633 height 301
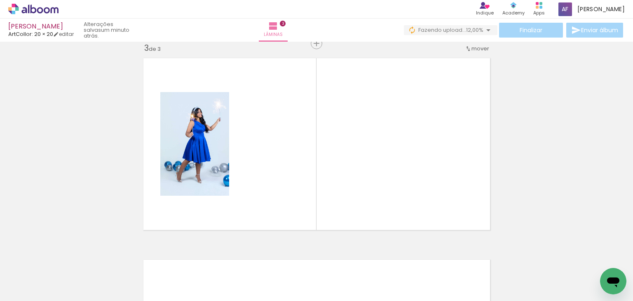
scroll to position [413, 0]
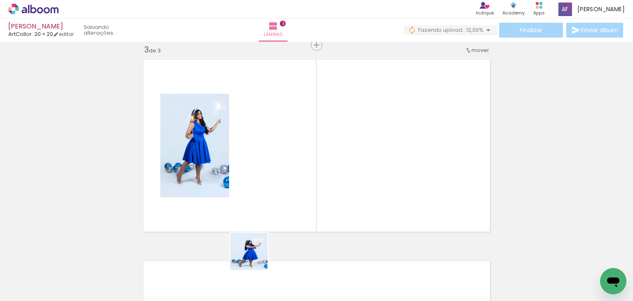
drag, startPoint x: 255, startPoint y: 257, endPoint x: 282, endPoint y: 214, distance: 51.5
click at [265, 192] on quentale-workspace at bounding box center [316, 150] width 633 height 301
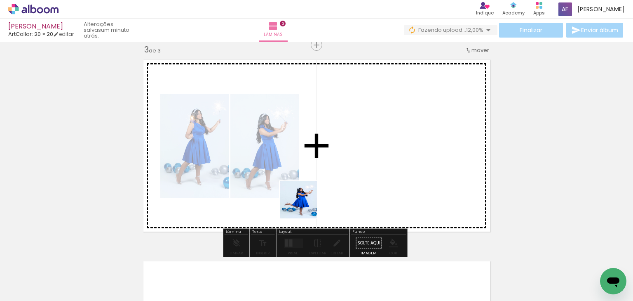
drag, startPoint x: 298, startPoint y: 275, endPoint x: 334, endPoint y: 246, distance: 46.9
click at [305, 203] on quentale-workspace at bounding box center [316, 150] width 633 height 301
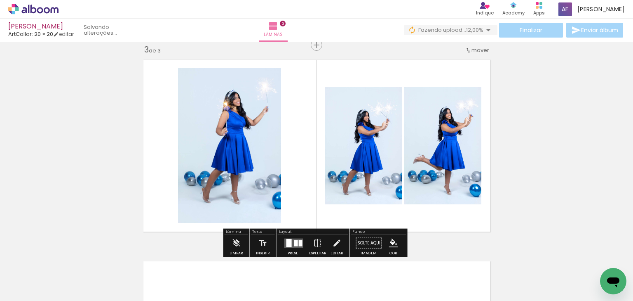
drag, startPoint x: 345, startPoint y: 277, endPoint x: 347, endPoint y: 202, distance: 74.3
click at [347, 202] on quentale-workspace at bounding box center [316, 150] width 633 height 301
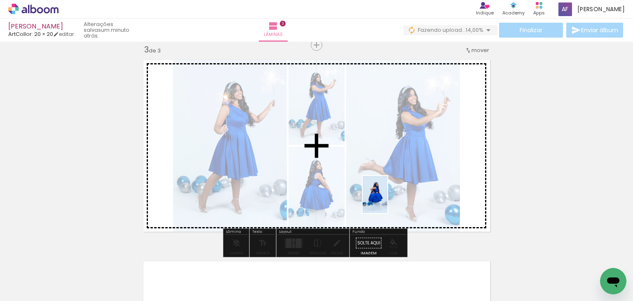
drag, startPoint x: 383, startPoint y: 266, endPoint x: 388, endPoint y: 200, distance: 65.8
click at [388, 200] on quentale-workspace at bounding box center [316, 150] width 633 height 301
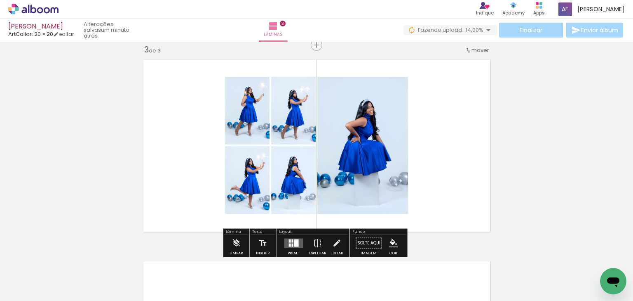
drag, startPoint x: 296, startPoint y: 240, endPoint x: 396, endPoint y: 228, distance: 100.8
click at [296, 239] on div at bounding box center [296, 242] width 5 height 7
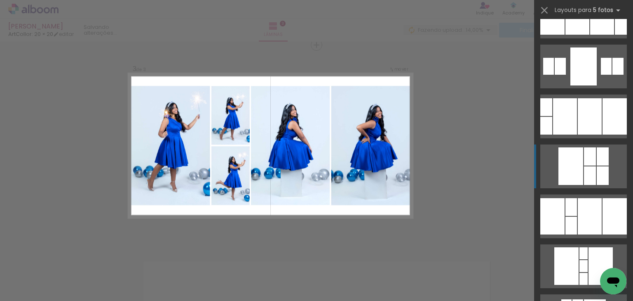
scroll to position [231, 0]
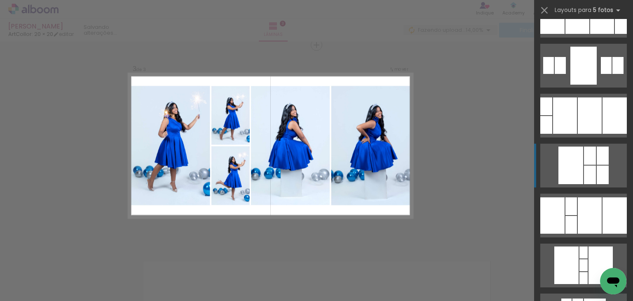
drag, startPoint x: 570, startPoint y: 181, endPoint x: 576, endPoint y: 215, distance: 34.0
click at [0, 0] on slot at bounding box center [0, 0] width 0 height 0
click at [578, 215] on div at bounding box center [590, 215] width 24 height 36
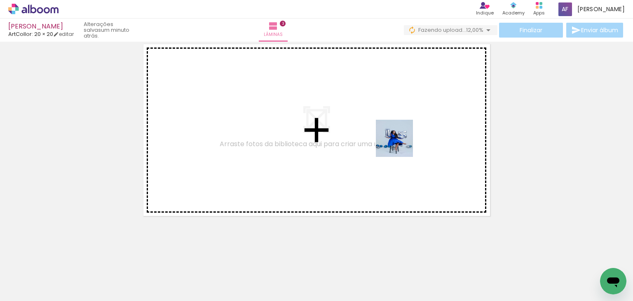
drag, startPoint x: 434, startPoint y: 272, endPoint x: 471, endPoint y: 261, distance: 38.9
click at [403, 155] on quentale-workspace at bounding box center [316, 150] width 633 height 301
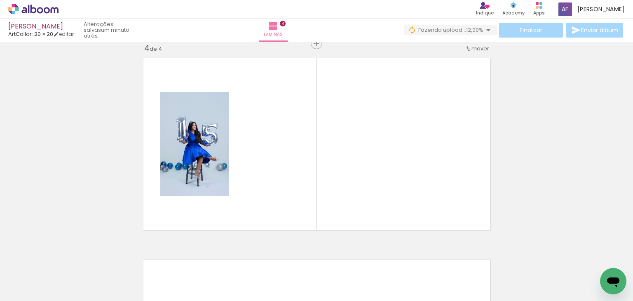
scroll to position [614, 0]
drag, startPoint x: 475, startPoint y: 270, endPoint x: 460, endPoint y: 245, distance: 29.6
click at [446, 168] on quentale-workspace at bounding box center [316, 150] width 633 height 301
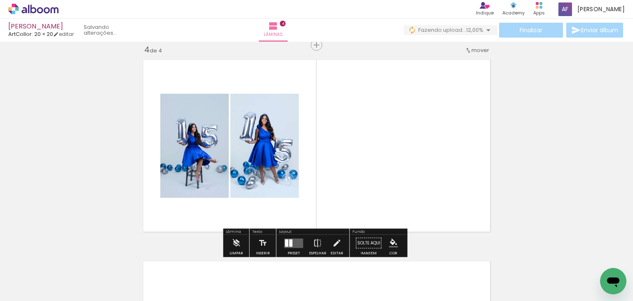
scroll to position [0, 1443]
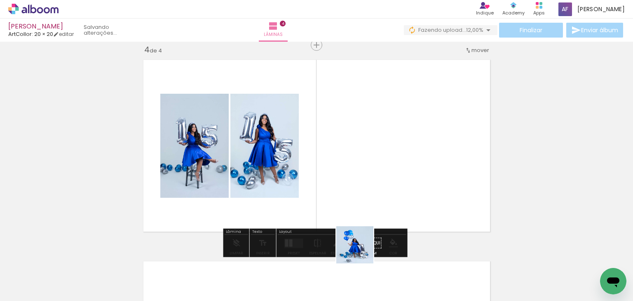
drag, startPoint x: 360, startPoint y: 274, endPoint x: 389, endPoint y: 209, distance: 70.3
click at [371, 187] on quentale-workspace at bounding box center [316, 150] width 633 height 301
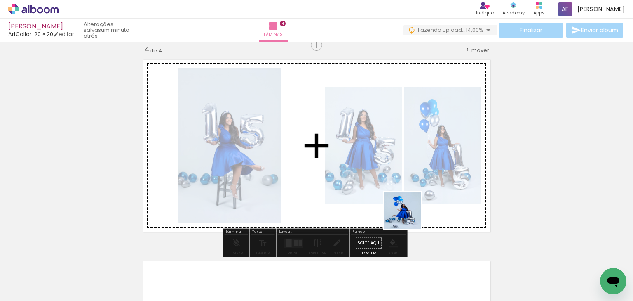
drag, startPoint x: 409, startPoint y: 216, endPoint x: 419, endPoint y: 183, distance: 33.9
click at [414, 188] on quentale-workspace at bounding box center [316, 150] width 633 height 301
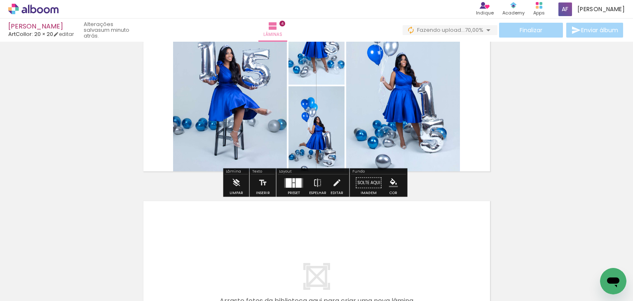
scroll to position [680, 0]
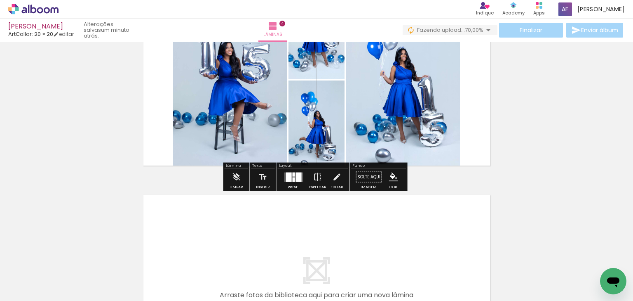
click at [296, 180] on div at bounding box center [299, 176] width 6 height 9
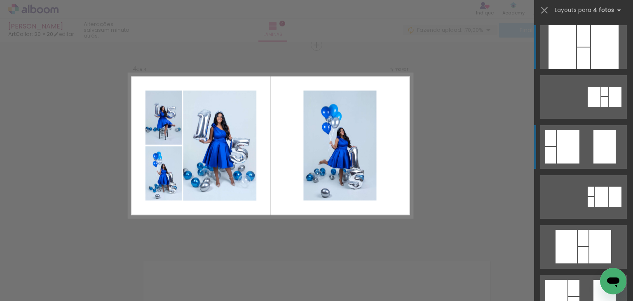
click at [579, 156] on quentale-layouter at bounding box center [584, 147] width 87 height 44
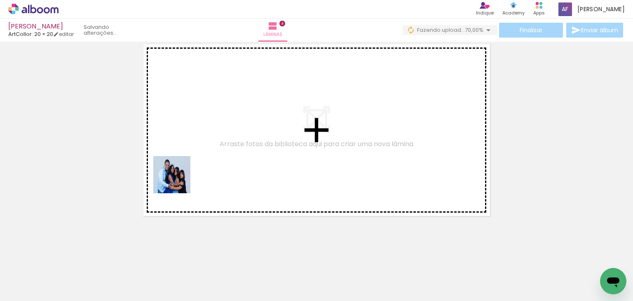
drag, startPoint x: 178, startPoint y: 181, endPoint x: 187, endPoint y: 193, distance: 15.3
click at [196, 167] on quentale-workspace at bounding box center [316, 150] width 633 height 301
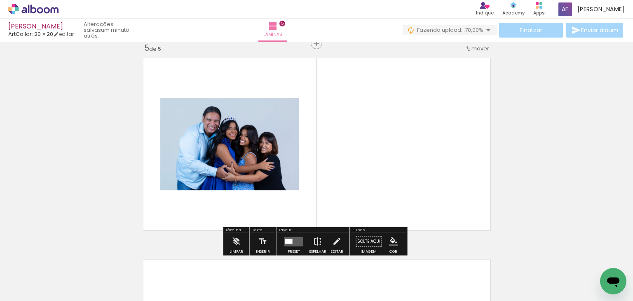
scroll to position [815, 0]
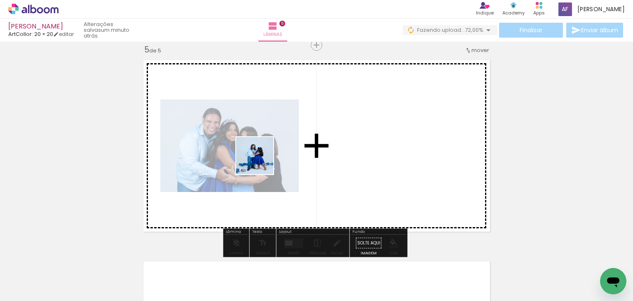
drag, startPoint x: 141, startPoint y: 269, endPoint x: 261, endPoint y: 162, distance: 161.2
click at [261, 162] on quentale-workspace at bounding box center [316, 150] width 633 height 301
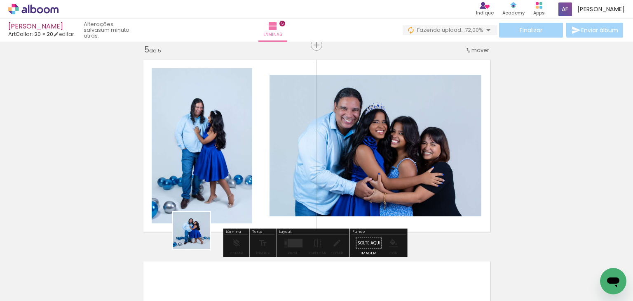
drag, startPoint x: 198, startPoint y: 236, endPoint x: 235, endPoint y: 230, distance: 37.6
click at [236, 162] on quentale-workspace at bounding box center [316, 150] width 633 height 301
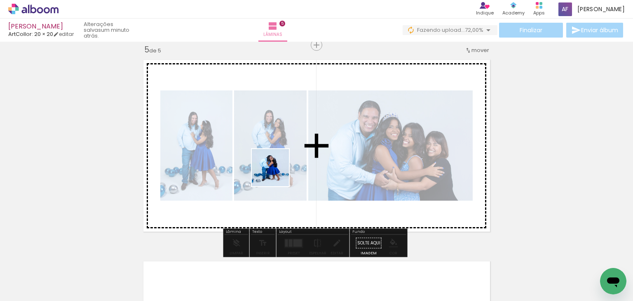
drag, startPoint x: 229, startPoint y: 266, endPoint x: 277, endPoint y: 174, distance: 103.8
click at [277, 174] on quentale-workspace at bounding box center [316, 150] width 633 height 301
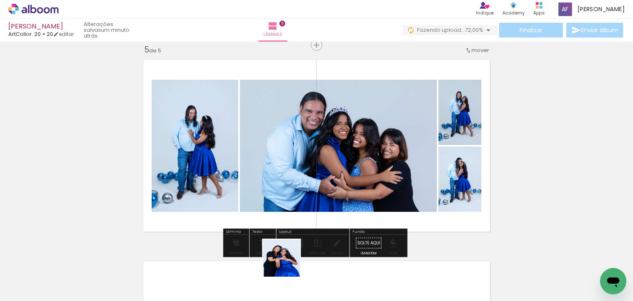
drag, startPoint x: 283, startPoint y: 275, endPoint x: 313, endPoint y: 248, distance: 40.3
click at [313, 203] on quentale-workspace at bounding box center [316, 150] width 633 height 301
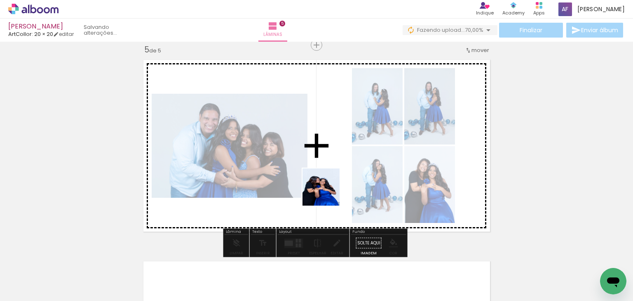
drag, startPoint x: 322, startPoint y: 234, endPoint x: 327, endPoint y: 193, distance: 41.6
click at [327, 193] on quentale-workspace at bounding box center [316, 150] width 633 height 301
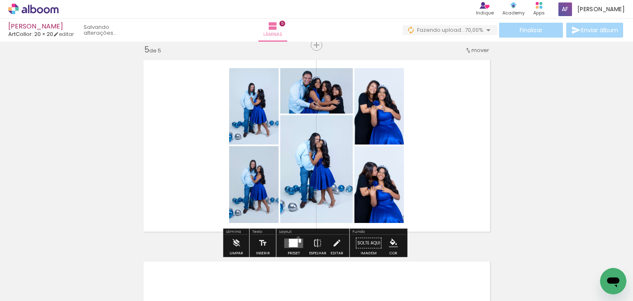
click at [296, 237] on div at bounding box center [294, 243] width 22 height 16
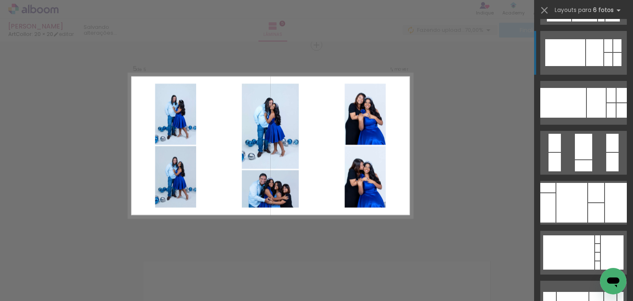
scroll to position [396, 0]
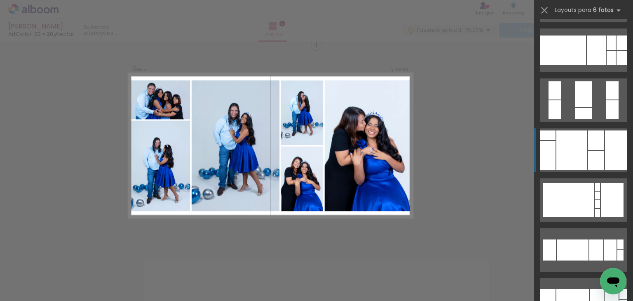
click at [580, 166] on div at bounding box center [572, 150] width 31 height 40
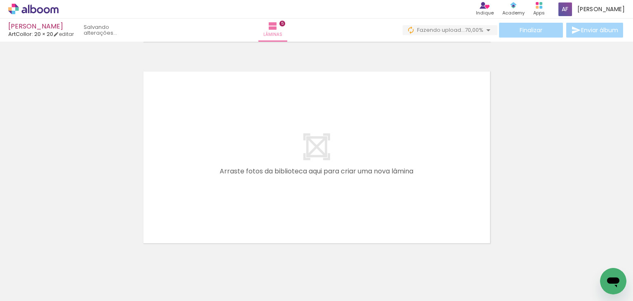
scroll to position [1032, 0]
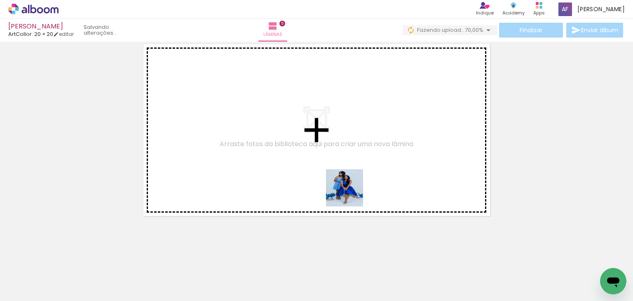
drag, startPoint x: 357, startPoint y: 278, endPoint x: 351, endPoint y: 190, distance: 87.7
click at [351, 190] on quentale-workspace at bounding box center [316, 150] width 633 height 301
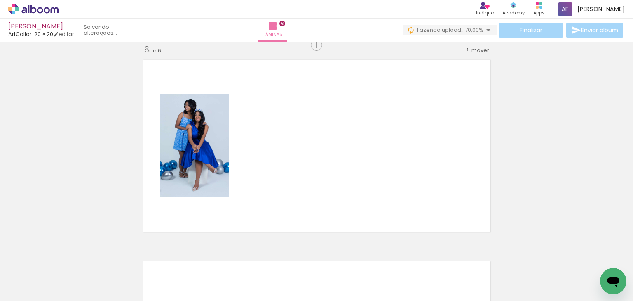
scroll to position [0, 166]
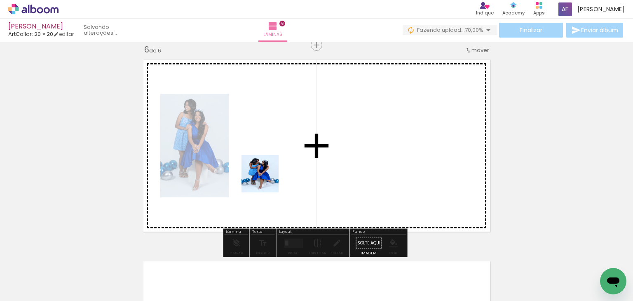
drag, startPoint x: 233, startPoint y: 277, endPoint x: 284, endPoint y: 235, distance: 65.3
click at [267, 179] on quentale-workspace at bounding box center [316, 150] width 633 height 301
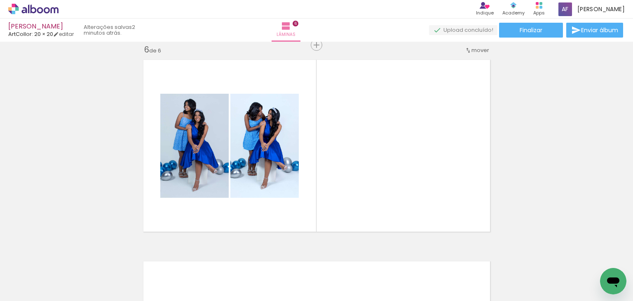
scroll to position [0, 293]
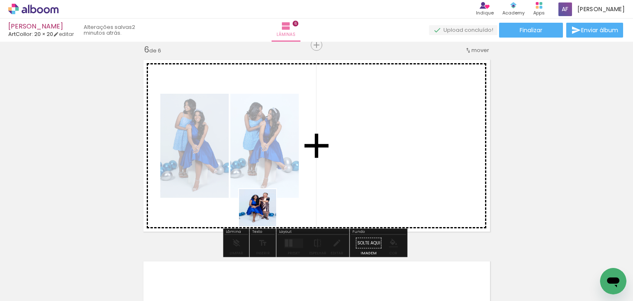
drag, startPoint x: 160, startPoint y: 278, endPoint x: 233, endPoint y: 252, distance: 77.3
click at [264, 214] on quentale-workspace at bounding box center [316, 150] width 633 height 301
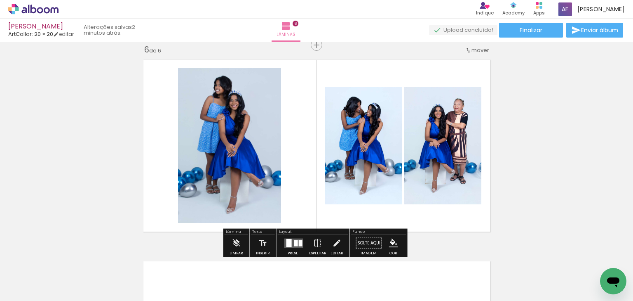
drag, startPoint x: 214, startPoint y: 271, endPoint x: 241, endPoint y: 216, distance: 60.3
click at [241, 216] on quentale-workspace at bounding box center [316, 150] width 633 height 301
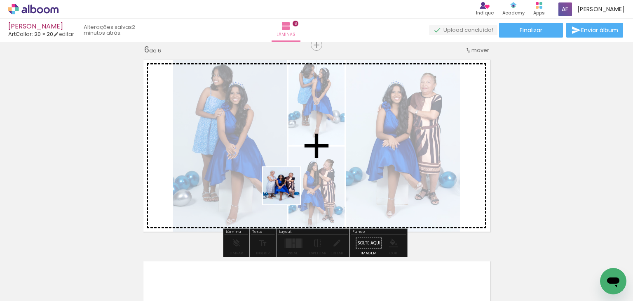
drag, startPoint x: 256, startPoint y: 269, endPoint x: 288, endPoint y: 192, distance: 83.5
click at [288, 192] on quentale-workspace at bounding box center [316, 150] width 633 height 301
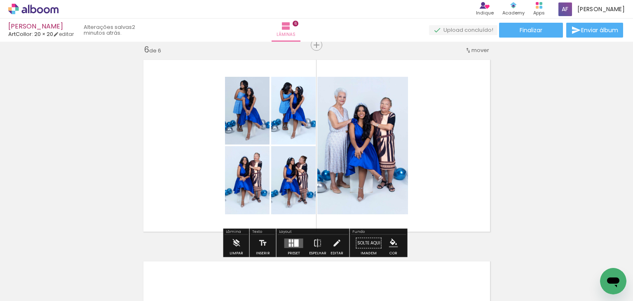
drag, startPoint x: 306, startPoint y: 264, endPoint x: 326, endPoint y: 202, distance: 65.9
click at [322, 202] on quentale-workspace at bounding box center [316, 150] width 633 height 301
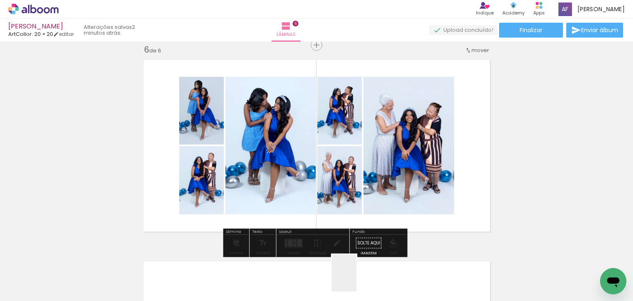
drag, startPoint x: 357, startPoint y: 279, endPoint x: 377, endPoint y: 235, distance: 48.5
click at [371, 174] on quentale-workspace at bounding box center [316, 150] width 633 height 301
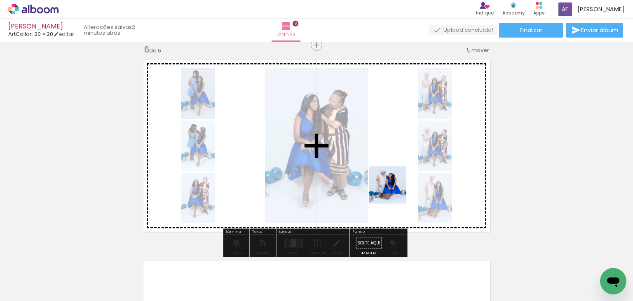
drag, startPoint x: 386, startPoint y: 274, endPoint x: 393, endPoint y: 155, distance: 119.7
click at [393, 155] on quentale-workspace at bounding box center [316, 150] width 633 height 301
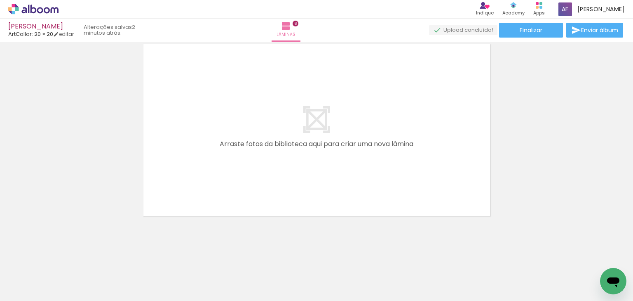
scroll to position [0, 457]
drag, startPoint x: 280, startPoint y: 246, endPoint x: 294, endPoint y: 230, distance: 21.6
click at [284, 193] on quentale-workspace at bounding box center [316, 150] width 633 height 301
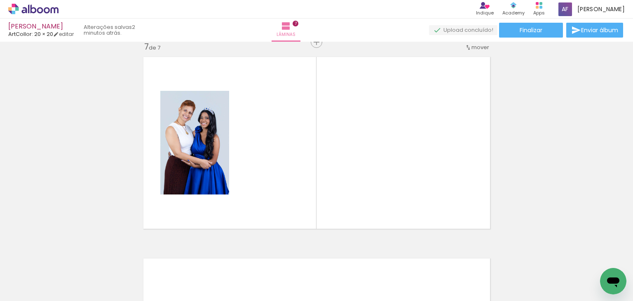
scroll to position [1218, 0]
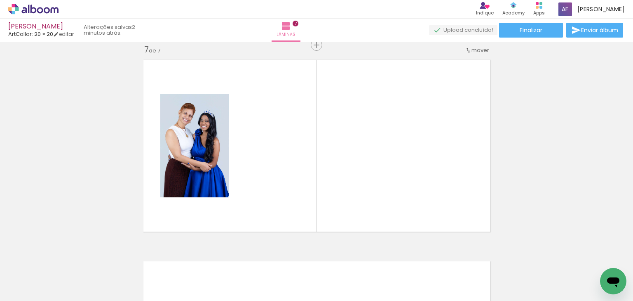
drag, startPoint x: 318, startPoint y: 259, endPoint x: 319, endPoint y: 195, distance: 64.3
click at [315, 193] on quentale-workspace at bounding box center [316, 150] width 633 height 301
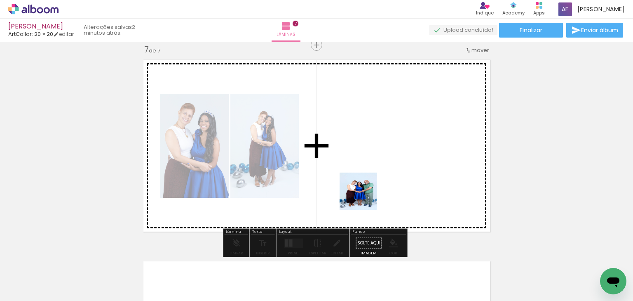
drag, startPoint x: 371, startPoint y: 238, endPoint x: 373, endPoint y: 214, distance: 24.0
click at [360, 179] on quentale-workspace at bounding box center [316, 150] width 633 height 301
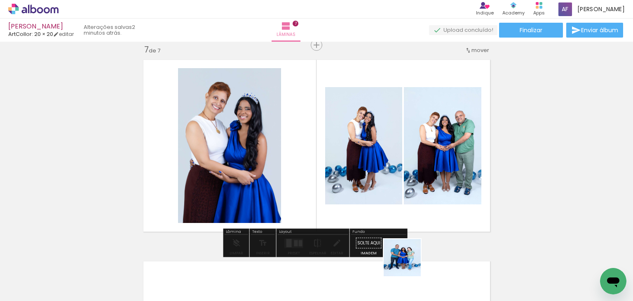
drag, startPoint x: 408, startPoint y: 266, endPoint x: 402, endPoint y: 183, distance: 82.6
click at [402, 183] on quentale-workspace at bounding box center [316, 150] width 633 height 301
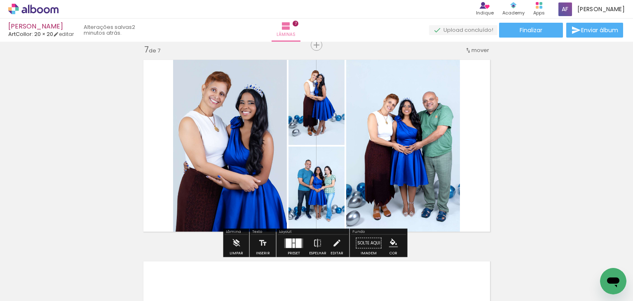
drag, startPoint x: 459, startPoint y: 273, endPoint x: 498, endPoint y: 253, distance: 43.5
click at [452, 192] on quentale-workspace at bounding box center [316, 150] width 633 height 301
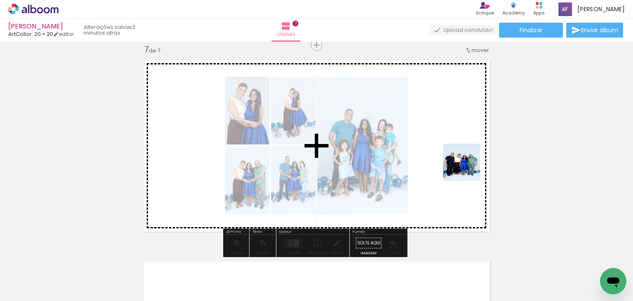
drag, startPoint x: 508, startPoint y: 253, endPoint x: 456, endPoint y: 151, distance: 114.5
click at [454, 151] on quentale-workspace at bounding box center [316, 150] width 633 height 301
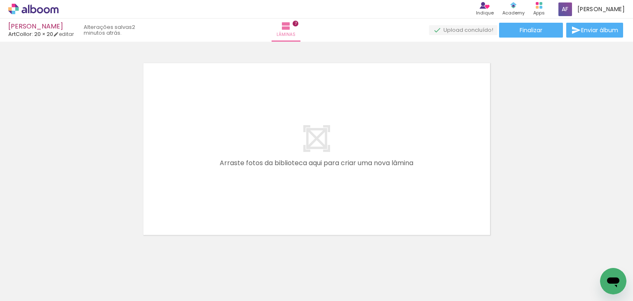
scroll to position [0, 1565]
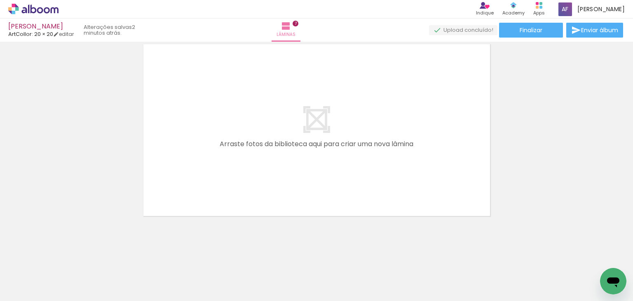
drag, startPoint x: 321, startPoint y: 266, endPoint x: 346, endPoint y: 216, distance: 55.7
click at [337, 212] on quentale-workspace at bounding box center [316, 150] width 633 height 301
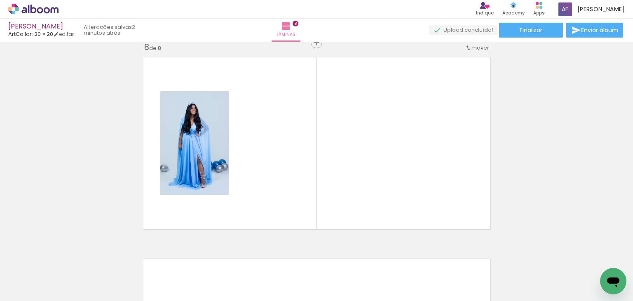
scroll to position [1419, 0]
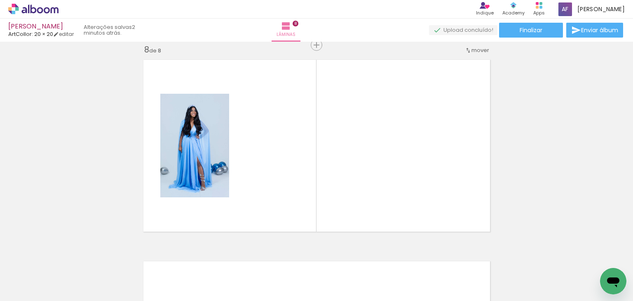
drag, startPoint x: 373, startPoint y: 262, endPoint x: 380, endPoint y: 172, distance: 90.2
click at [374, 191] on quentale-workspace at bounding box center [316, 150] width 633 height 301
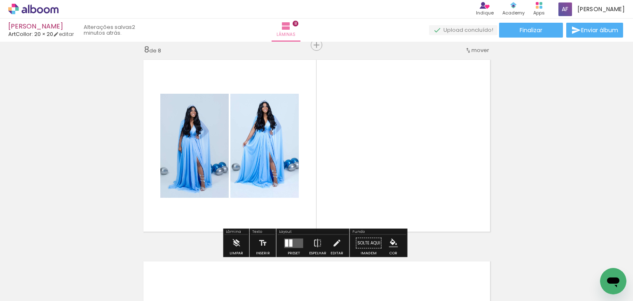
drag, startPoint x: 416, startPoint y: 269, endPoint x: 410, endPoint y: 186, distance: 83.1
click at [410, 186] on quentale-workspace at bounding box center [316, 150] width 633 height 301
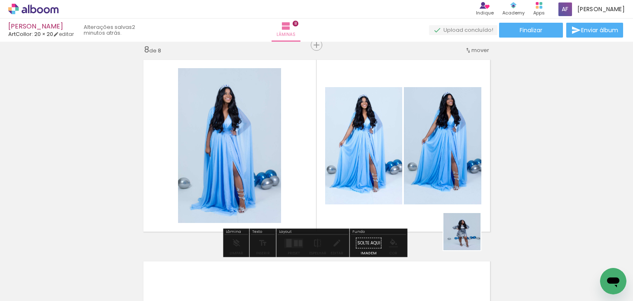
drag, startPoint x: 469, startPoint y: 244, endPoint x: 487, endPoint y: 234, distance: 20.1
click at [460, 192] on quentale-workspace at bounding box center [316, 150] width 633 height 301
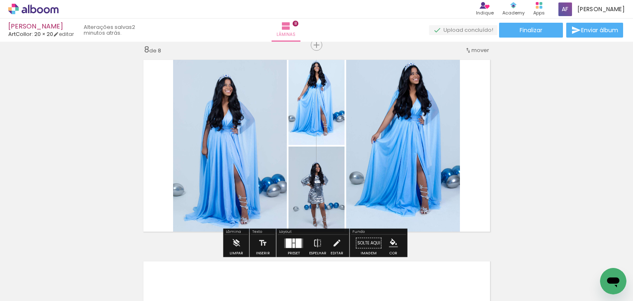
drag, startPoint x: 502, startPoint y: 269, endPoint x: 466, endPoint y: 191, distance: 86.1
click at [466, 191] on quentale-workspace at bounding box center [316, 150] width 633 height 301
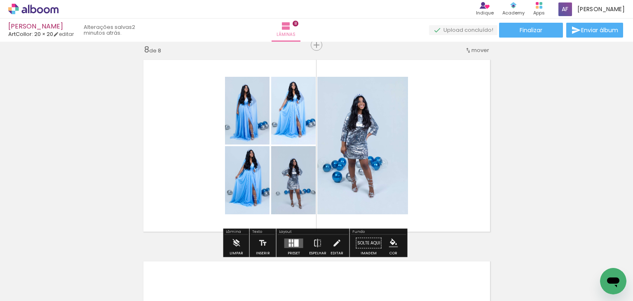
scroll to position [0, 1745]
drag, startPoint x: 237, startPoint y: 239, endPoint x: 249, endPoint y: 237, distance: 12.5
click at [239, 238] on iron-icon at bounding box center [236, 243] width 9 height 16
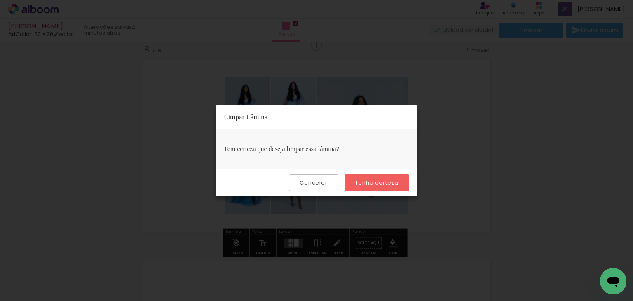
click at [393, 178] on paper-button "Tenho certeza" at bounding box center [377, 182] width 65 height 17
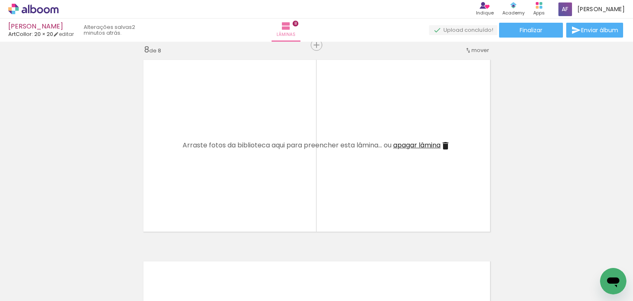
drag, startPoint x: 153, startPoint y: 229, endPoint x: 191, endPoint y: 247, distance: 42.4
click at [174, 183] on quentale-workspace at bounding box center [316, 150] width 633 height 301
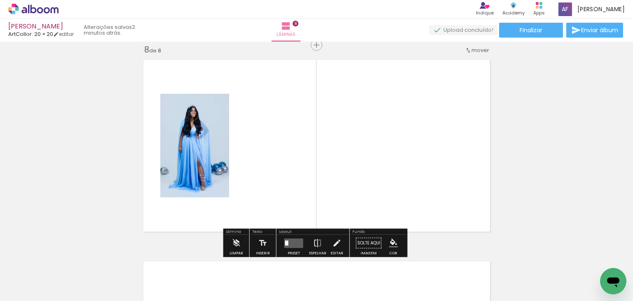
drag, startPoint x: 193, startPoint y: 280, endPoint x: 233, endPoint y: 249, distance: 50.9
click at [225, 198] on quentale-workspace at bounding box center [316, 150] width 633 height 301
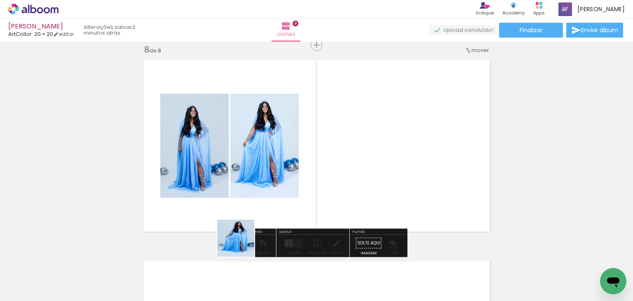
drag, startPoint x: 234, startPoint y: 272, endPoint x: 267, endPoint y: 176, distance: 101.2
click at [261, 161] on quentale-workspace at bounding box center [316, 150] width 633 height 301
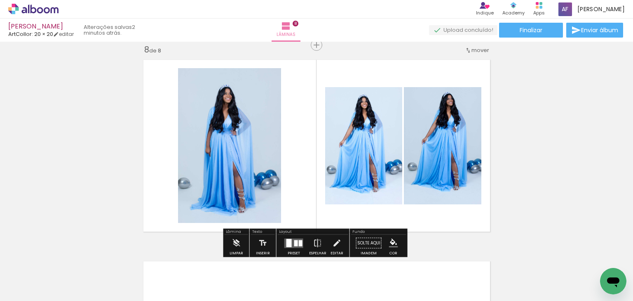
drag, startPoint x: 293, startPoint y: 240, endPoint x: 302, endPoint y: 232, distance: 12.5
click at [294, 241] on div at bounding box center [296, 243] width 4 height 6
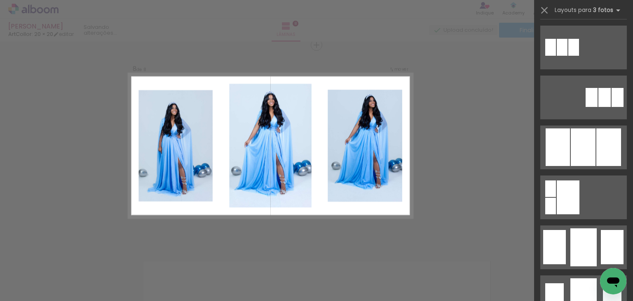
scroll to position [495, 0]
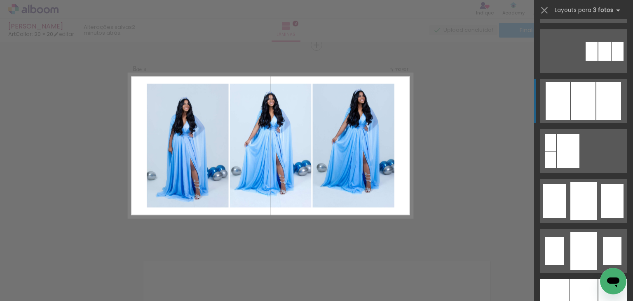
click at [562, 111] on div at bounding box center [558, 101] width 24 height 38
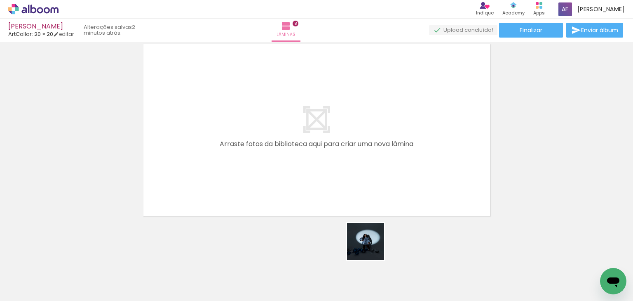
drag, startPoint x: 371, startPoint y: 258, endPoint x: 401, endPoint y: 247, distance: 32.1
click at [369, 175] on quentale-workspace at bounding box center [316, 150] width 633 height 301
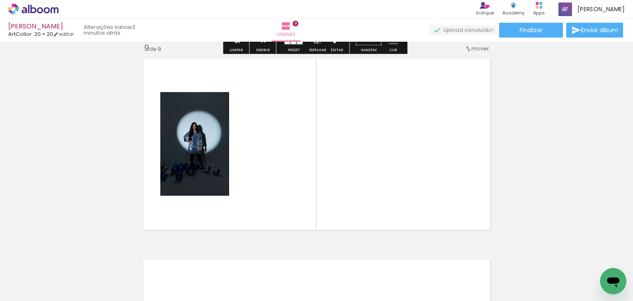
scroll to position [1620, 0]
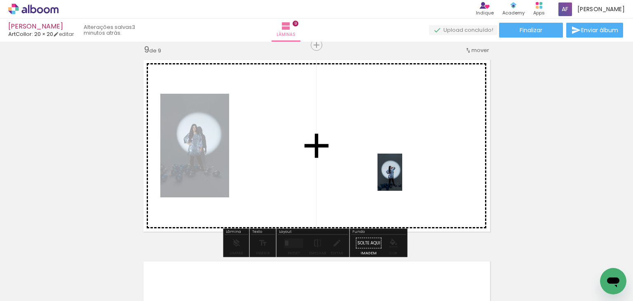
drag, startPoint x: 413, startPoint y: 267, endPoint x: 402, endPoint y: 178, distance: 89.7
click at [402, 178] on quentale-workspace at bounding box center [316, 150] width 633 height 301
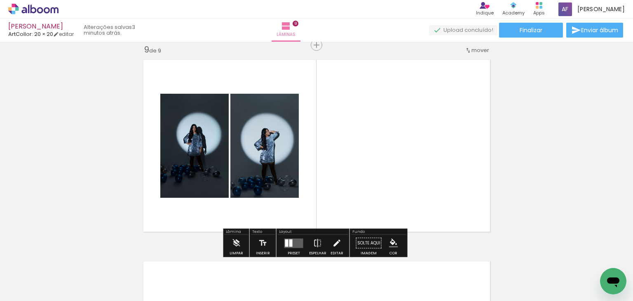
drag, startPoint x: 297, startPoint y: 205, endPoint x: 330, endPoint y: 238, distance: 46.4
click at [305, 197] on quentale-workspace at bounding box center [316, 150] width 633 height 301
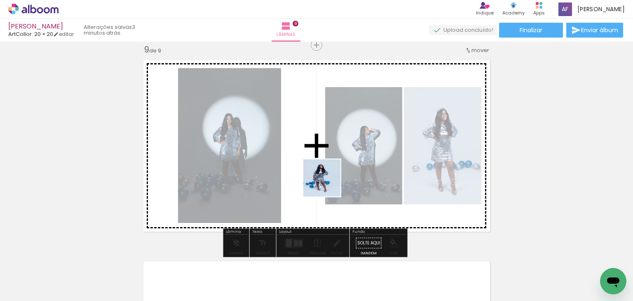
drag, startPoint x: 328, startPoint y: 256, endPoint x: 330, endPoint y: 183, distance: 73.8
click at [328, 183] on quentale-workspace at bounding box center [316, 150] width 633 height 301
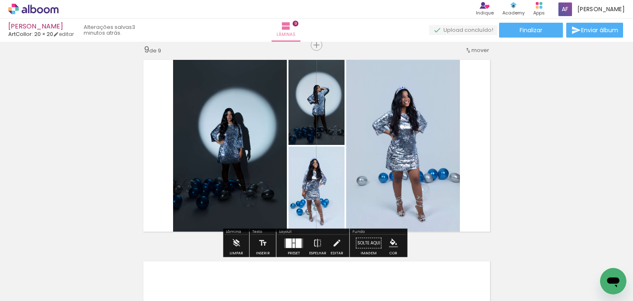
click at [288, 243] on div at bounding box center [289, 242] width 6 height 9
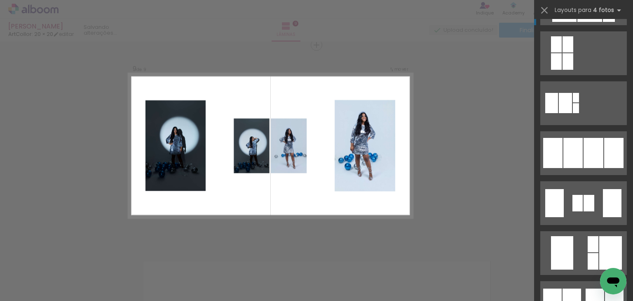
scroll to position [495, 0]
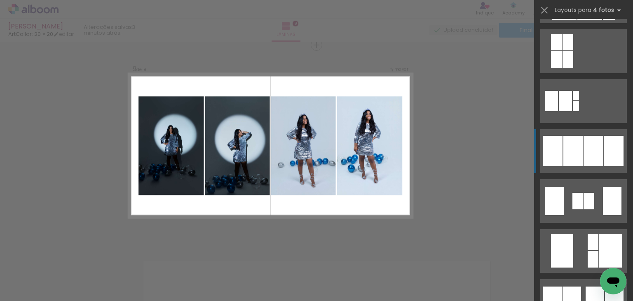
click at [579, 157] on div at bounding box center [573, 151] width 19 height 30
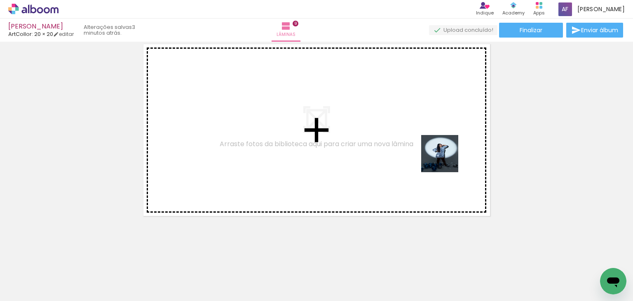
drag, startPoint x: 460, startPoint y: 216, endPoint x: 493, endPoint y: 231, distance: 36.3
click at [449, 160] on quentale-workspace at bounding box center [316, 150] width 633 height 301
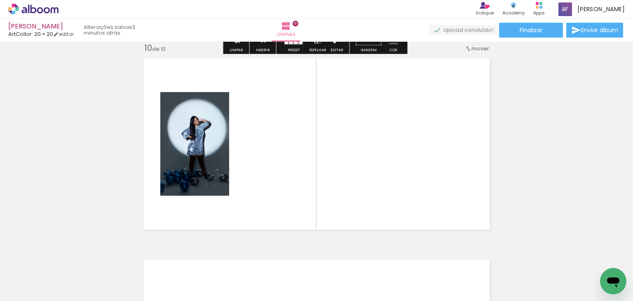
scroll to position [1821, 0]
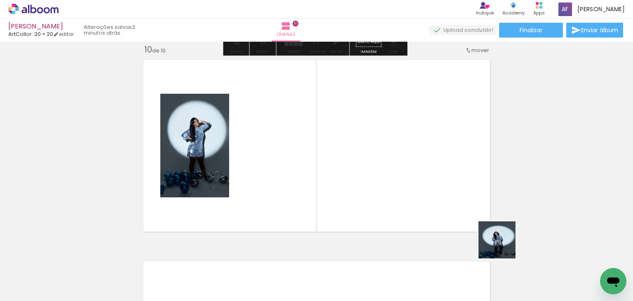
drag, startPoint x: 503, startPoint y: 246, endPoint x: 539, endPoint y: 254, distance: 36.1
click at [482, 186] on quentale-workspace at bounding box center [316, 150] width 633 height 301
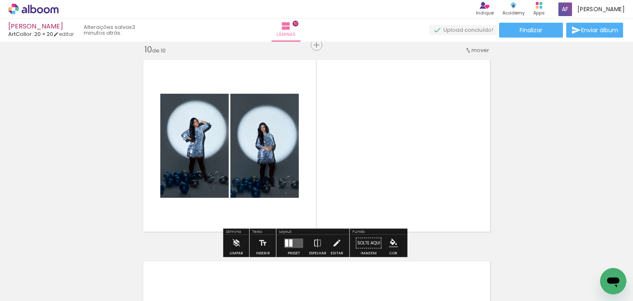
drag, startPoint x: 549, startPoint y: 268, endPoint x: 510, endPoint y: 224, distance: 58.7
click at [439, 179] on quentale-workspace at bounding box center [316, 150] width 633 height 301
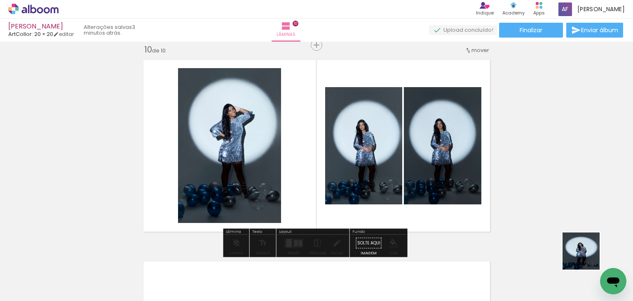
drag, startPoint x: 588, startPoint y: 257, endPoint x: 441, endPoint y: 114, distance: 204.7
click at [492, 182] on quentale-workspace at bounding box center [316, 150] width 633 height 301
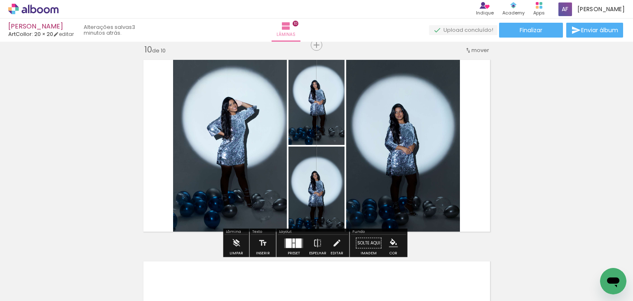
click at [285, 246] on quentale-layouter at bounding box center [294, 242] width 19 height 9
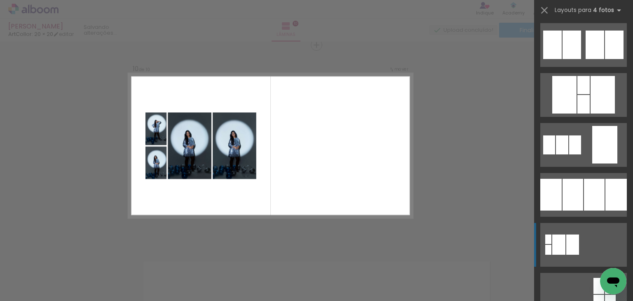
scroll to position [759, 0]
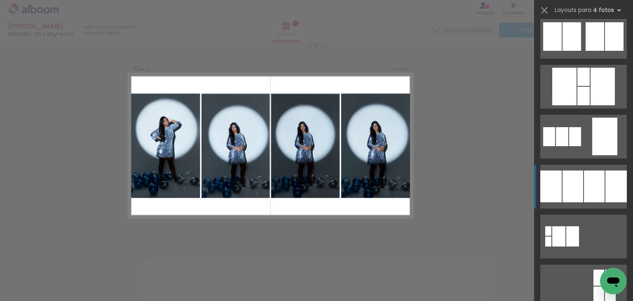
click at [576, 190] on div at bounding box center [573, 186] width 21 height 32
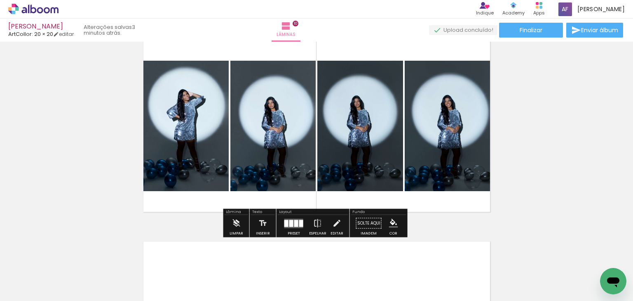
scroll to position [1854, 0]
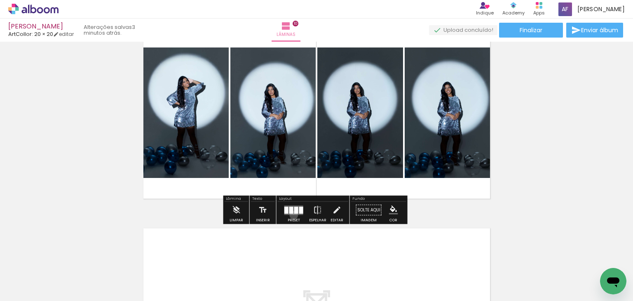
drag
click at [294, 214] on div at bounding box center [294, 210] width 22 height 16
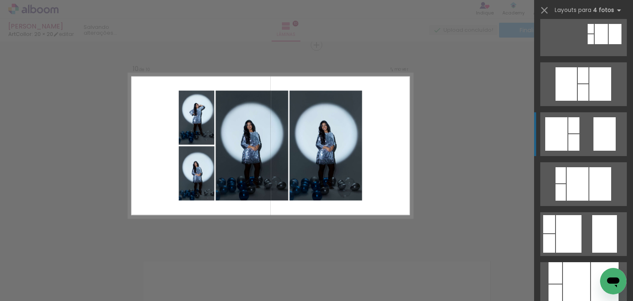
scroll to position [165, 0]
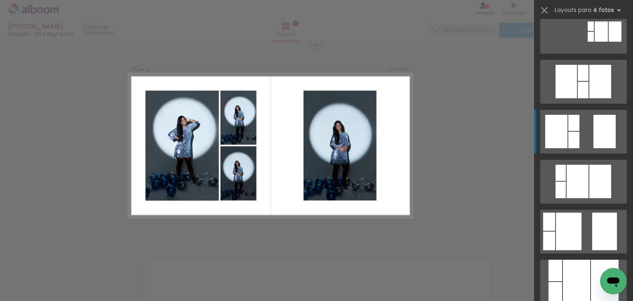
click at [582, 137] on quentale-layouter at bounding box center [584, 132] width 87 height 44
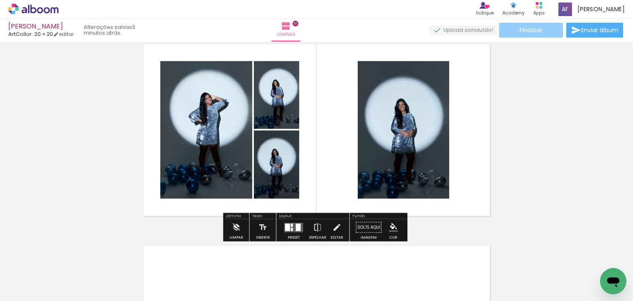
scroll to position [1854, 0]
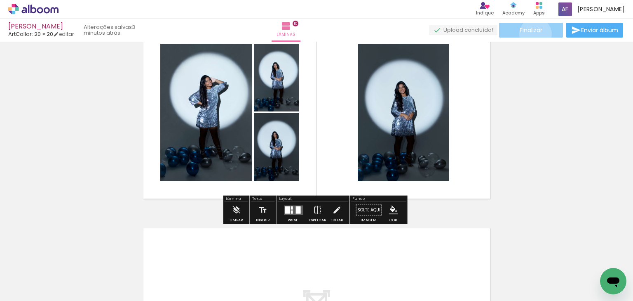
click at [533, 33] on paper-button "Finalizar" at bounding box center [531, 30] width 64 height 15
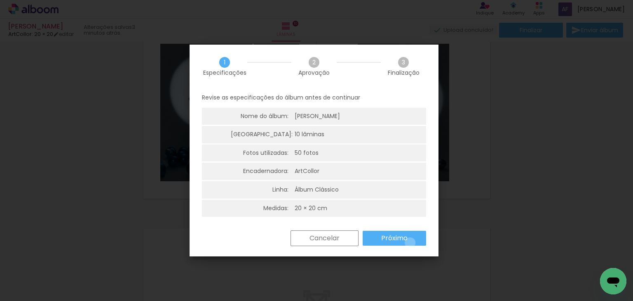
click at [410, 242] on paper-button "Próximo" at bounding box center [395, 238] width 64 height 15
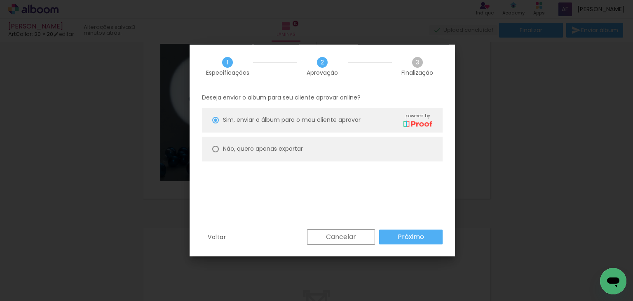
click at [333, 156] on paper-radio-button "Não, quero apenas exportar" at bounding box center [322, 148] width 241 height 25
type paper-radio-button "on"
click at [330, 148] on paper-radio-button "Não, quero apenas exportar" at bounding box center [322, 148] width 241 height 25
click at [342, 139] on paper-radio-button "Não, quero apenas exportar" at bounding box center [322, 148] width 241 height 25
click at [0, 0] on slot "Próximo" at bounding box center [0, 0] width 0 height 0
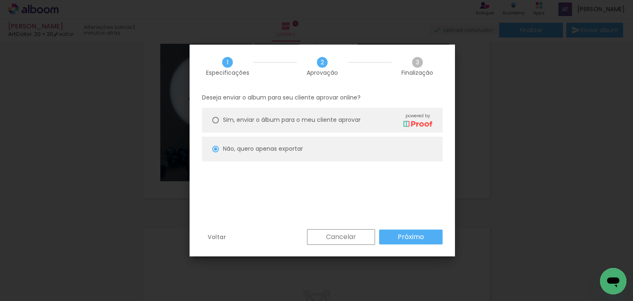
type input "Alta, 300 DPI"
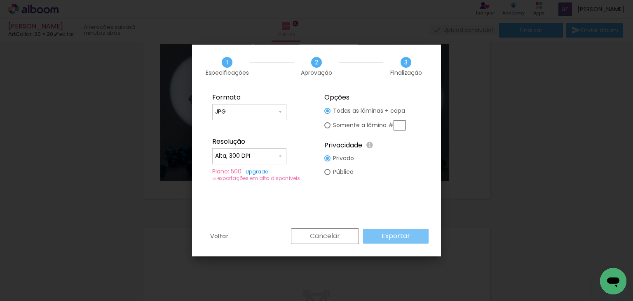
click at [0, 0] on slot "Exportar" at bounding box center [0, 0] width 0 height 0
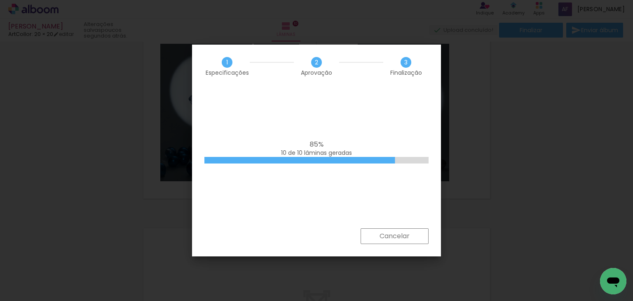
scroll to position [0, 1745]
